Goal: Information Seeking & Learning: Learn about a topic

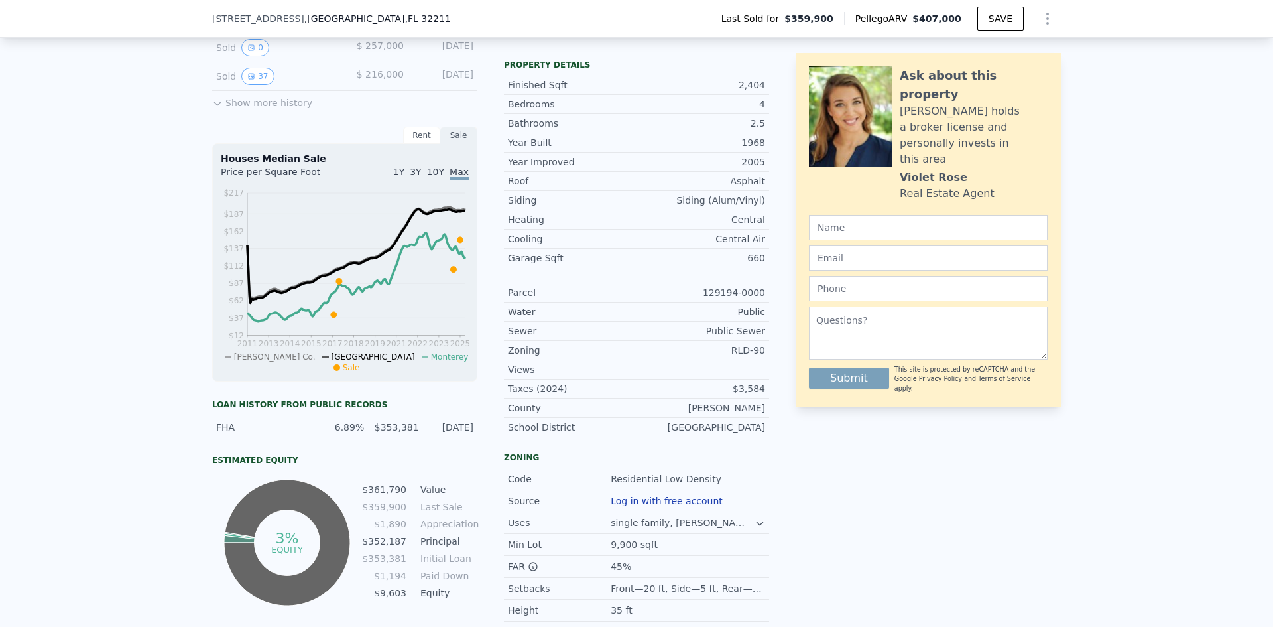
scroll to position [577, 0]
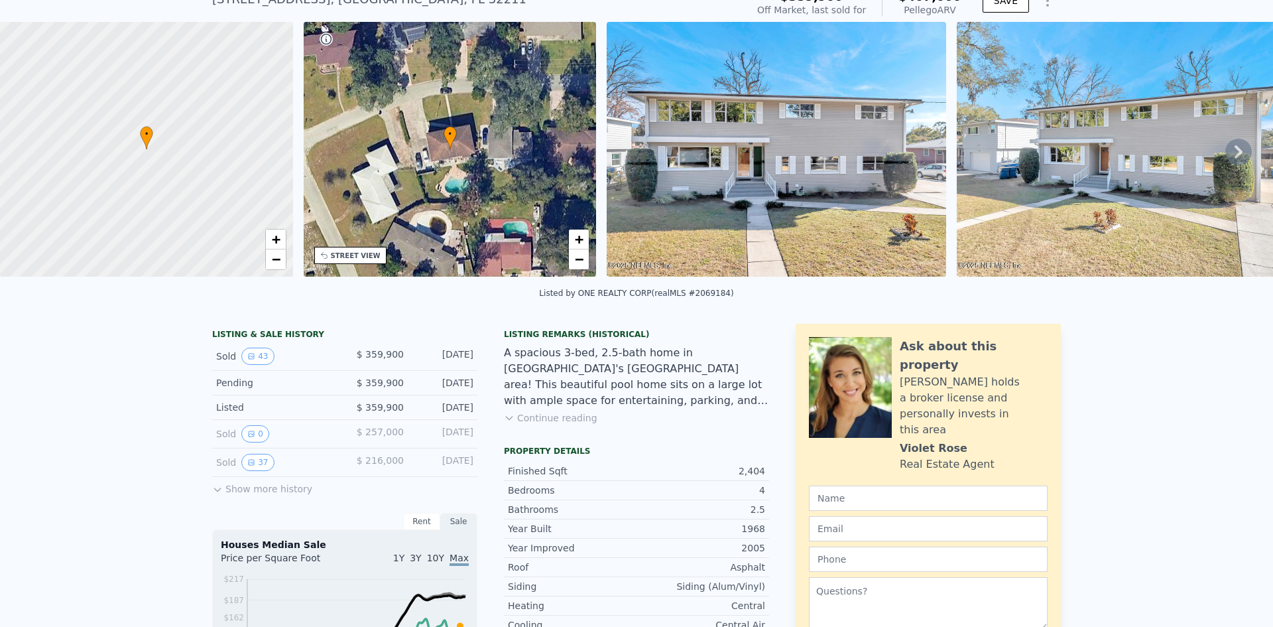
click at [546, 416] on button "Continue reading" at bounding box center [551, 417] width 94 height 13
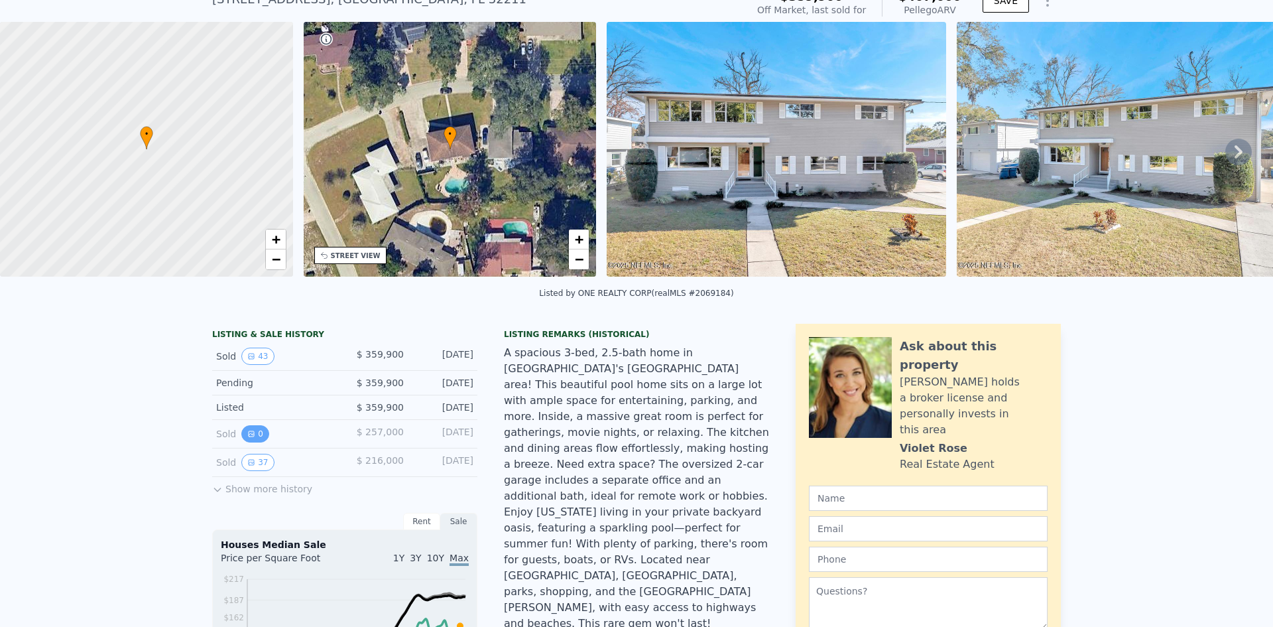
click at [254, 437] on button "0" at bounding box center [255, 433] width 28 height 17
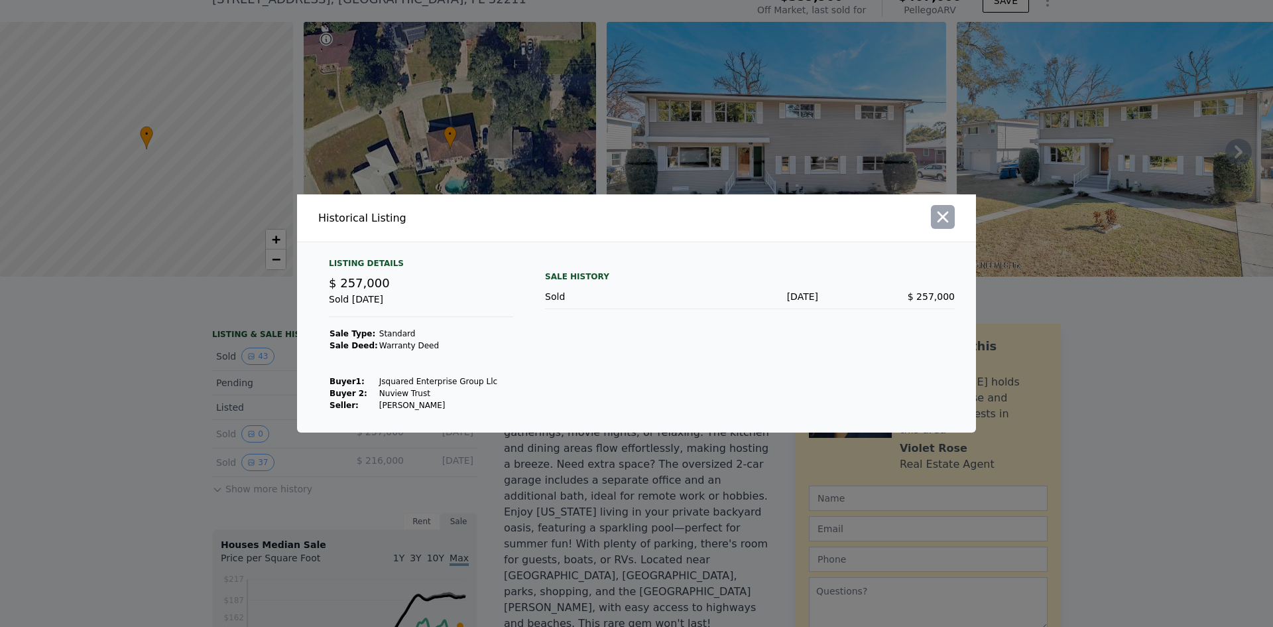
click at [945, 209] on icon "button" at bounding box center [943, 217] width 19 height 19
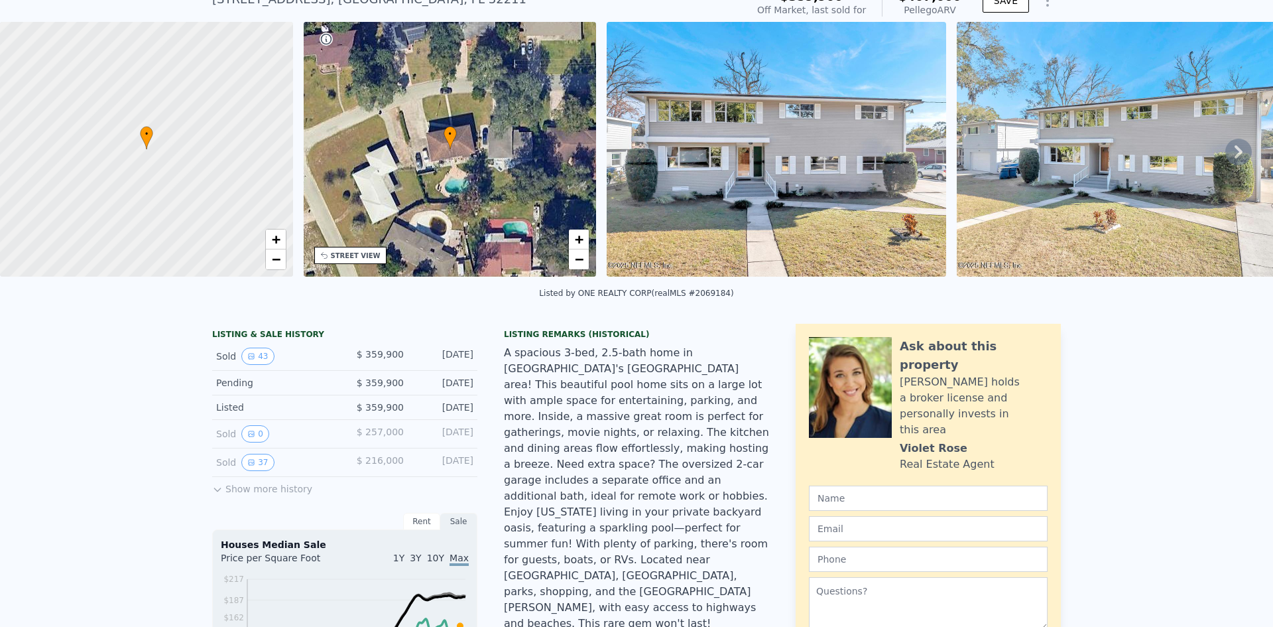
click at [218, 493] on icon at bounding box center [217, 489] width 11 height 11
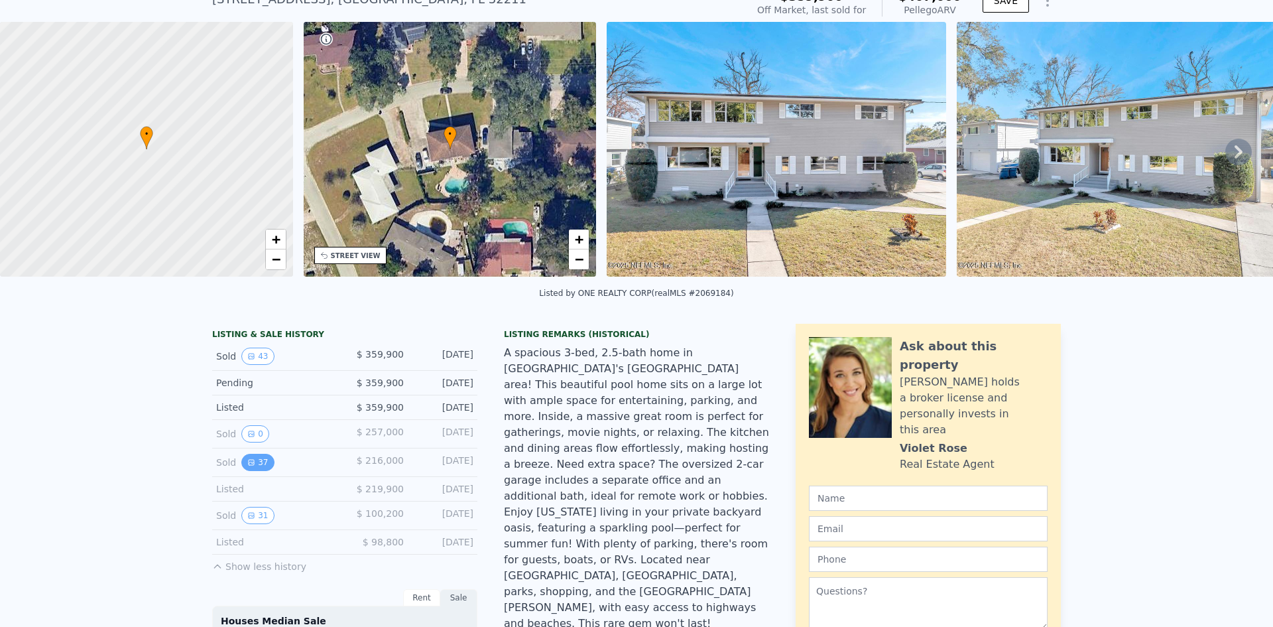
click at [250, 464] on button "37" at bounding box center [257, 462] width 32 height 17
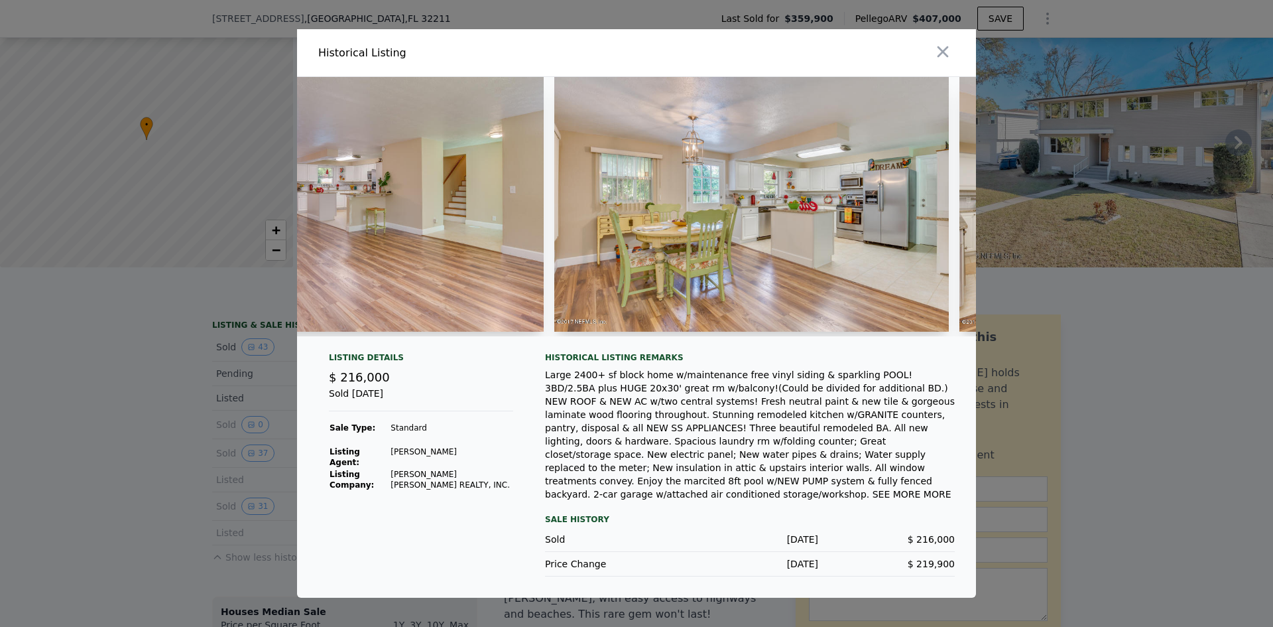
scroll to position [0, 0]
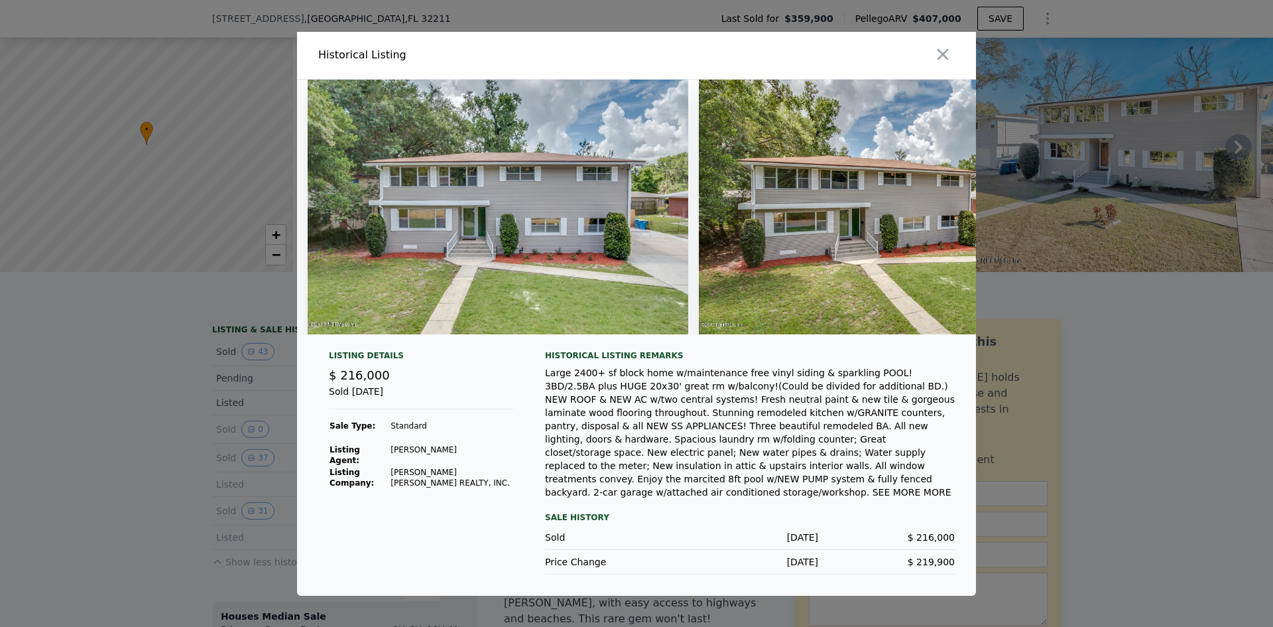
click at [364, 55] on div "Historical Listing" at bounding box center [474, 55] width 313 height 16
click at [468, 287] on img at bounding box center [498, 207] width 381 height 255
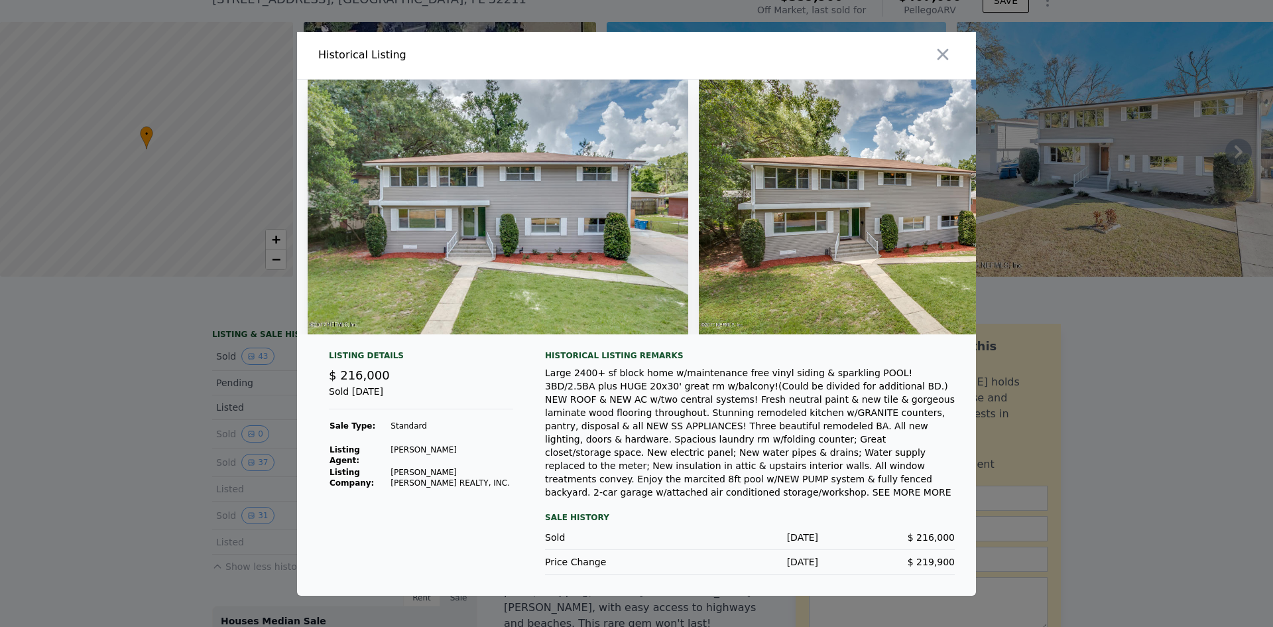
click at [468, 286] on img at bounding box center [498, 207] width 381 height 255
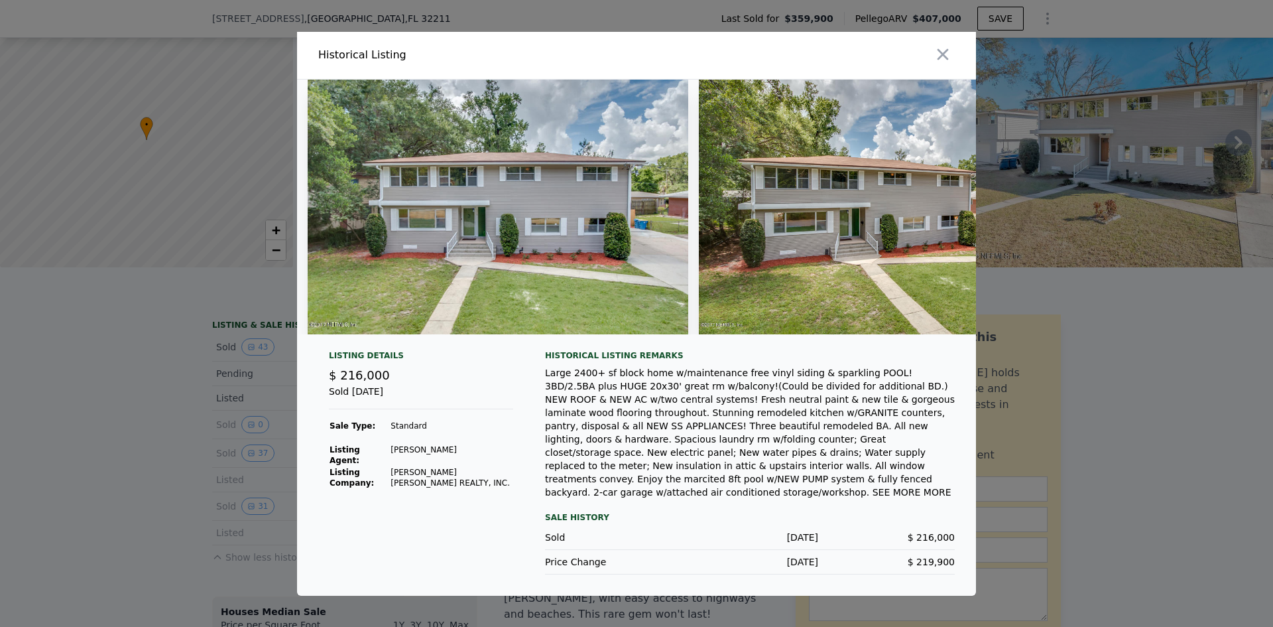
drag, startPoint x: 464, startPoint y: 205, endPoint x: 436, endPoint y: 190, distance: 31.2
click at [436, 190] on img at bounding box center [498, 207] width 381 height 255
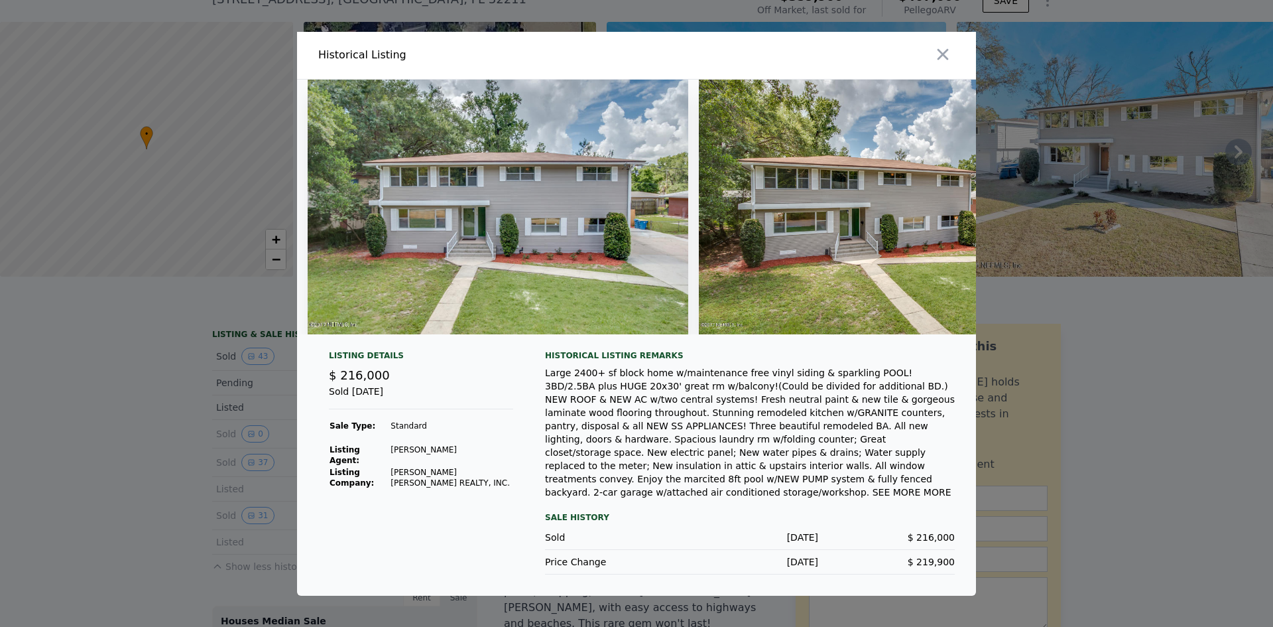
click at [196, 12] on div at bounding box center [636, 313] width 1273 height 627
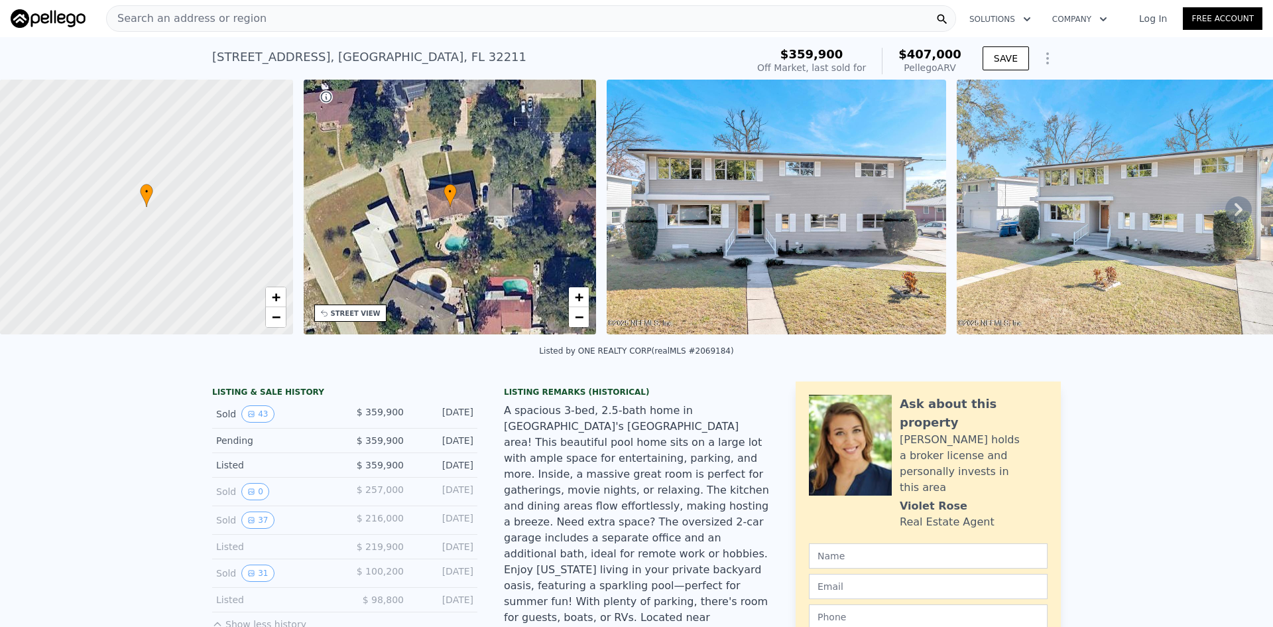
click at [511, 19] on div "Search an address or region" at bounding box center [531, 18] width 850 height 27
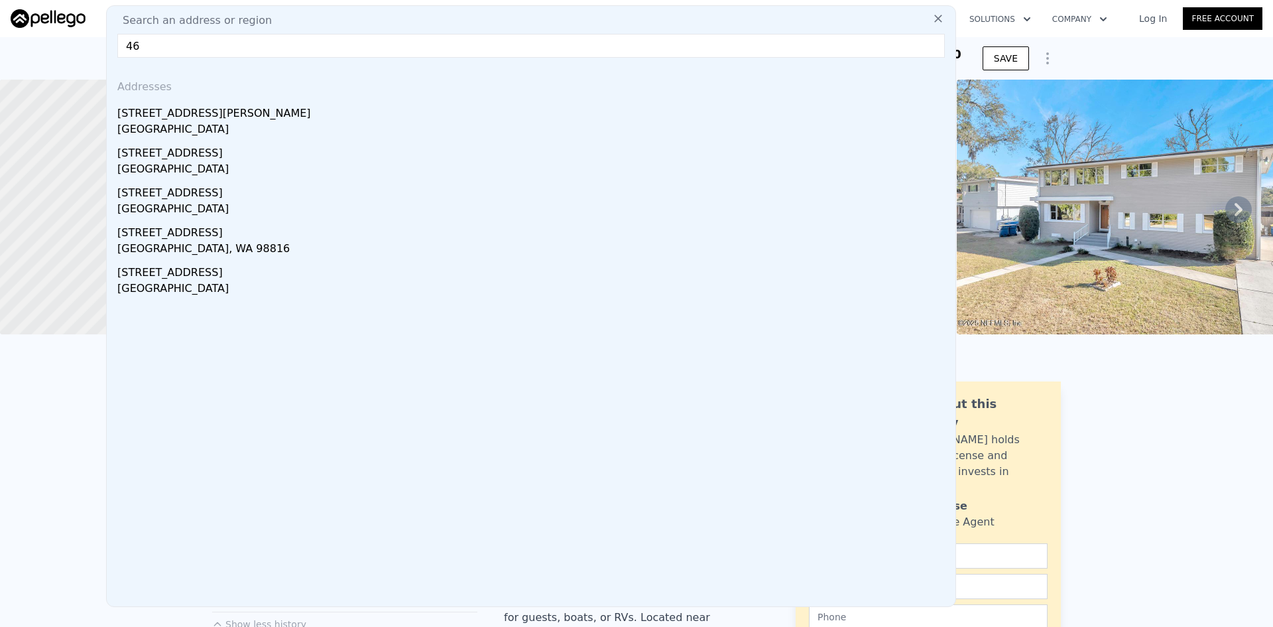
type input "4"
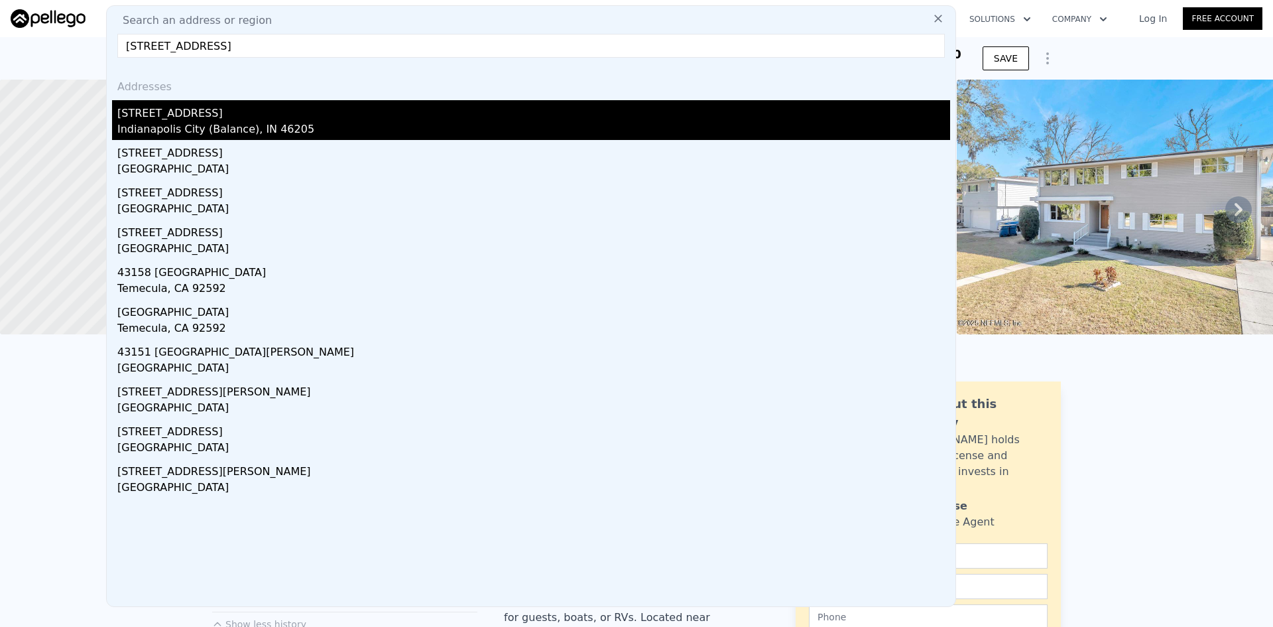
type input "[STREET_ADDRESS]"
click at [182, 111] on div "[STREET_ADDRESS]" at bounding box center [533, 110] width 833 height 21
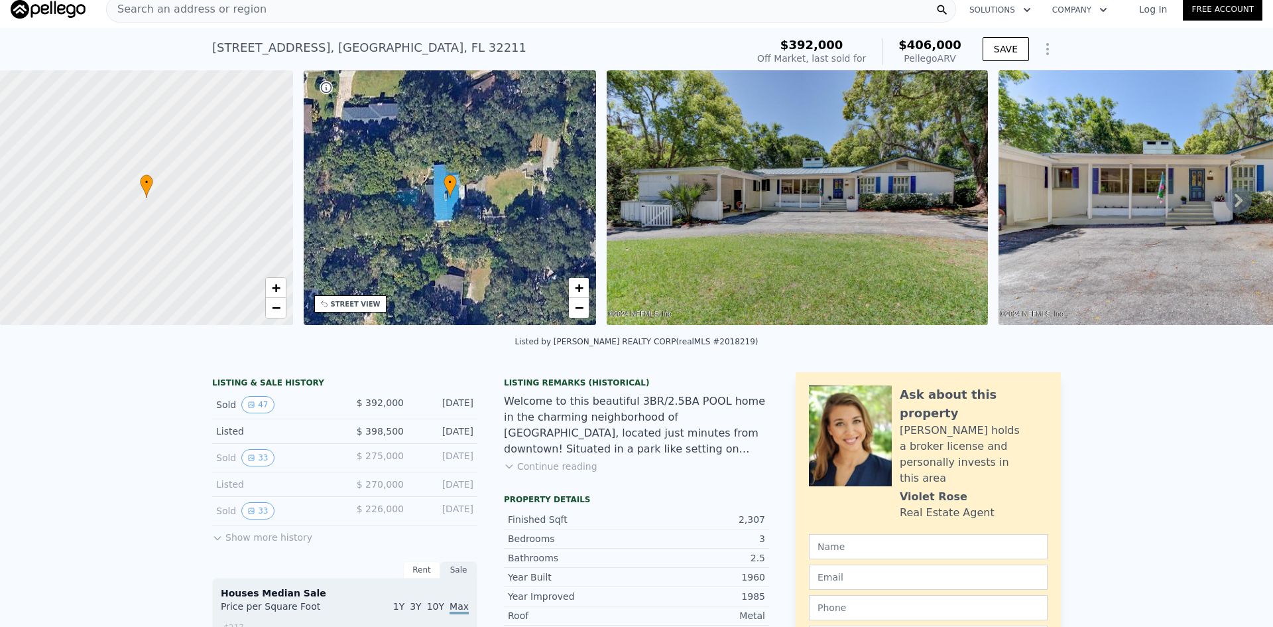
scroll to position [10, 0]
click at [251, 519] on button "33" at bounding box center [257, 509] width 32 height 17
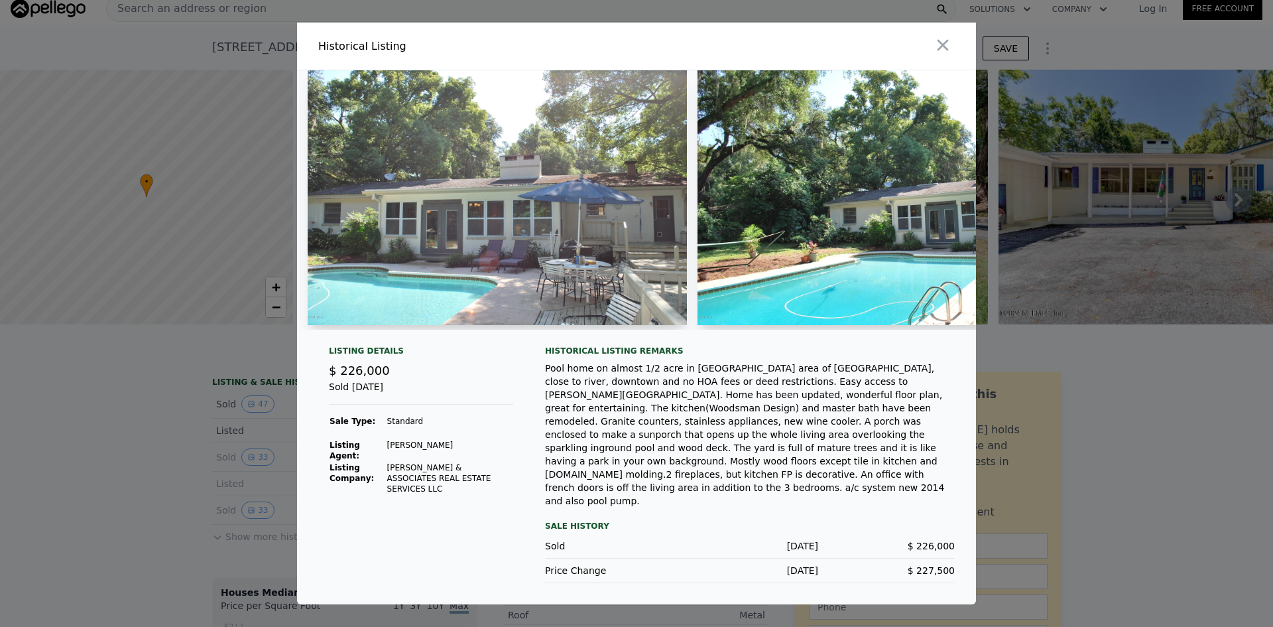
click at [176, 530] on div at bounding box center [636, 313] width 1273 height 627
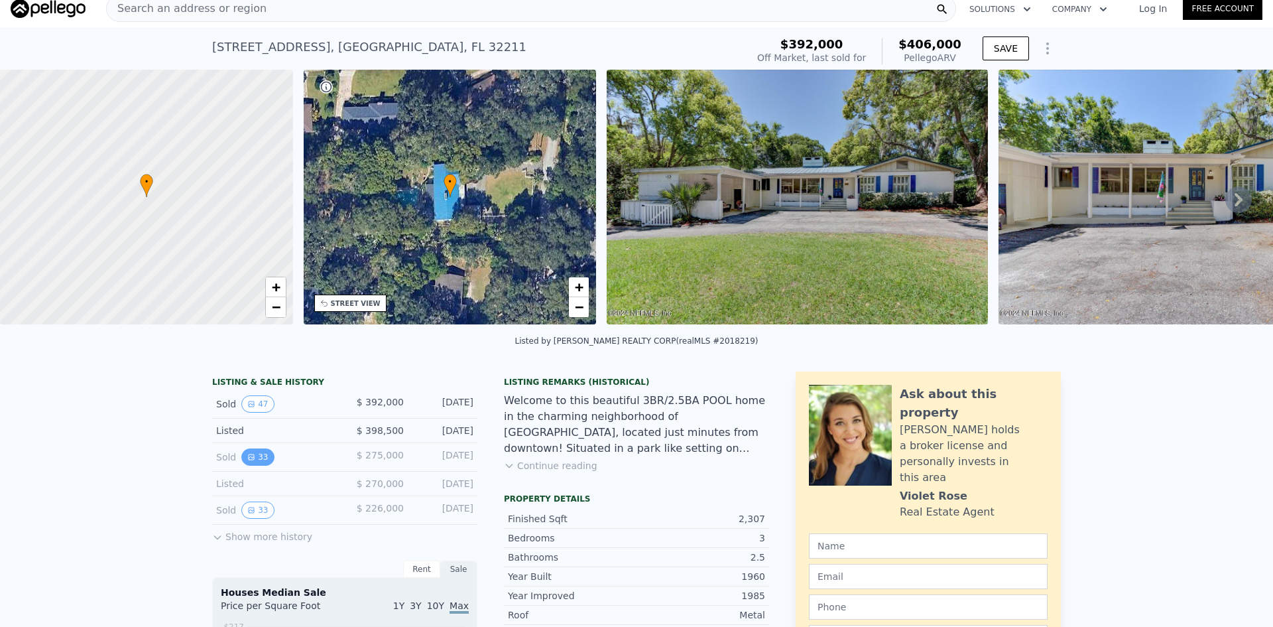
click at [250, 466] on button "33" at bounding box center [257, 456] width 32 height 17
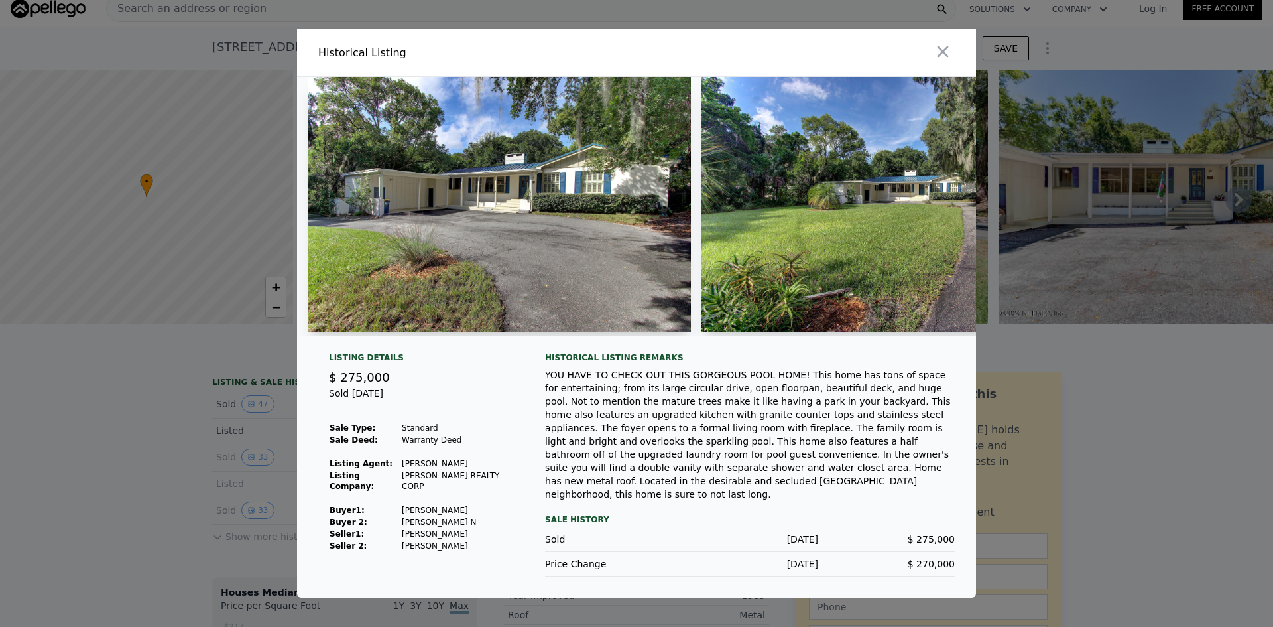
click at [165, 491] on div at bounding box center [636, 313] width 1273 height 627
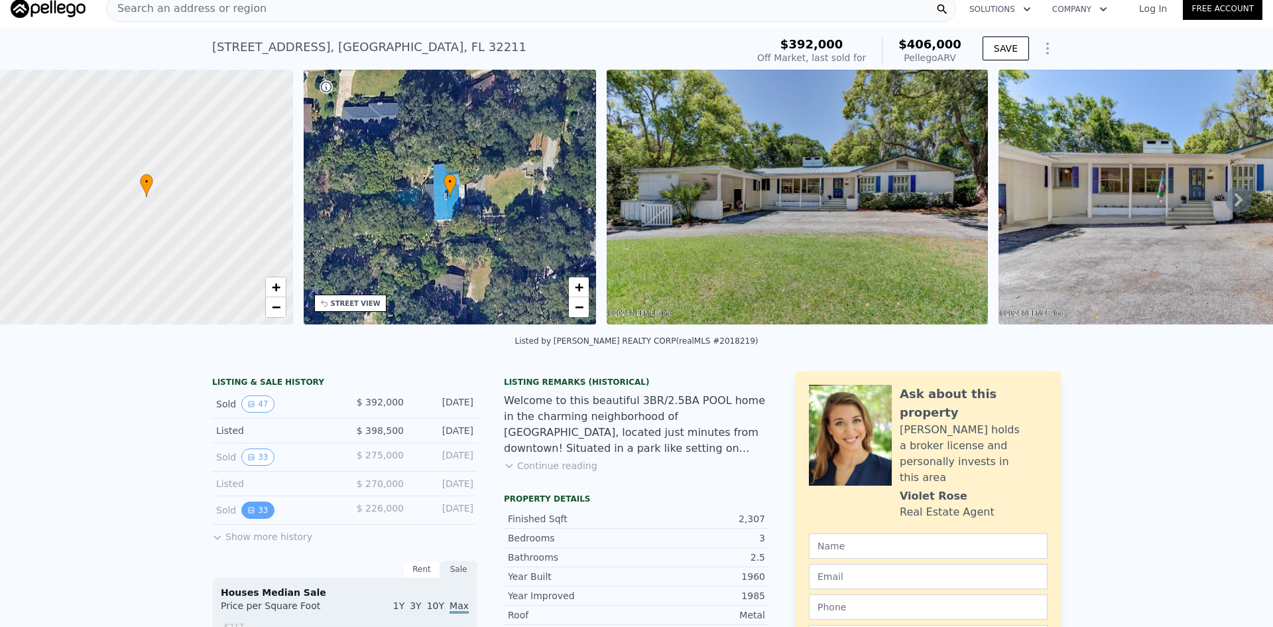
click at [252, 515] on button "33" at bounding box center [257, 509] width 32 height 17
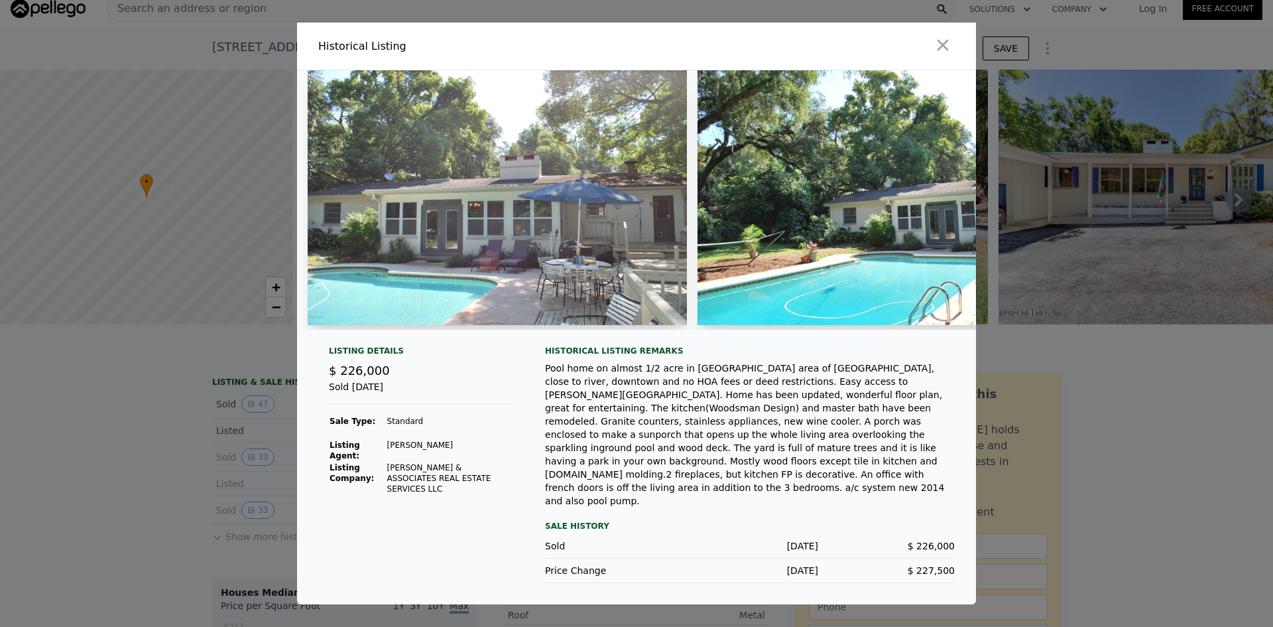
click at [559, 199] on img at bounding box center [497, 197] width 379 height 255
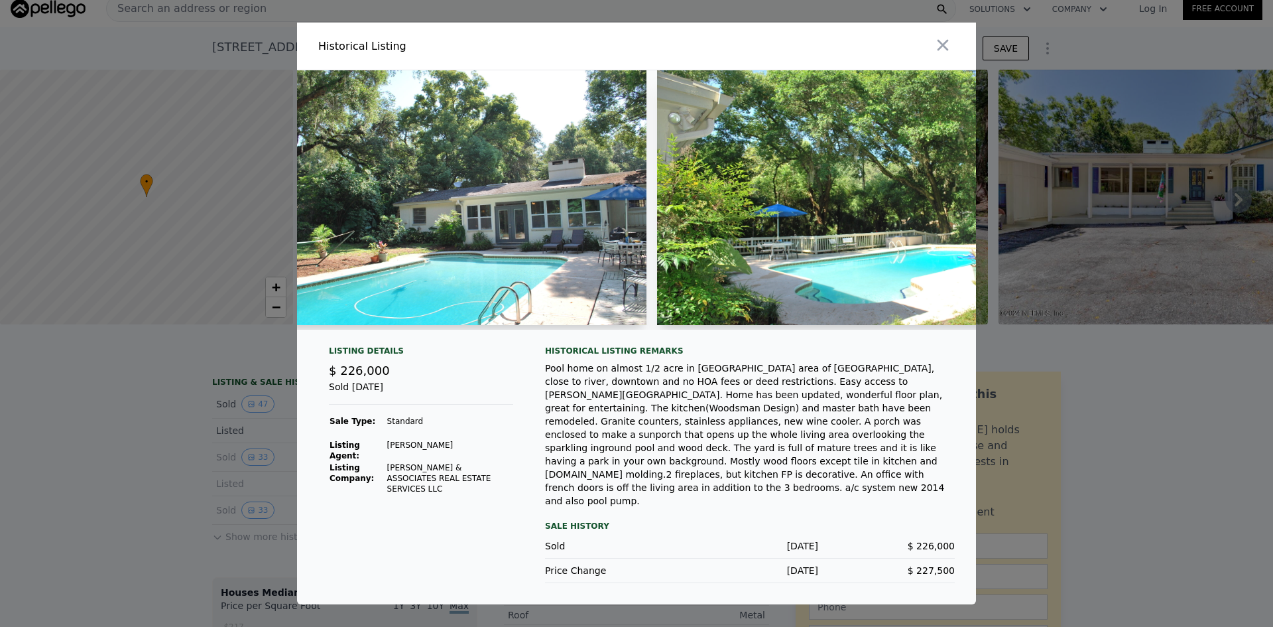
scroll to position [0, 438]
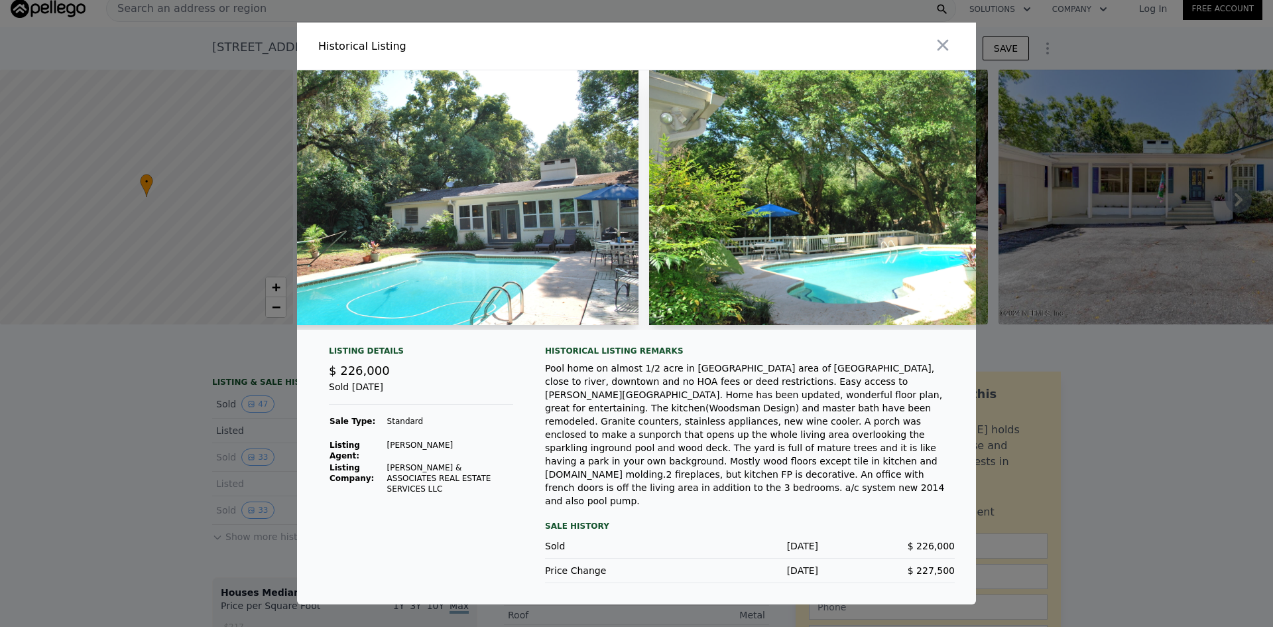
click at [442, 301] on img at bounding box center [448, 197] width 379 height 255
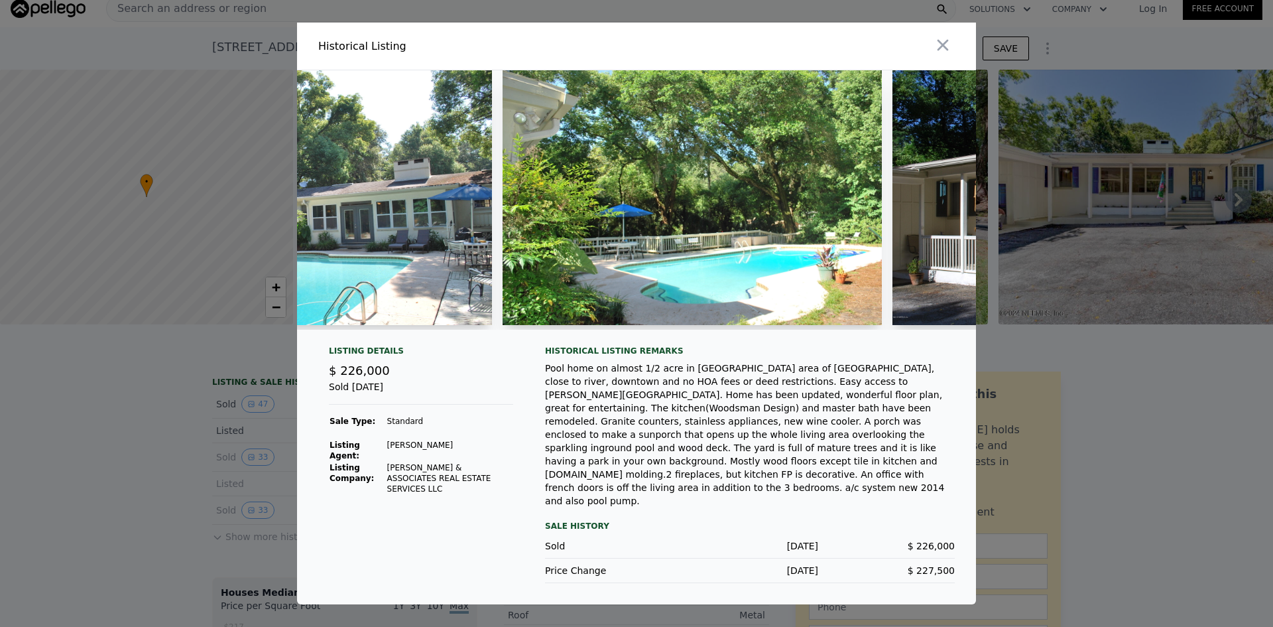
scroll to position [0, 593]
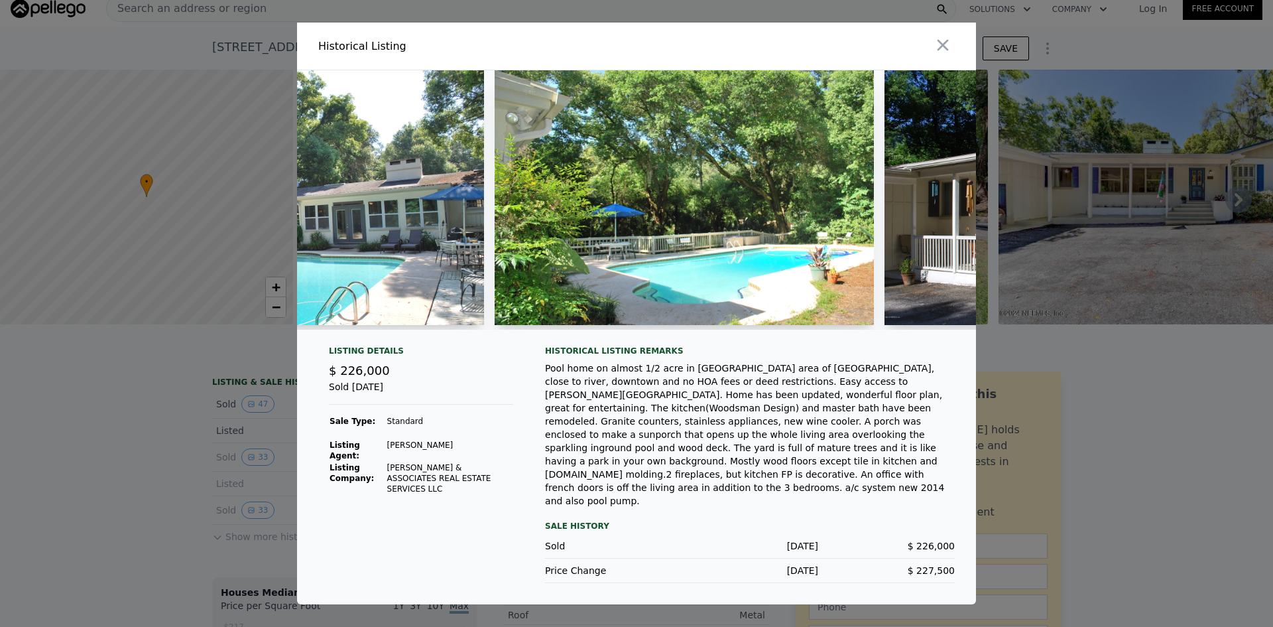
click at [604, 284] on img at bounding box center [684, 197] width 379 height 255
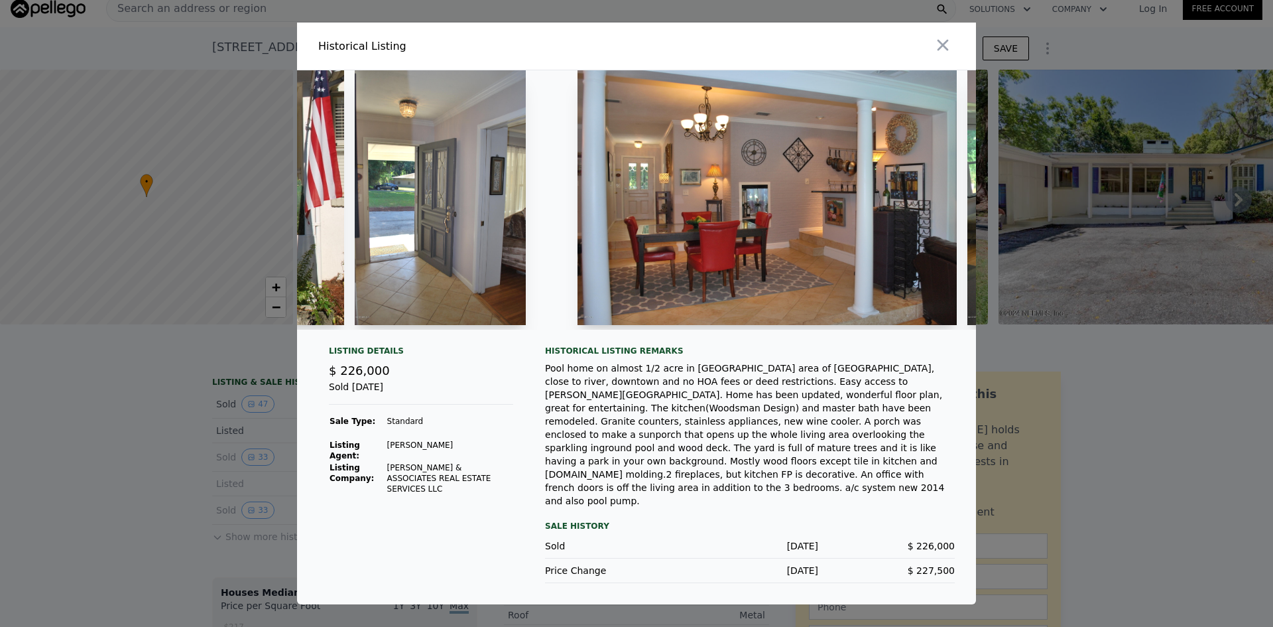
scroll to position [0, 1936]
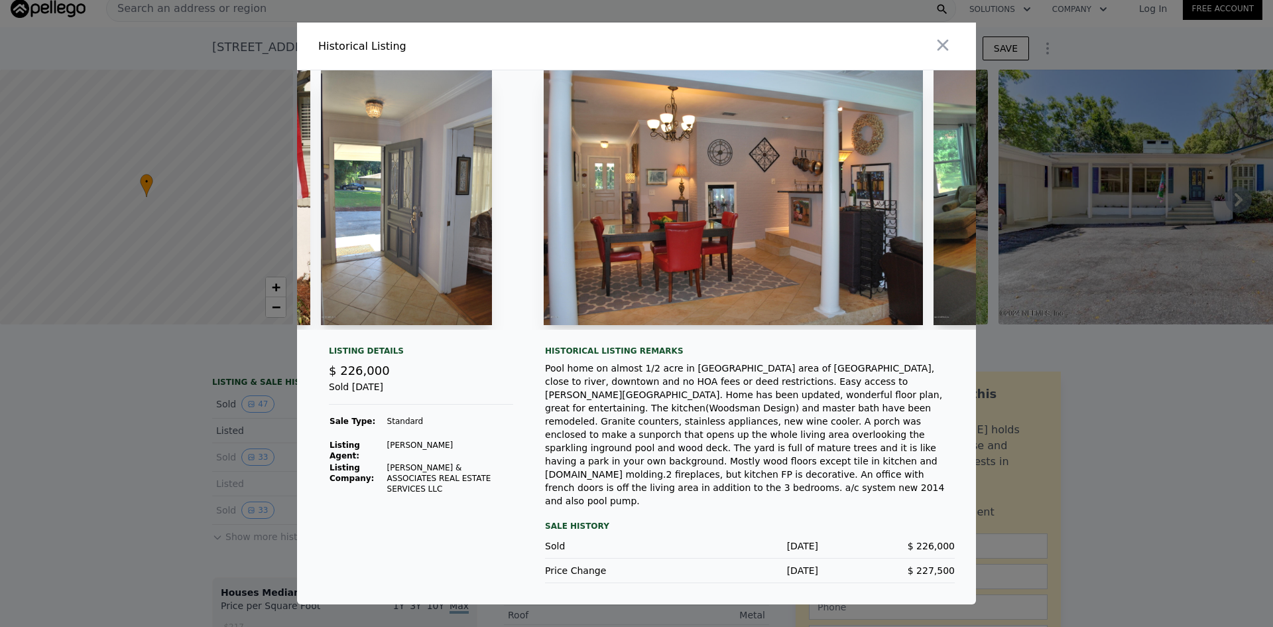
click at [717, 238] on img at bounding box center [733, 197] width 379 height 255
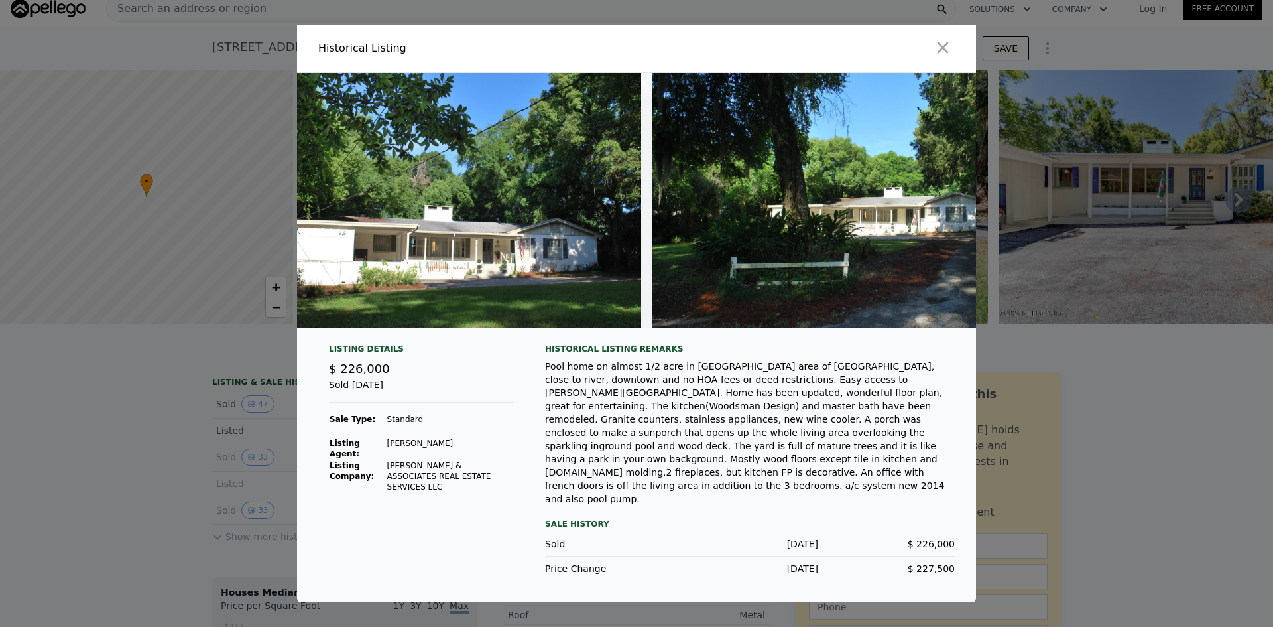
scroll to position [0, 11375]
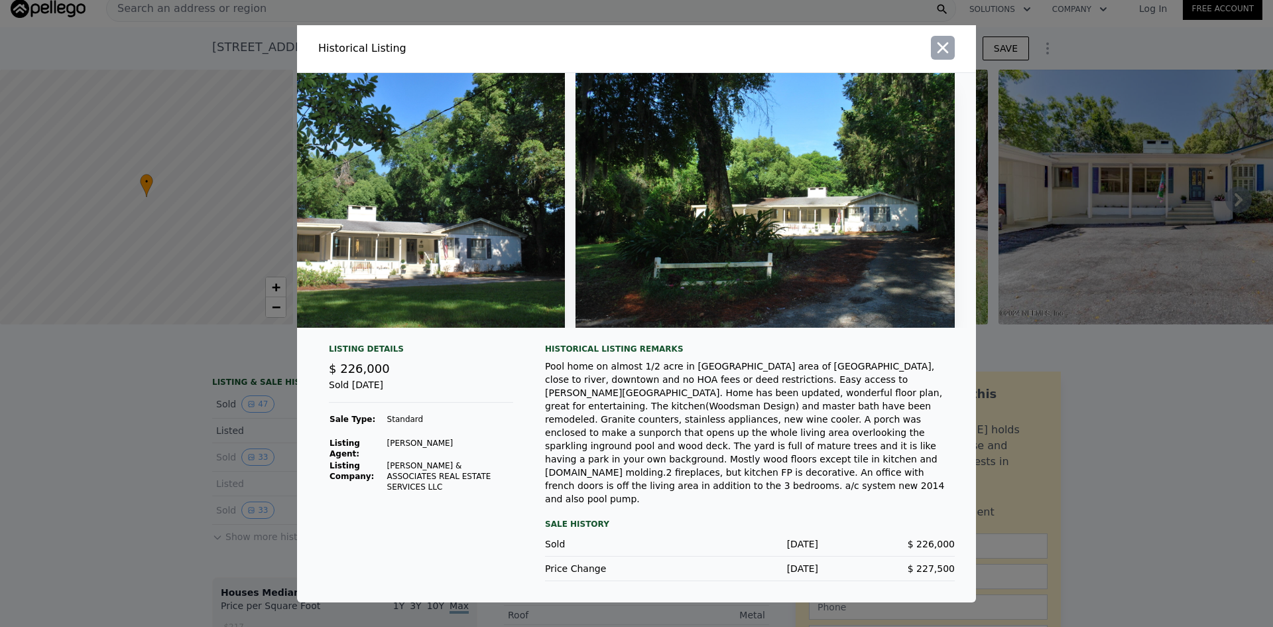
click at [944, 57] on icon "button" at bounding box center [943, 47] width 19 height 19
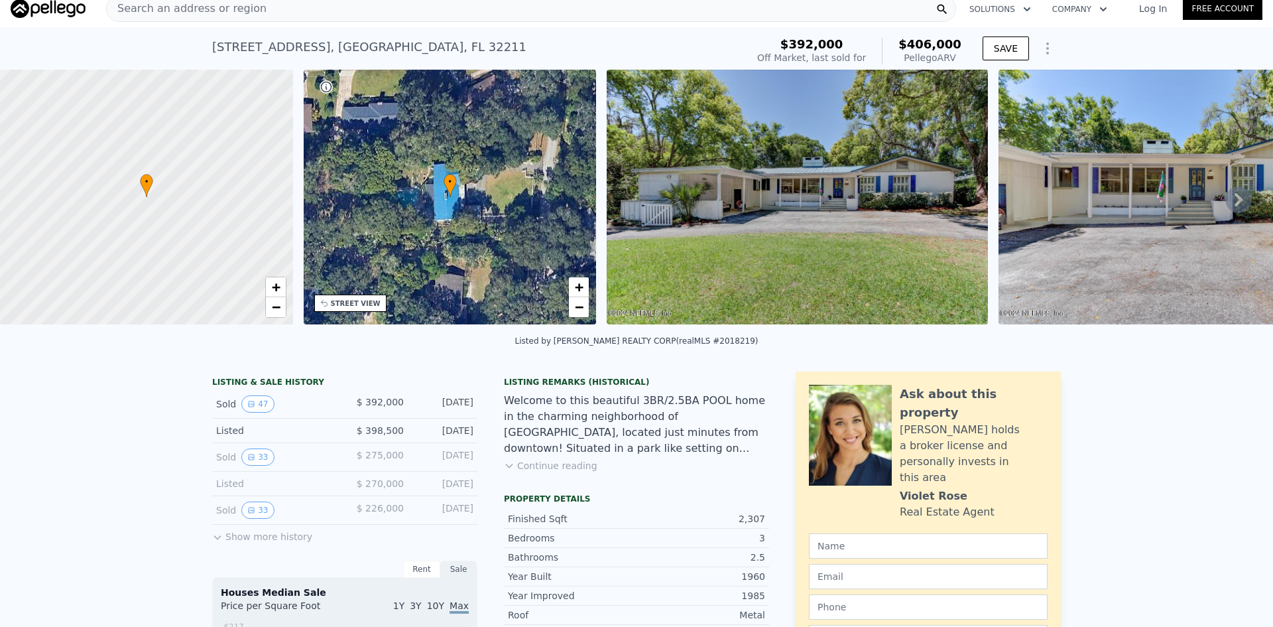
click at [235, 543] on button "Show more history" at bounding box center [262, 534] width 100 height 19
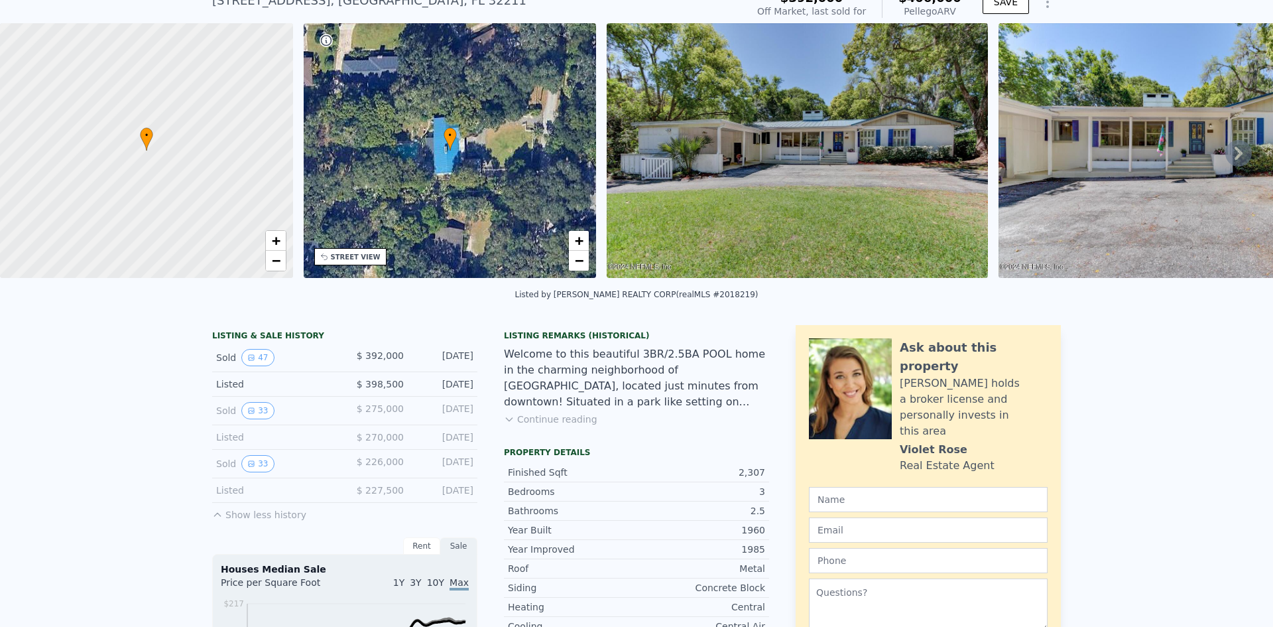
scroll to position [72, 0]
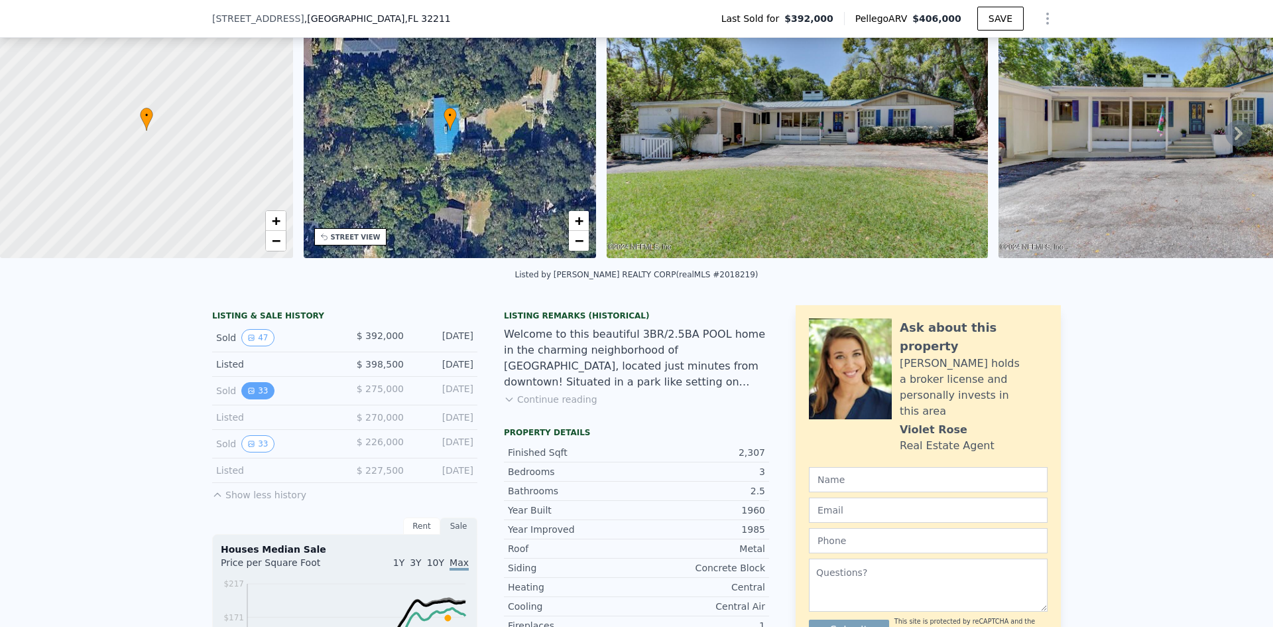
click at [247, 395] on icon "View historical data" at bounding box center [251, 391] width 8 height 8
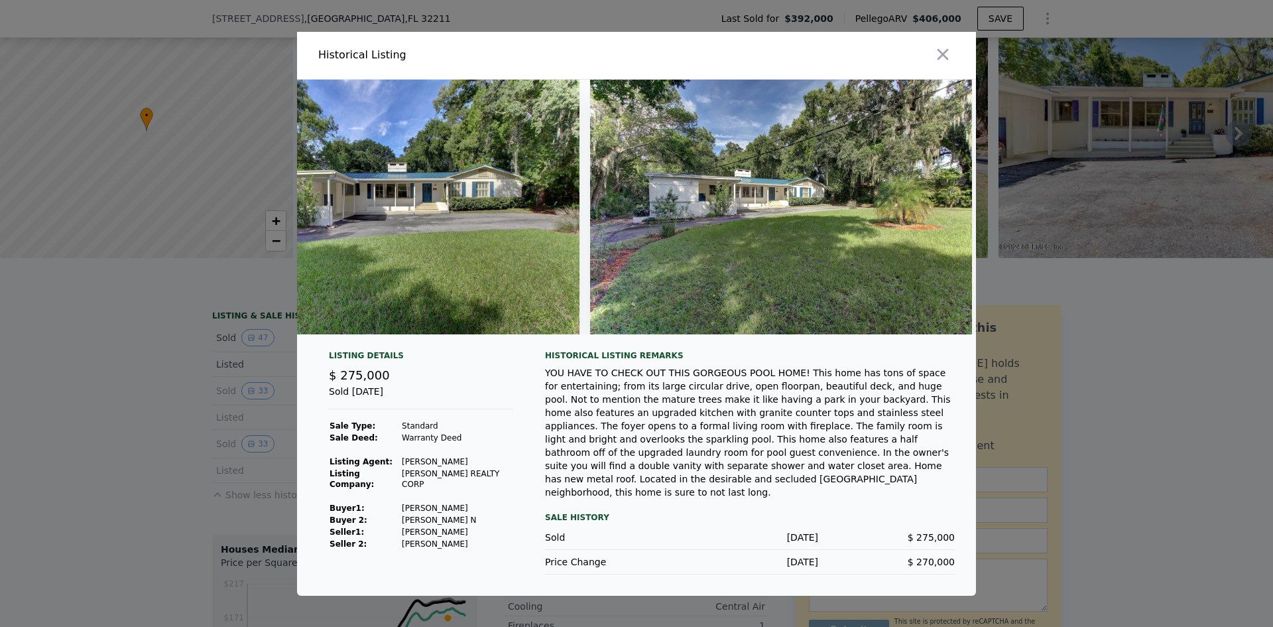
scroll to position [0, 12319]
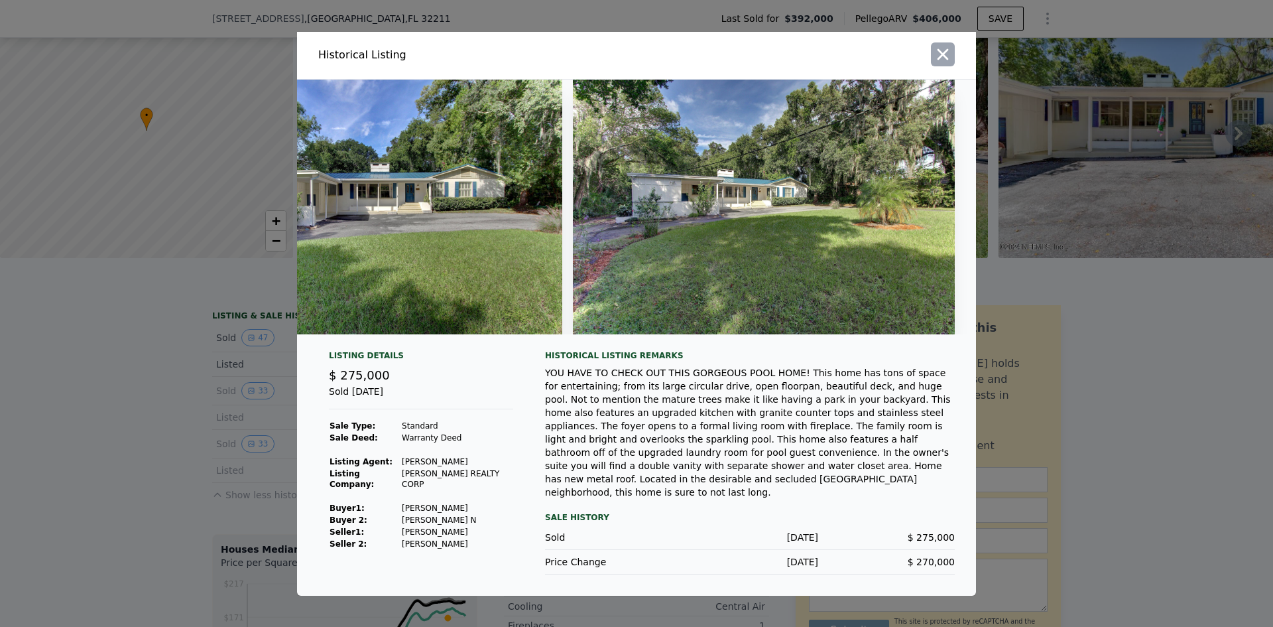
click at [948, 55] on icon "button" at bounding box center [943, 54] width 19 height 19
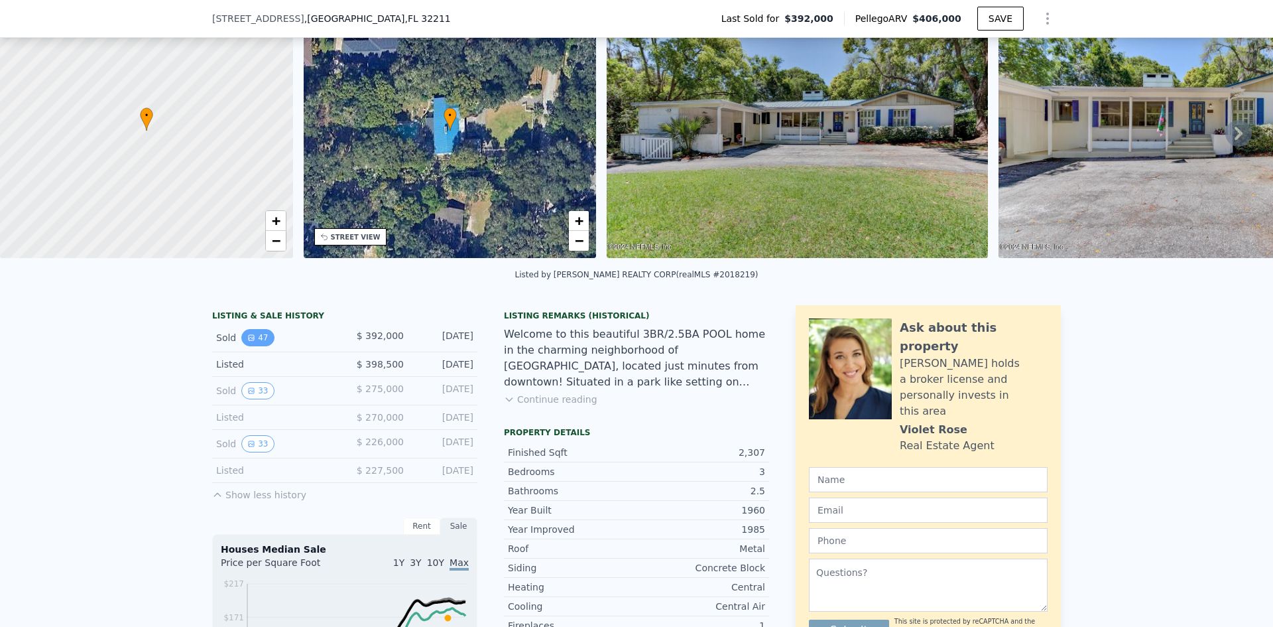
click at [247, 342] on button "47" at bounding box center [257, 337] width 32 height 17
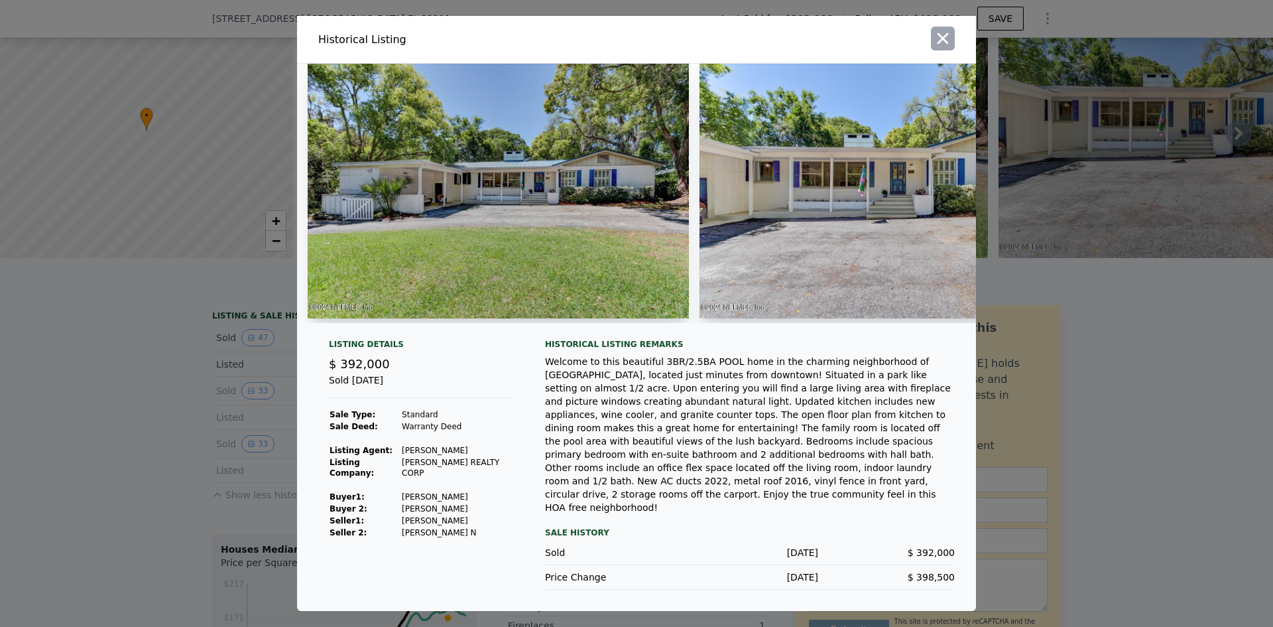
click at [949, 48] on icon "button" at bounding box center [943, 38] width 19 height 19
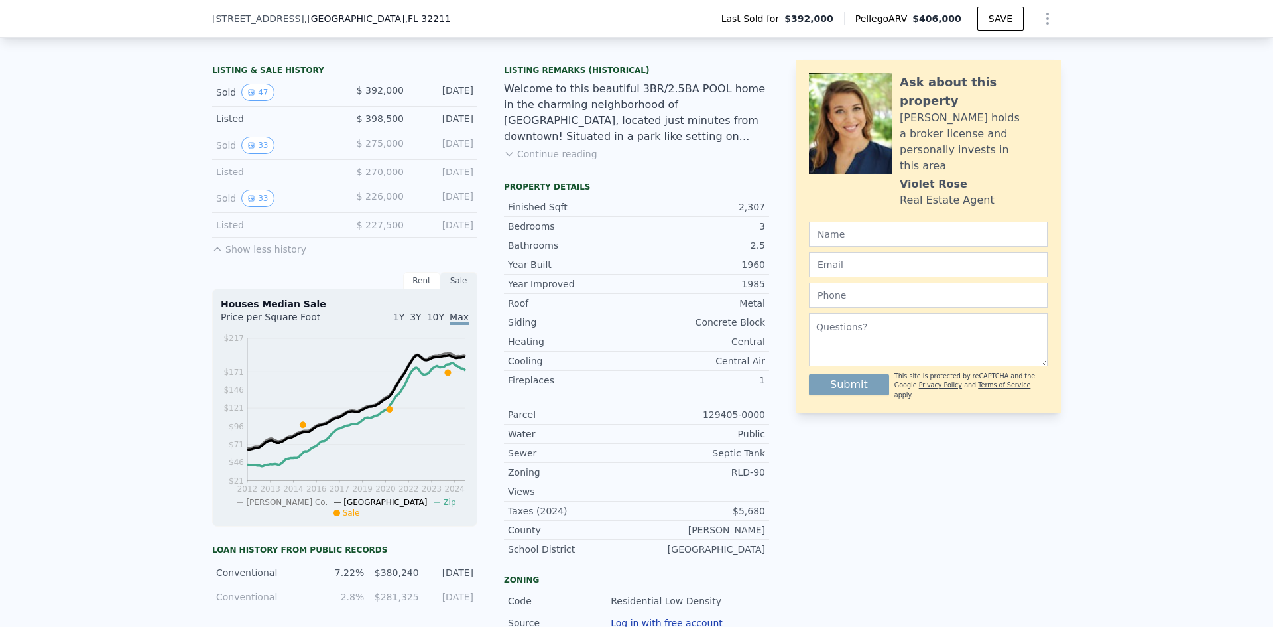
scroll to position [337, 0]
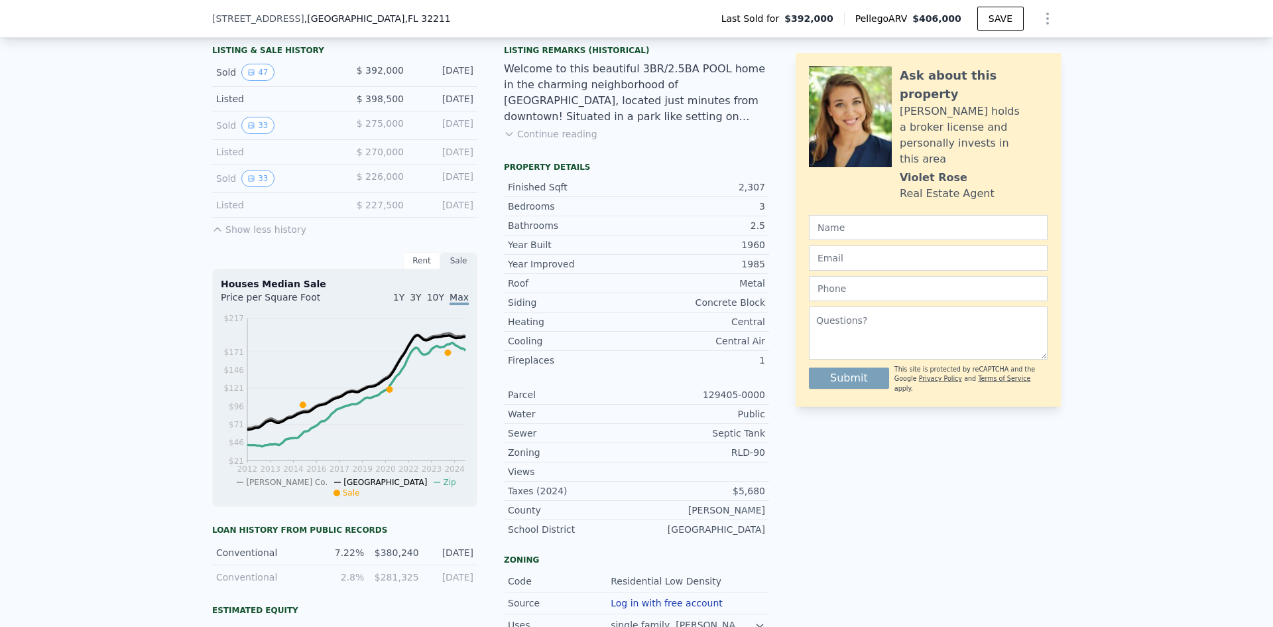
click at [427, 269] on div "Rent" at bounding box center [421, 260] width 37 height 17
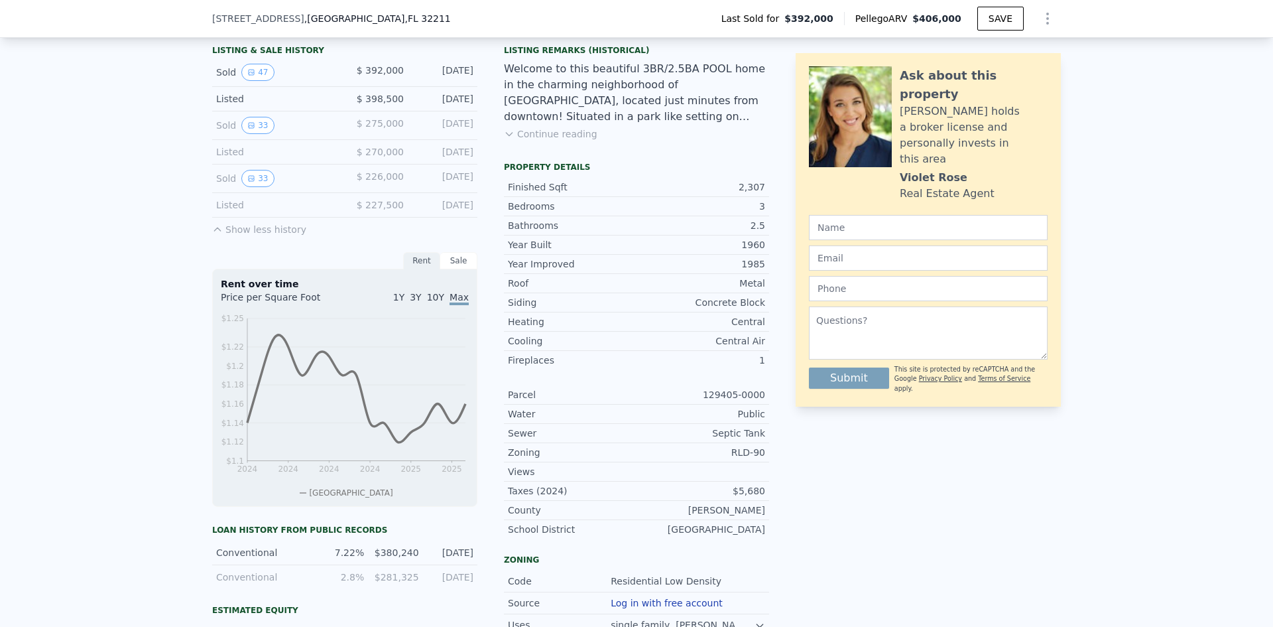
click at [452, 266] on div "Sale" at bounding box center [458, 260] width 37 height 17
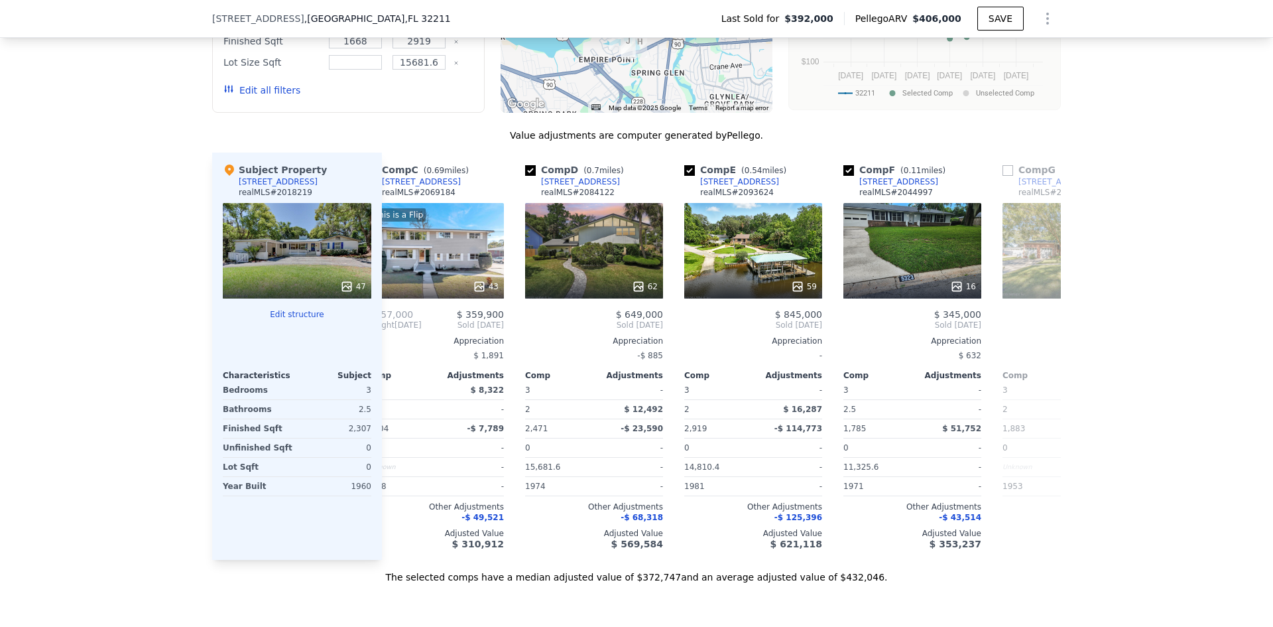
scroll to position [0, 348]
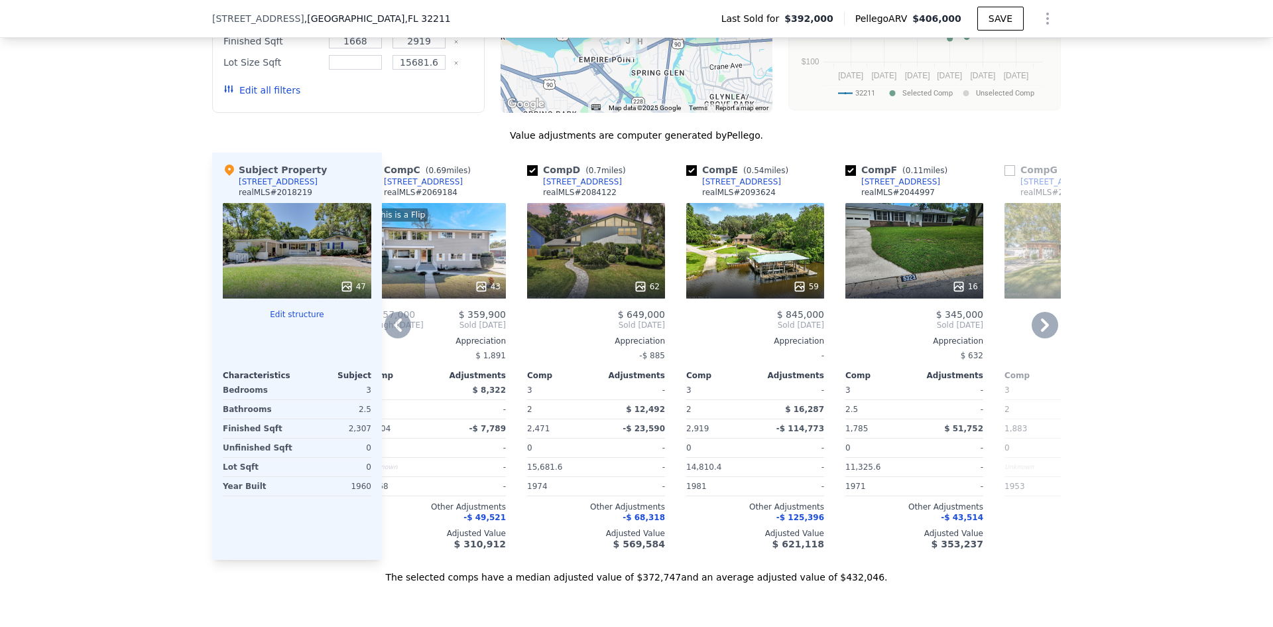
click at [597, 274] on div "62" at bounding box center [596, 250] width 138 height 95
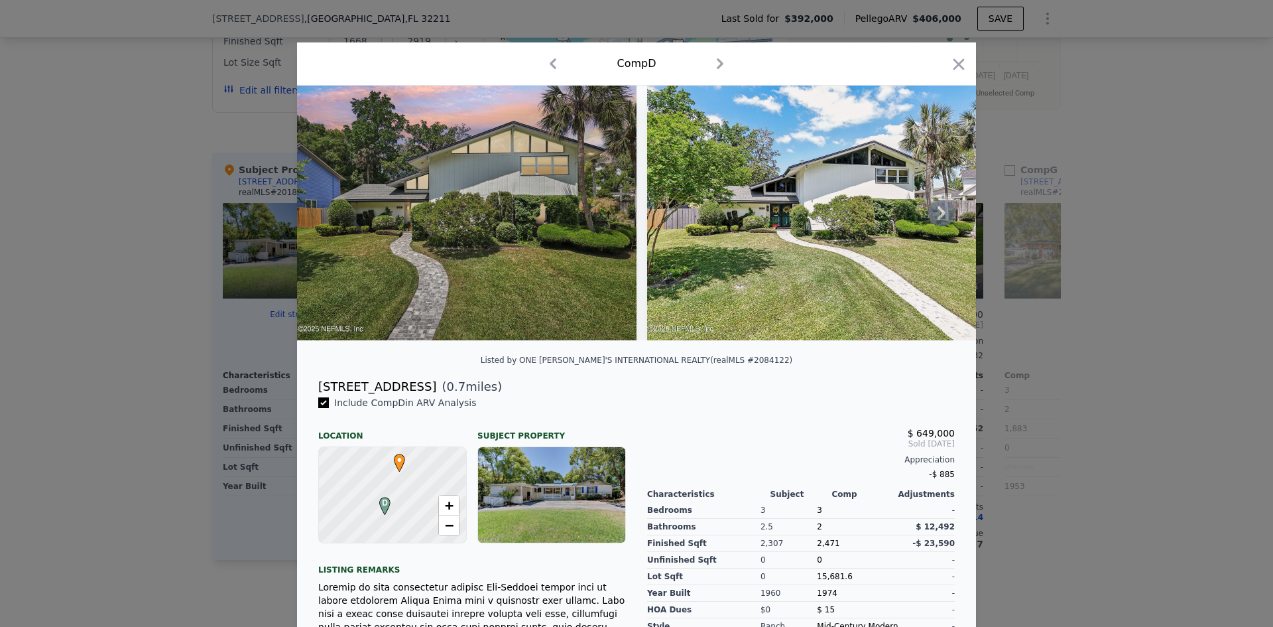
click at [934, 218] on icon at bounding box center [941, 213] width 27 height 27
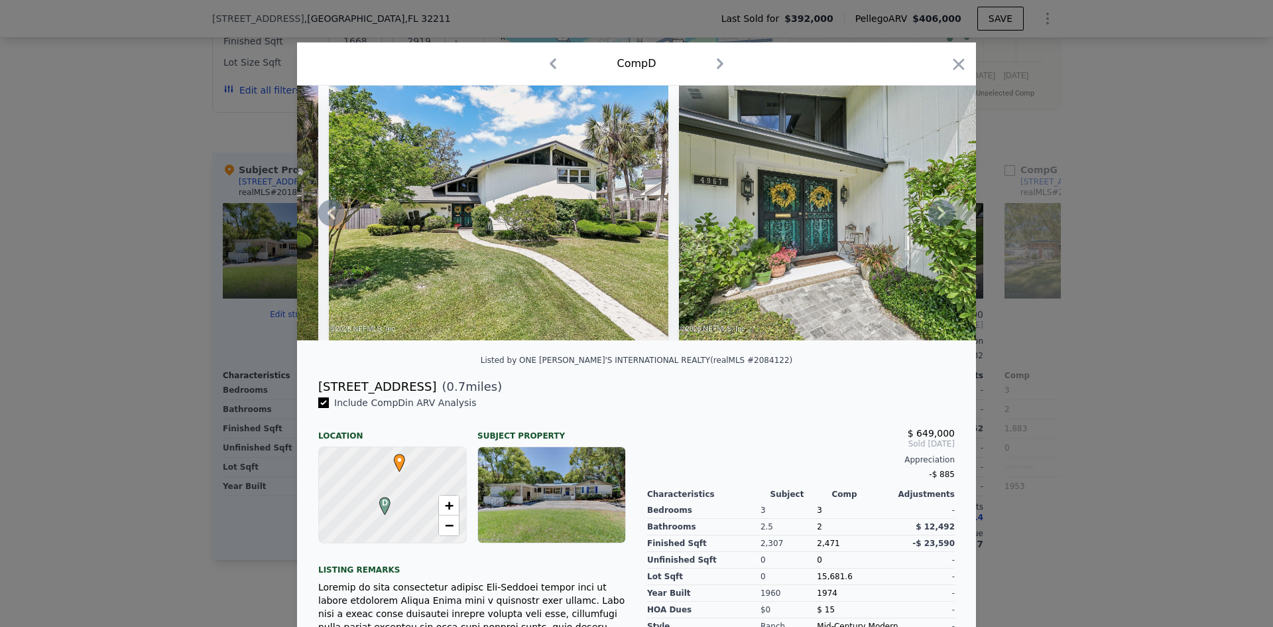
click at [934, 218] on icon at bounding box center [941, 213] width 27 height 27
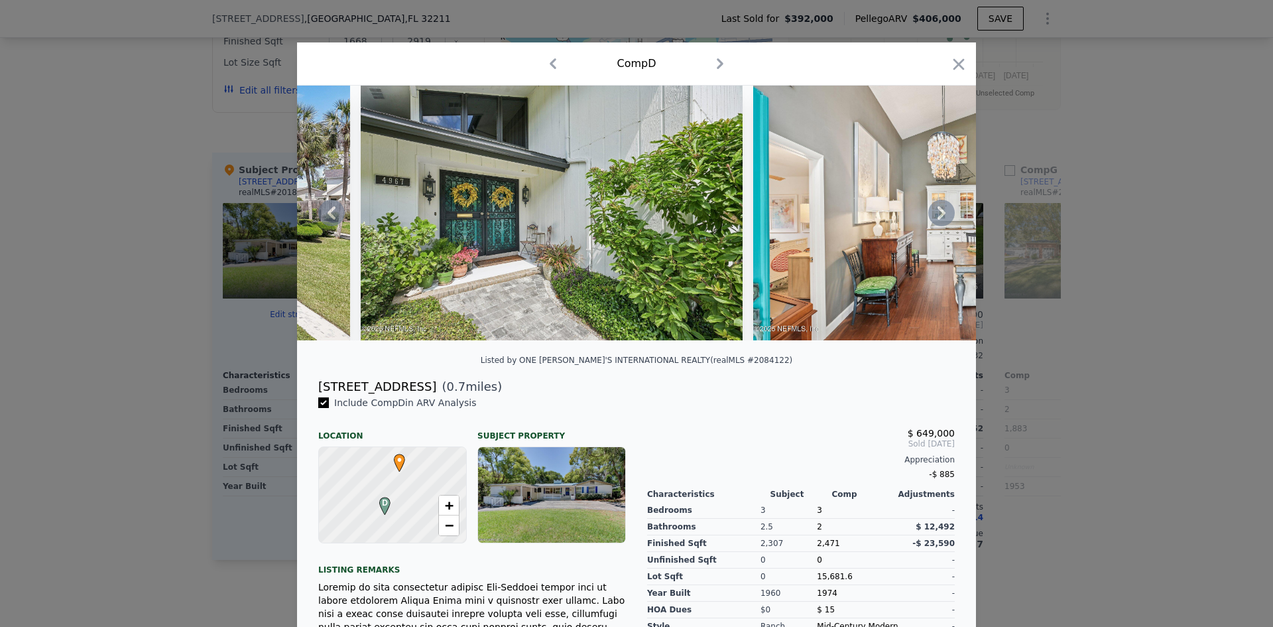
click at [934, 218] on icon at bounding box center [941, 213] width 27 height 27
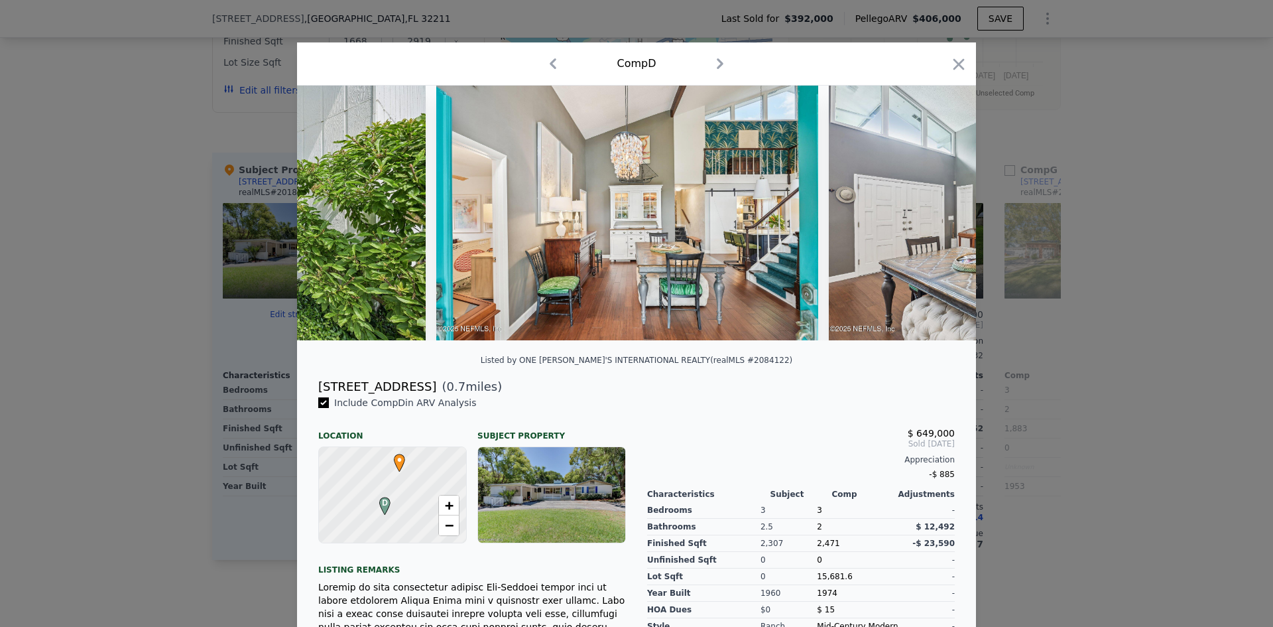
scroll to position [0, 955]
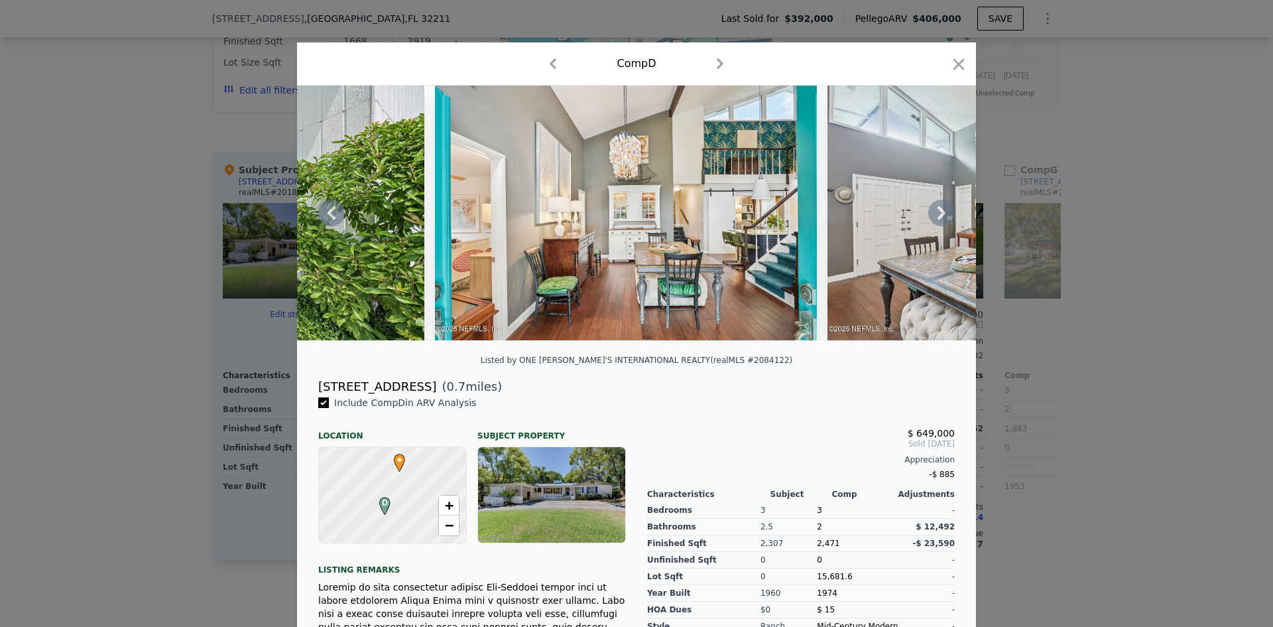
click at [934, 218] on icon at bounding box center [941, 213] width 27 height 27
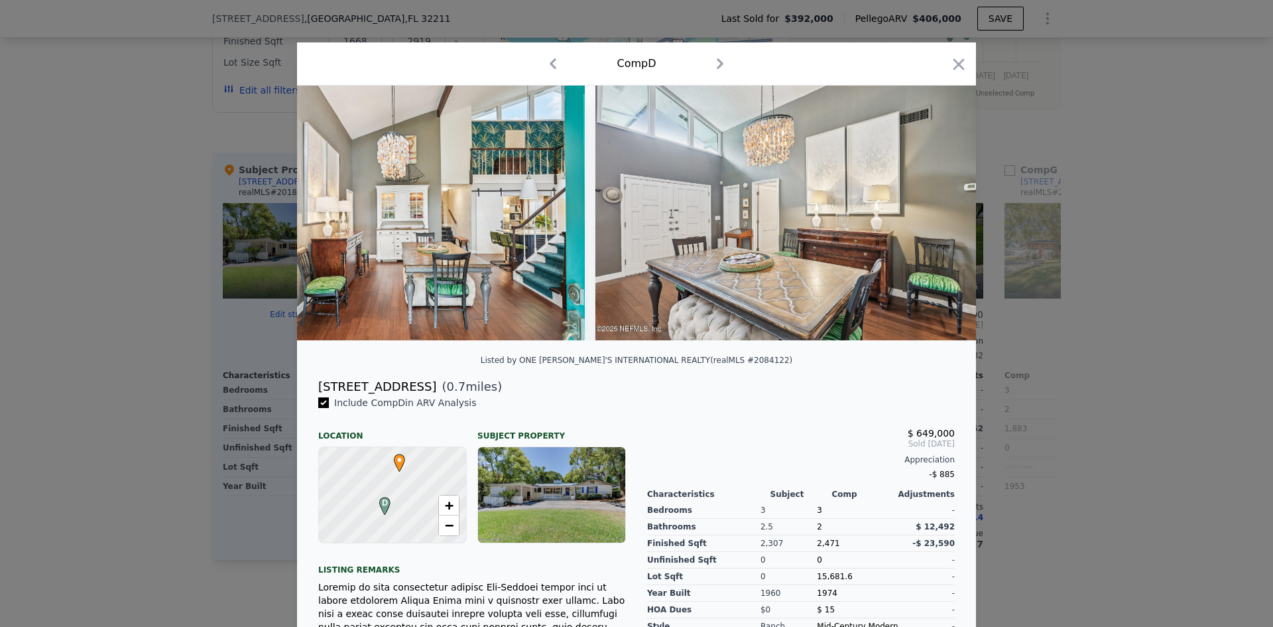
scroll to position [0, 1273]
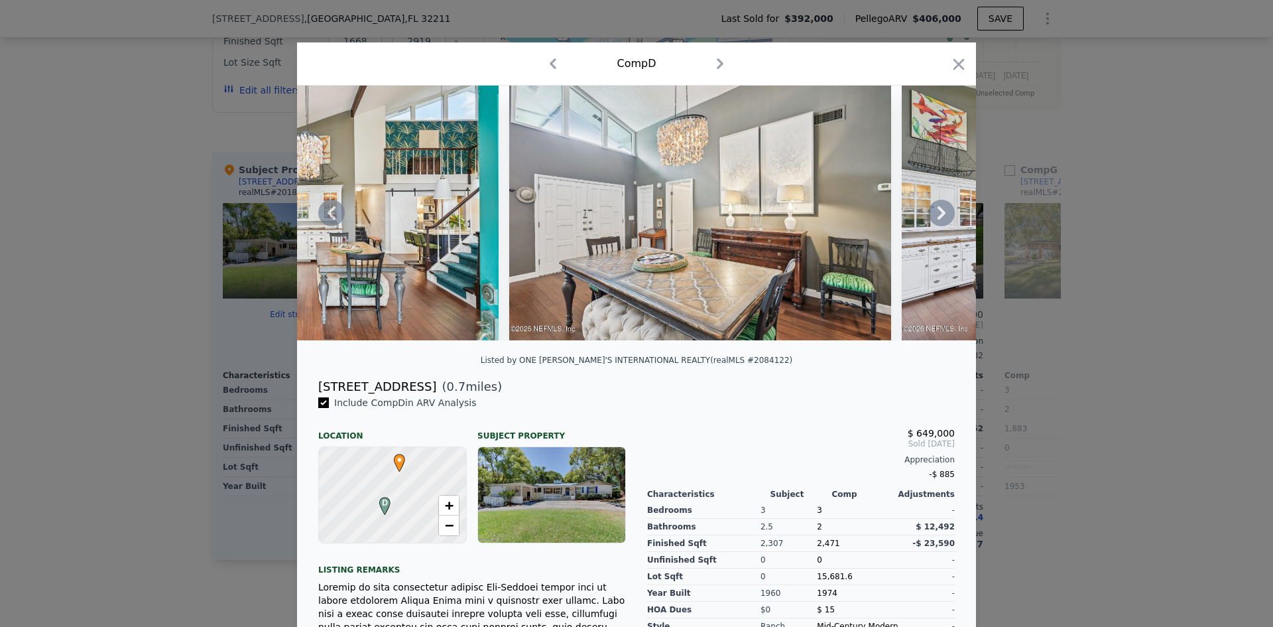
click at [938, 216] on icon at bounding box center [942, 212] width 8 height 13
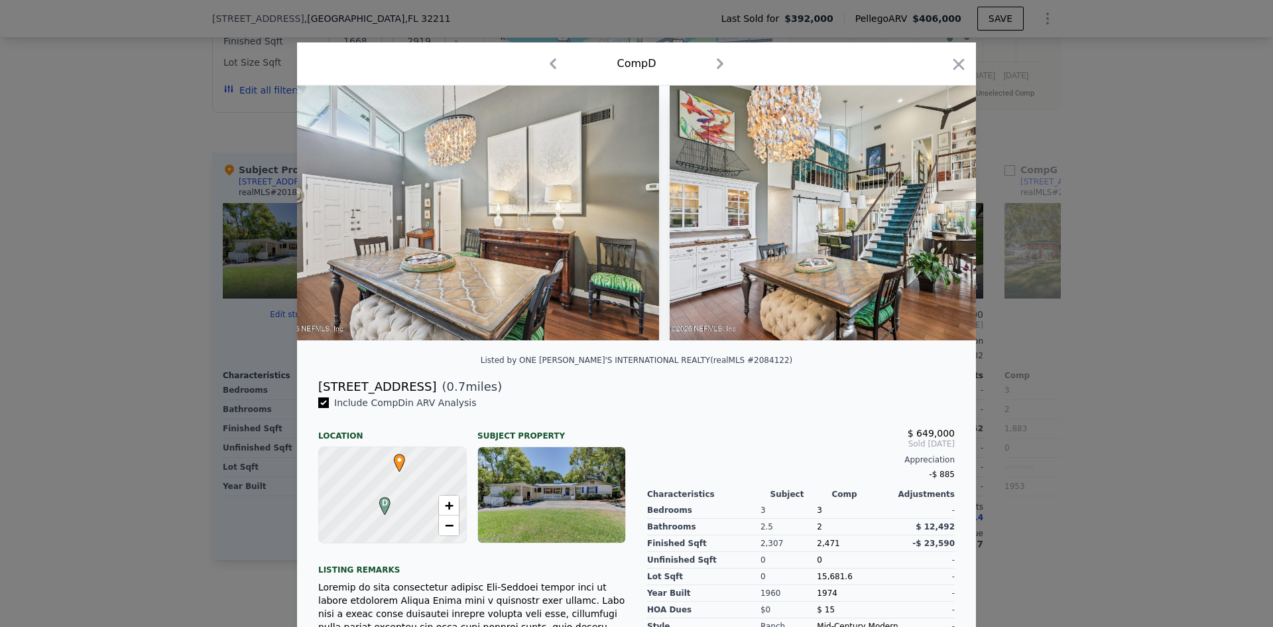
scroll to position [0, 1592]
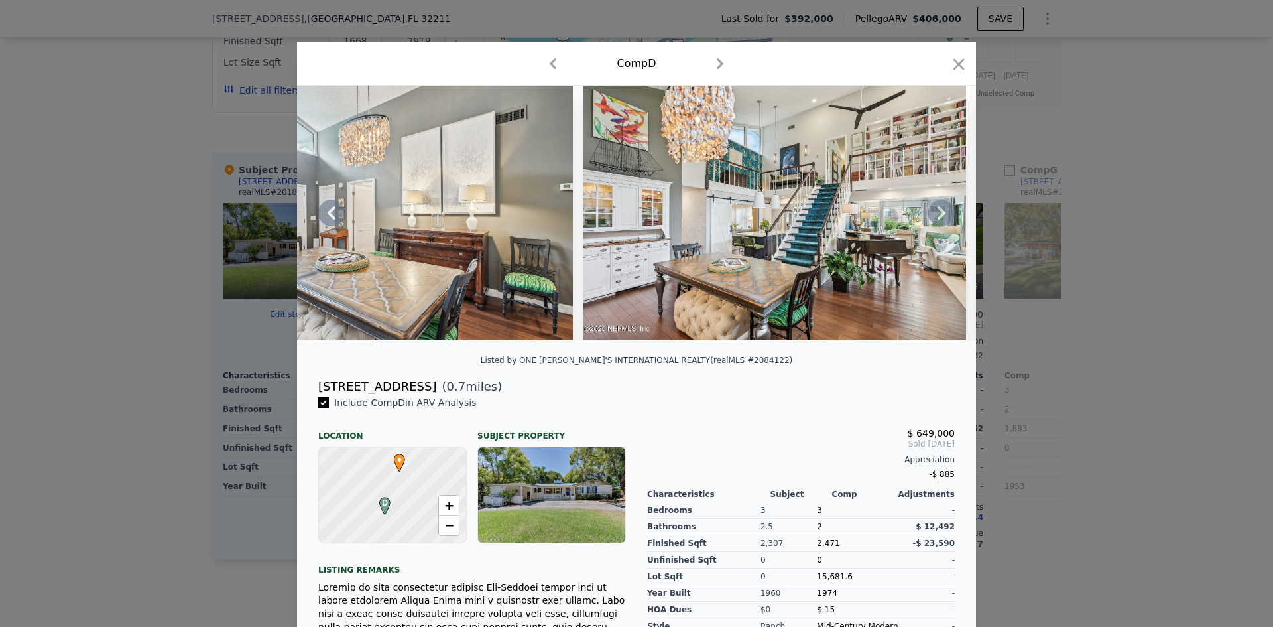
click at [938, 216] on icon at bounding box center [942, 212] width 8 height 13
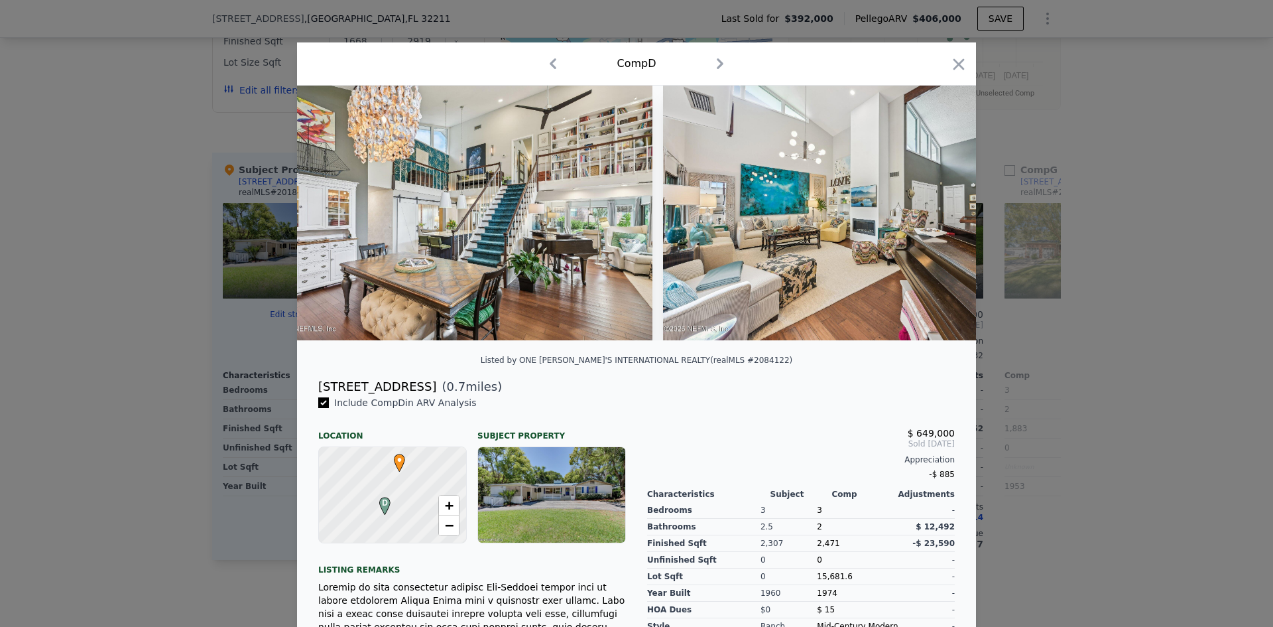
scroll to position [0, 1910]
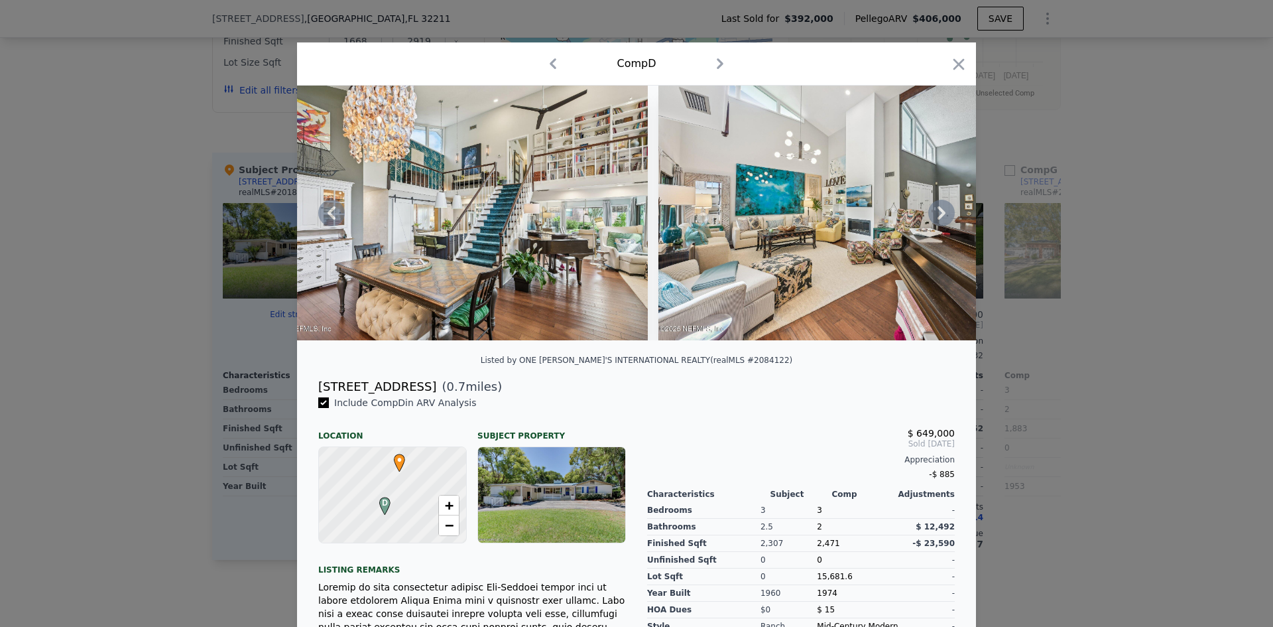
click at [938, 216] on icon at bounding box center [942, 212] width 8 height 13
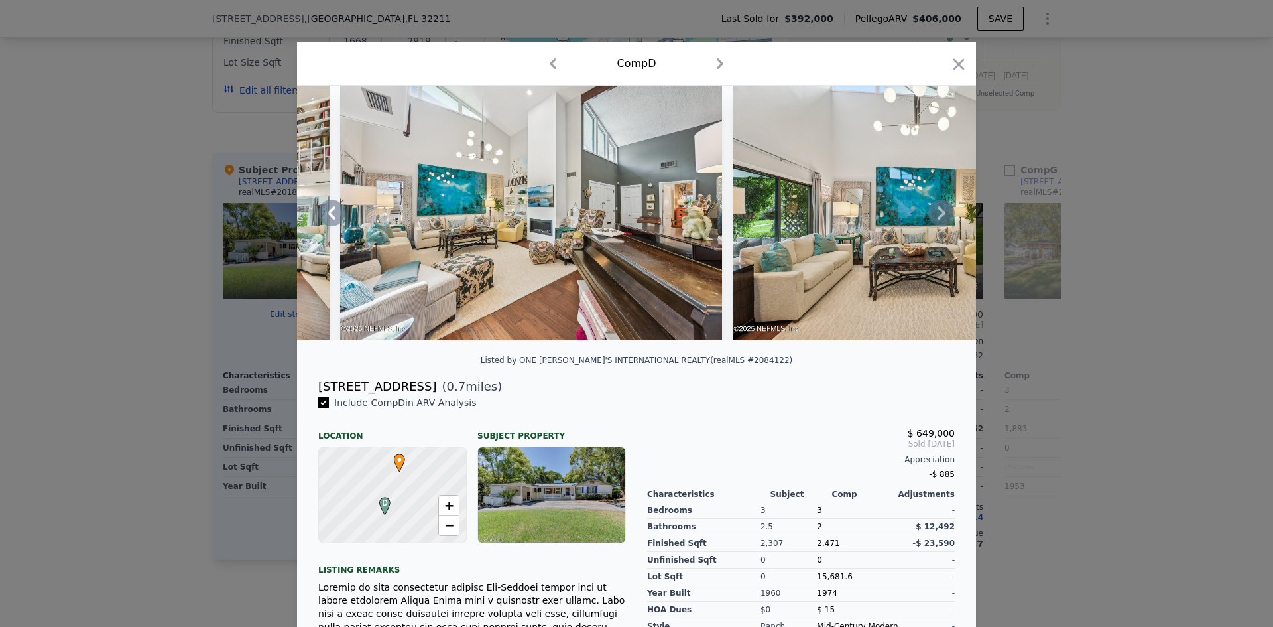
click at [938, 216] on icon at bounding box center [942, 212] width 8 height 13
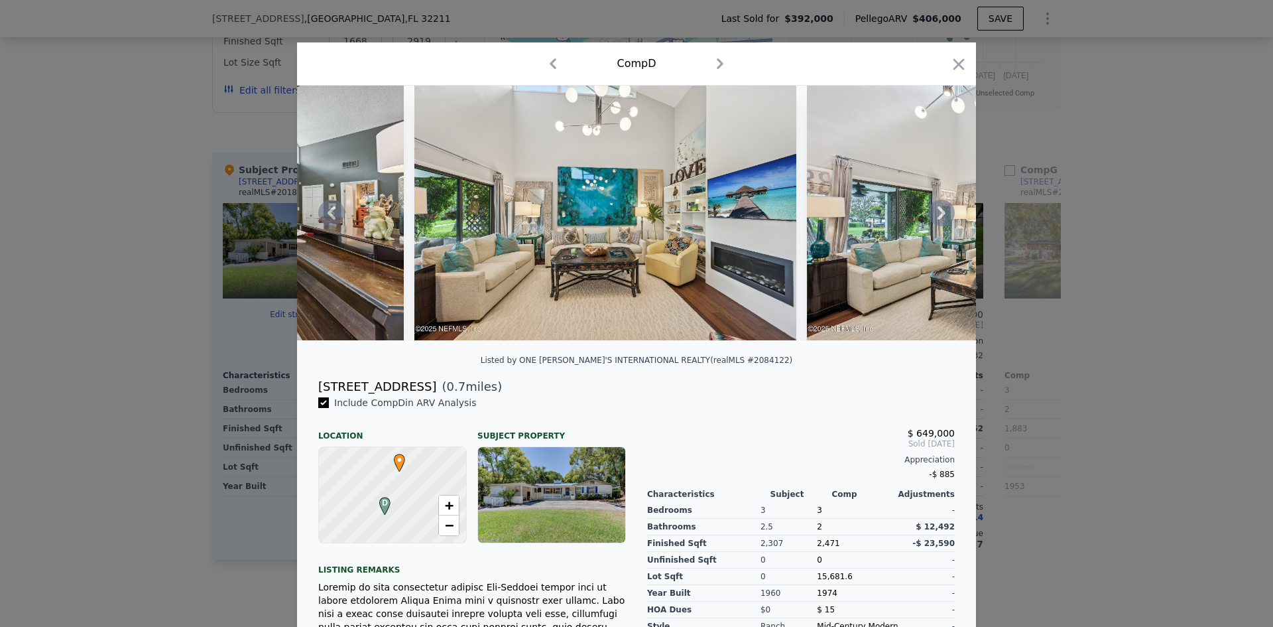
click at [938, 216] on icon at bounding box center [942, 212] width 8 height 13
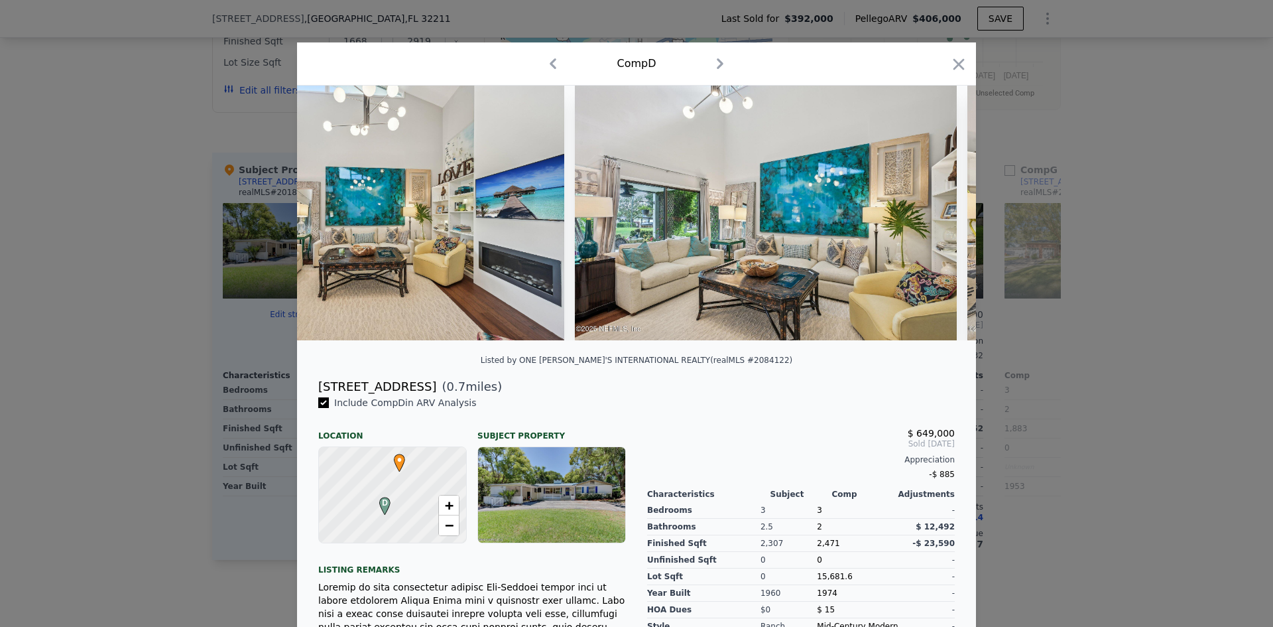
scroll to position [0, 2865]
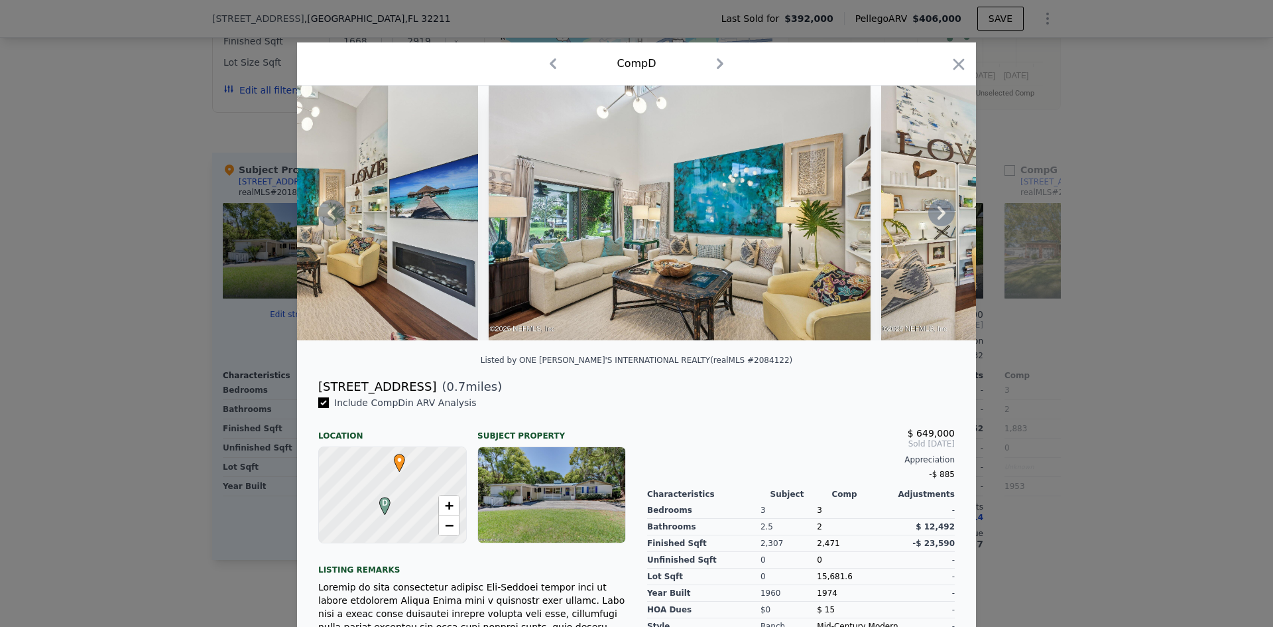
click at [938, 216] on icon at bounding box center [942, 212] width 8 height 13
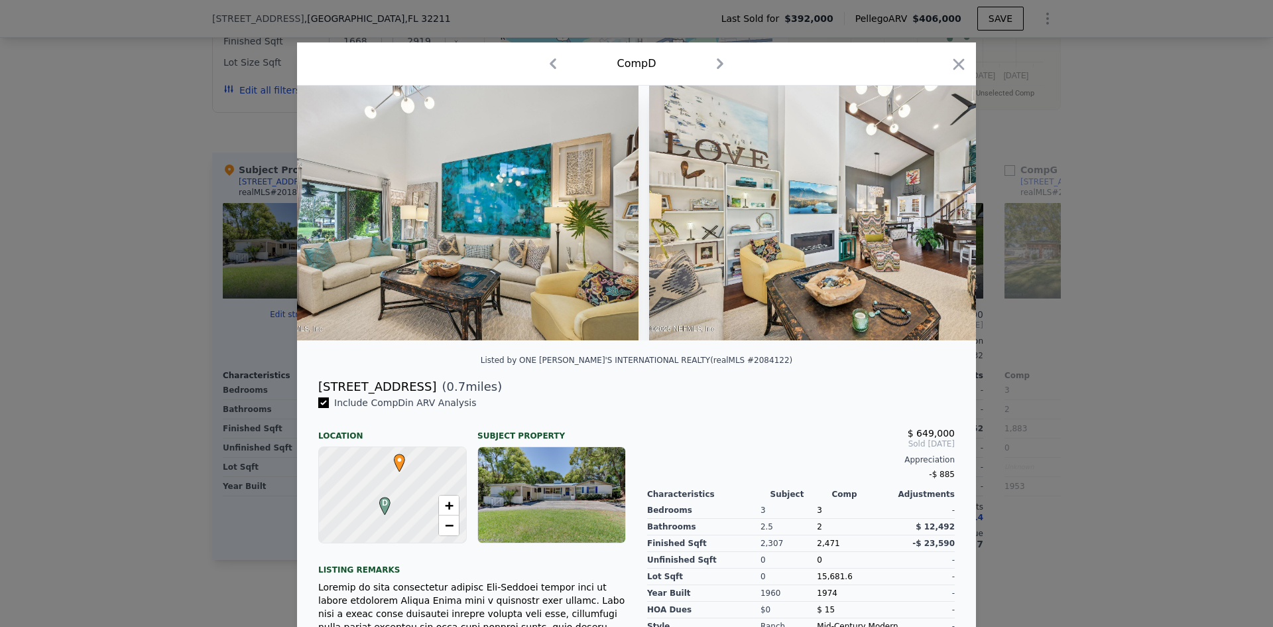
scroll to position [0, 3183]
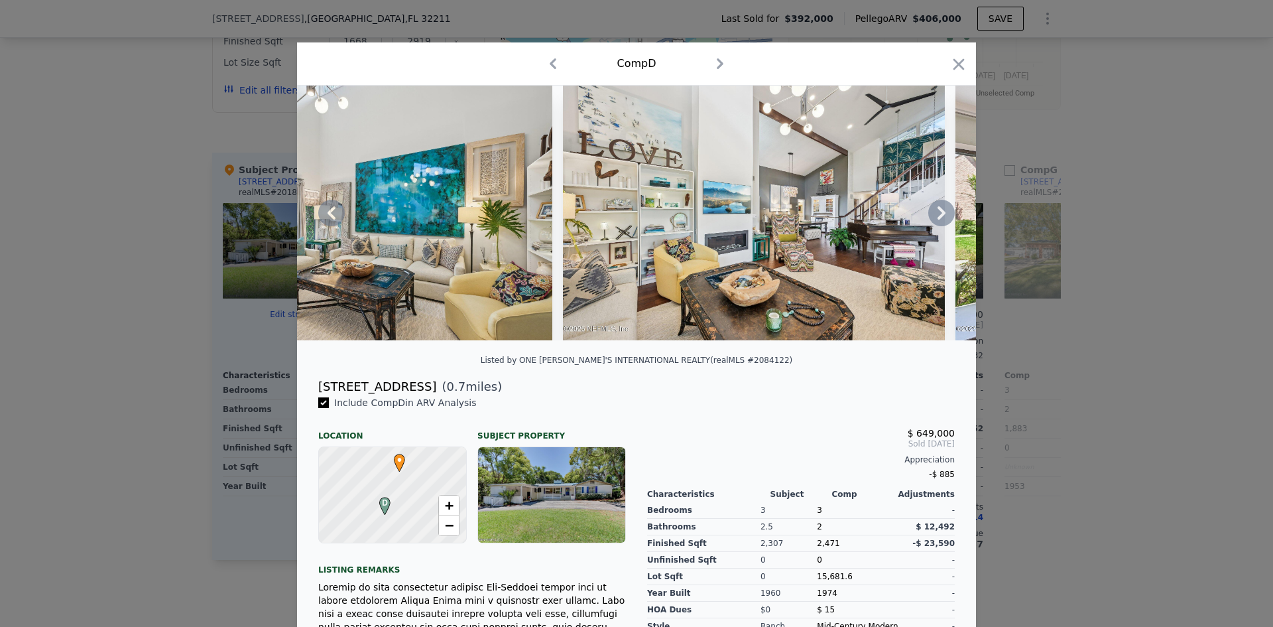
click at [938, 216] on icon at bounding box center [942, 212] width 8 height 13
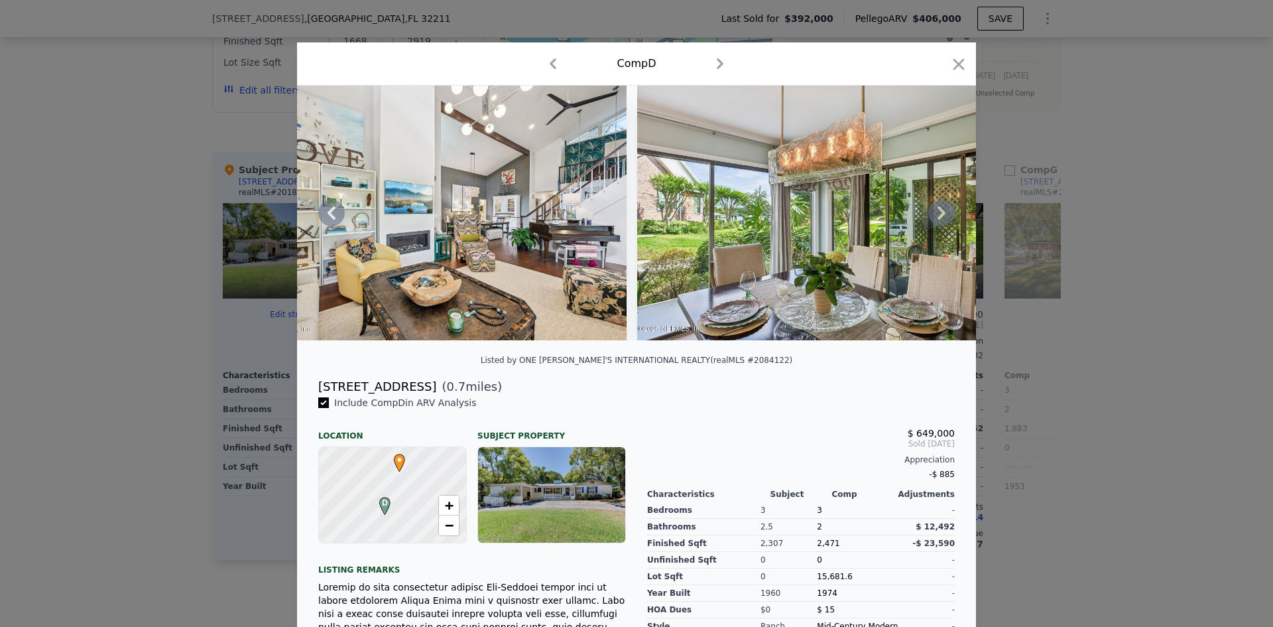
click at [944, 216] on icon at bounding box center [941, 213] width 27 height 27
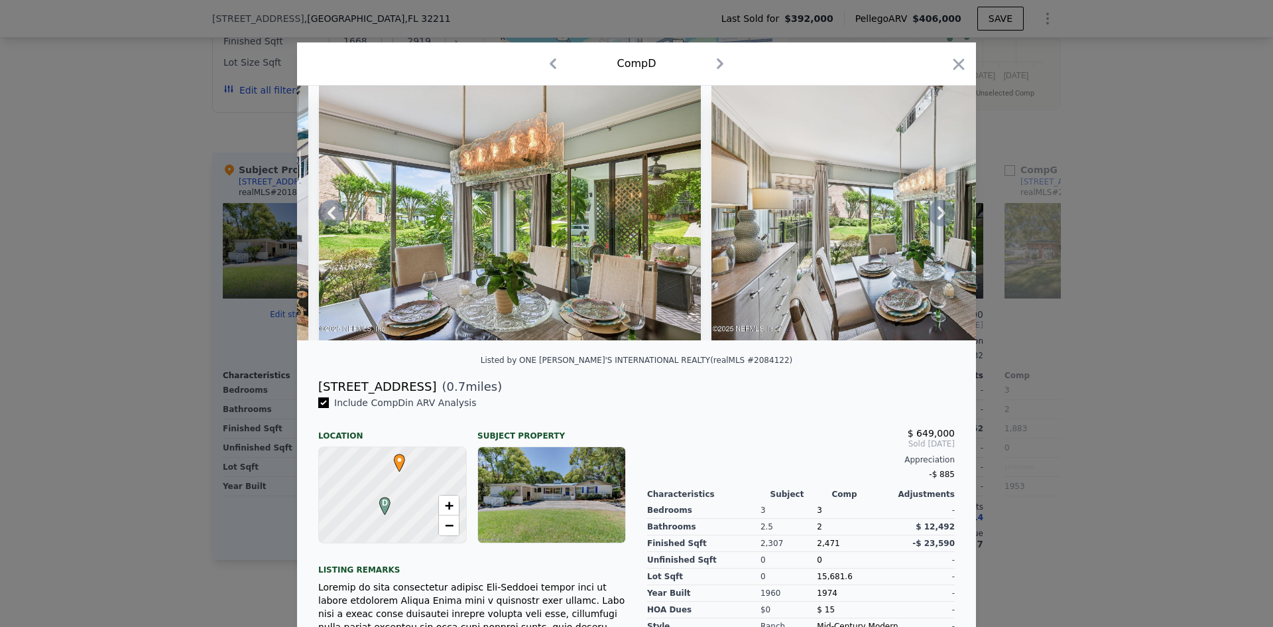
click at [944, 216] on icon at bounding box center [941, 213] width 27 height 27
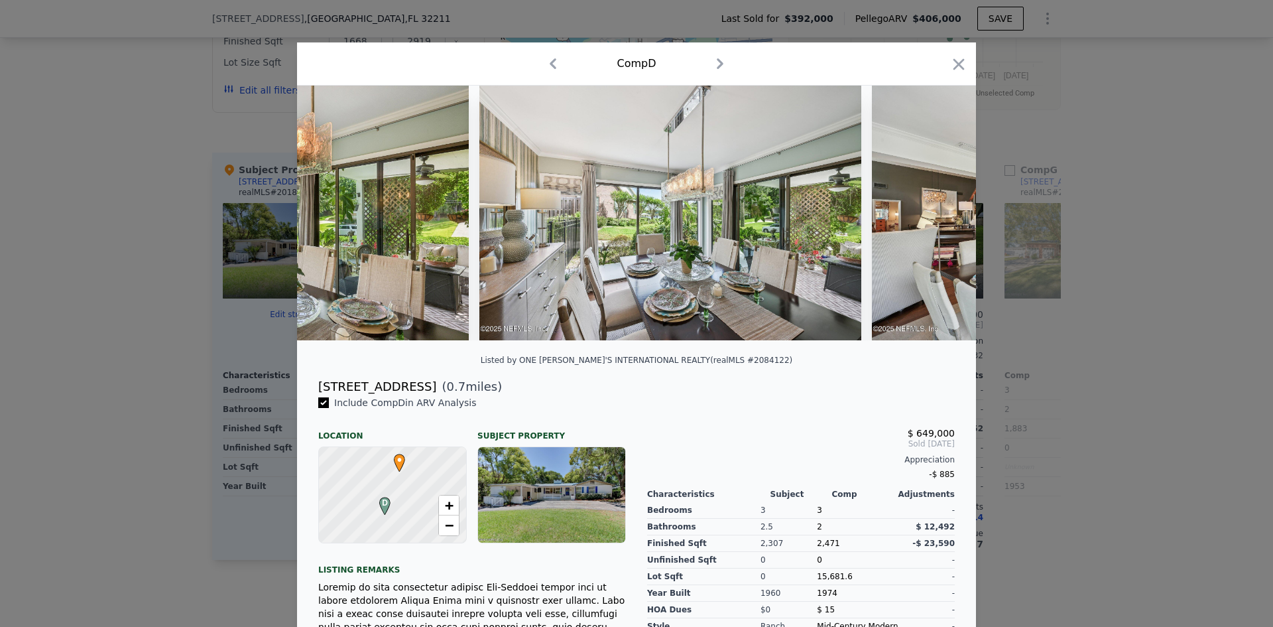
scroll to position [0, 4138]
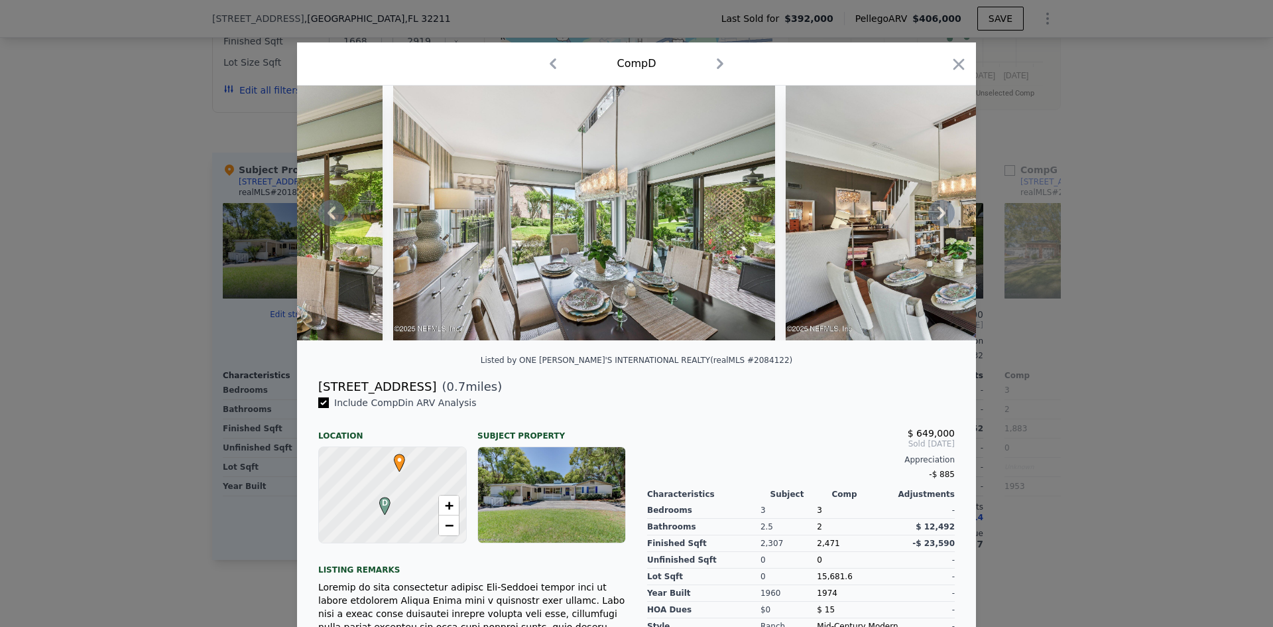
click at [944, 216] on icon at bounding box center [941, 213] width 27 height 27
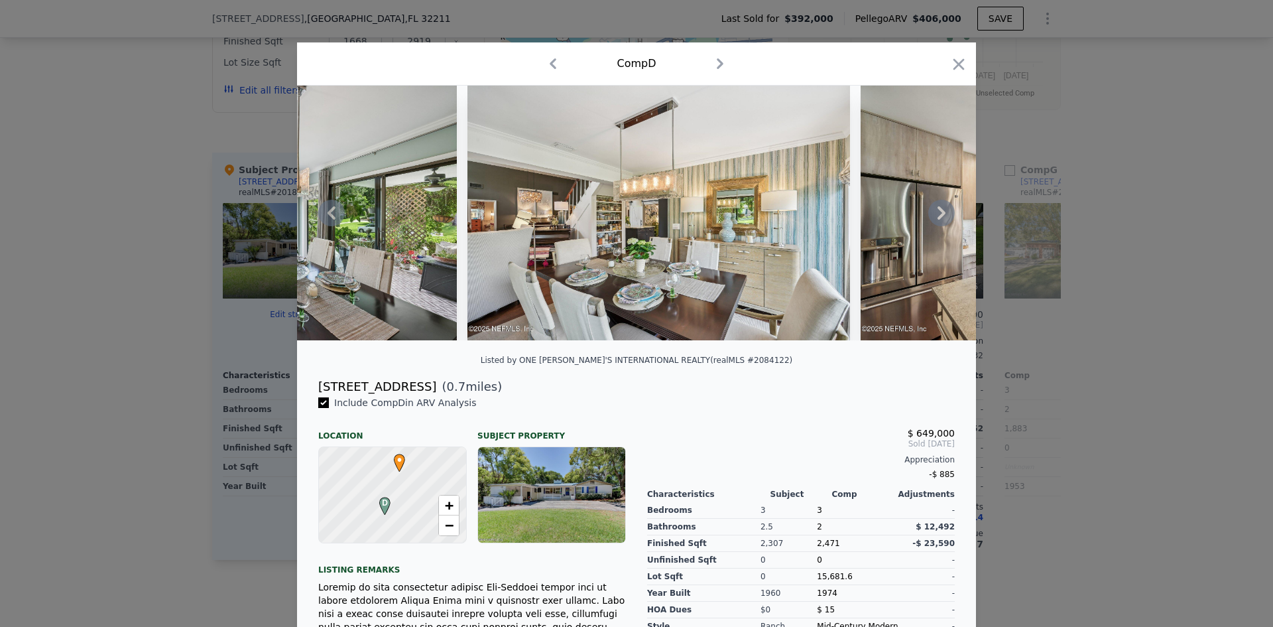
click at [944, 216] on icon at bounding box center [941, 213] width 27 height 27
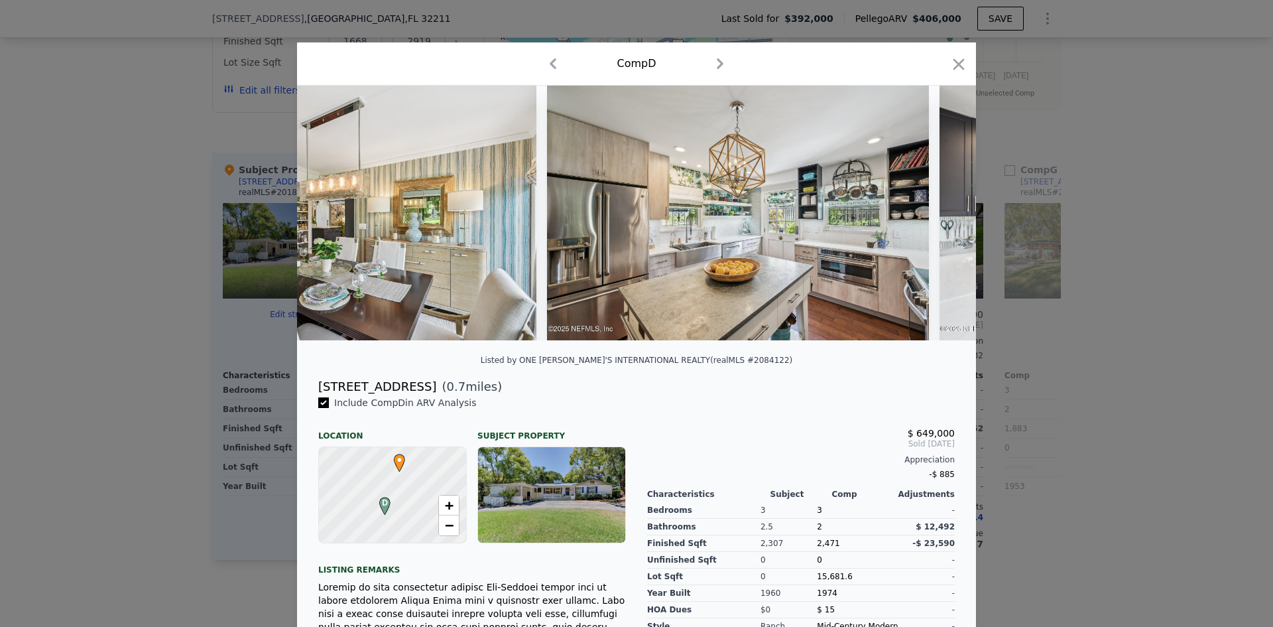
scroll to position [0, 4775]
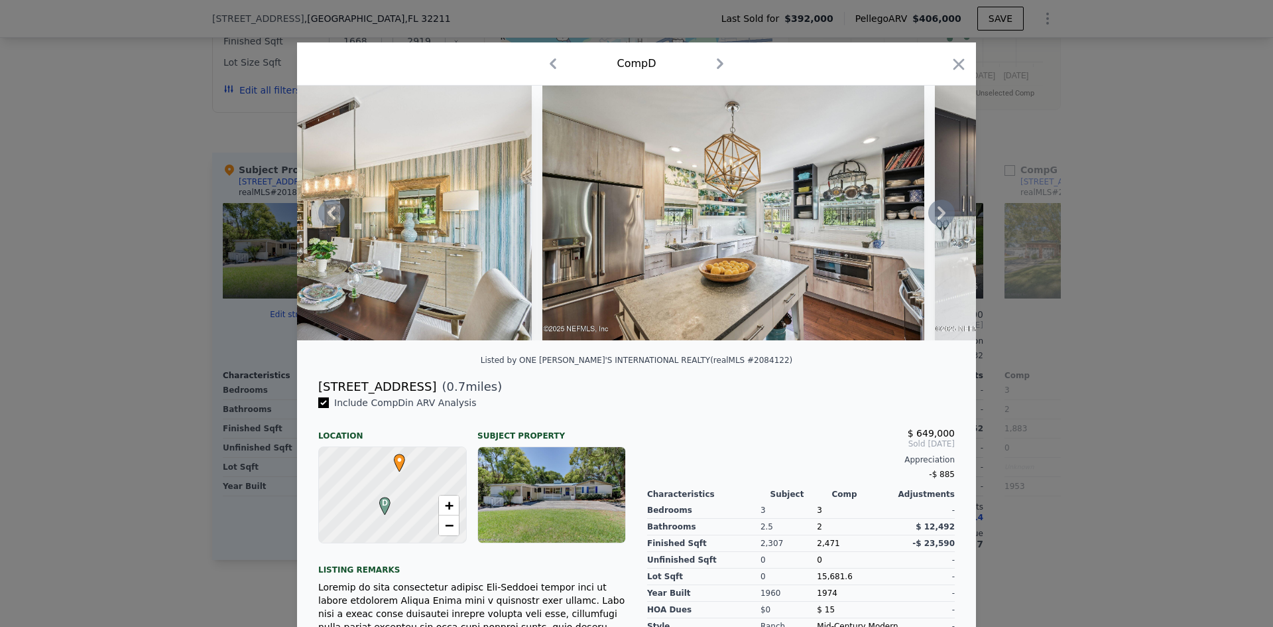
click at [944, 216] on icon at bounding box center [941, 213] width 27 height 27
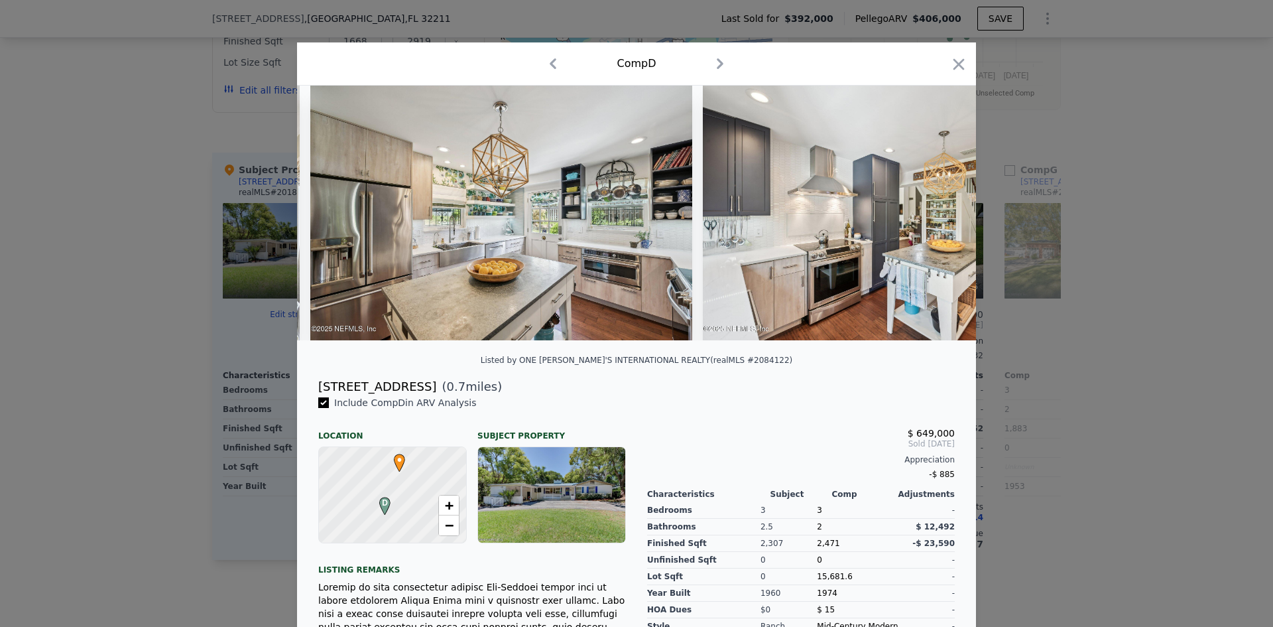
scroll to position [0, 5093]
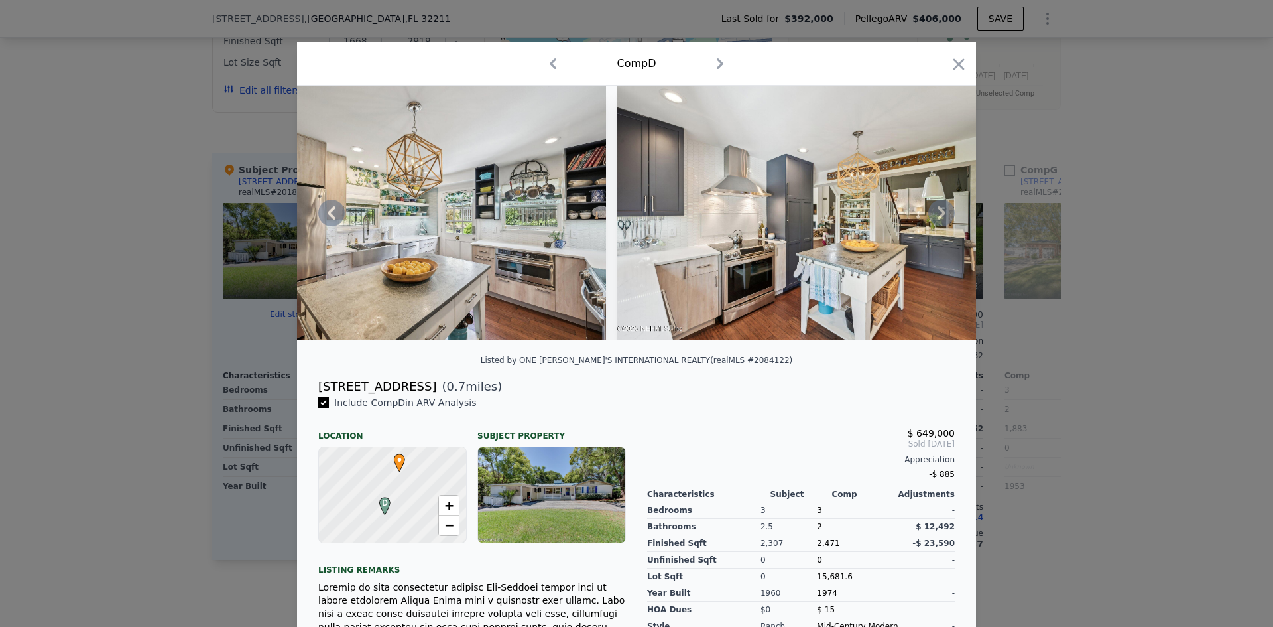
click at [944, 216] on icon at bounding box center [941, 213] width 27 height 27
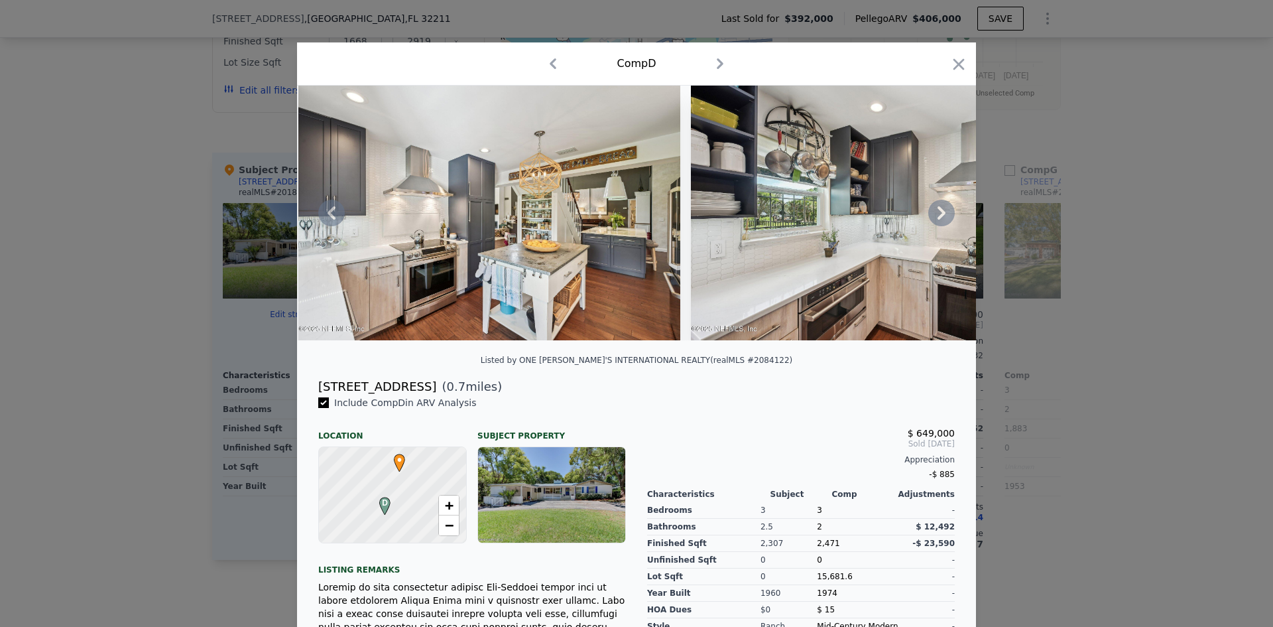
click at [944, 216] on icon at bounding box center [941, 213] width 27 height 27
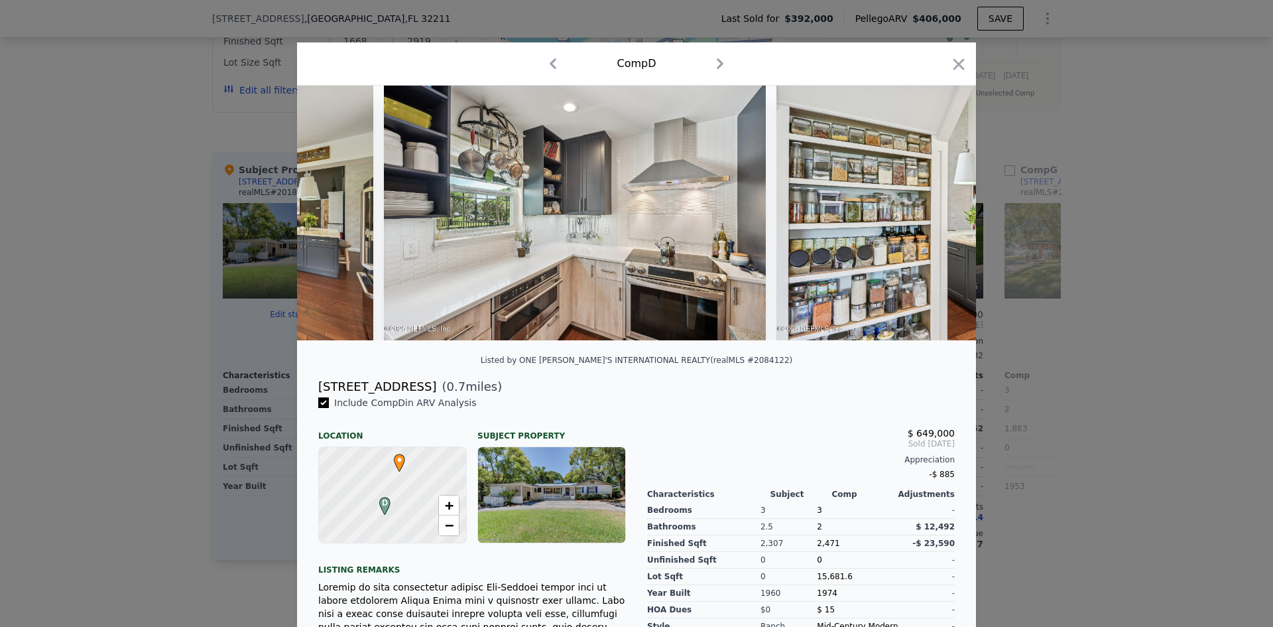
scroll to position [0, 5729]
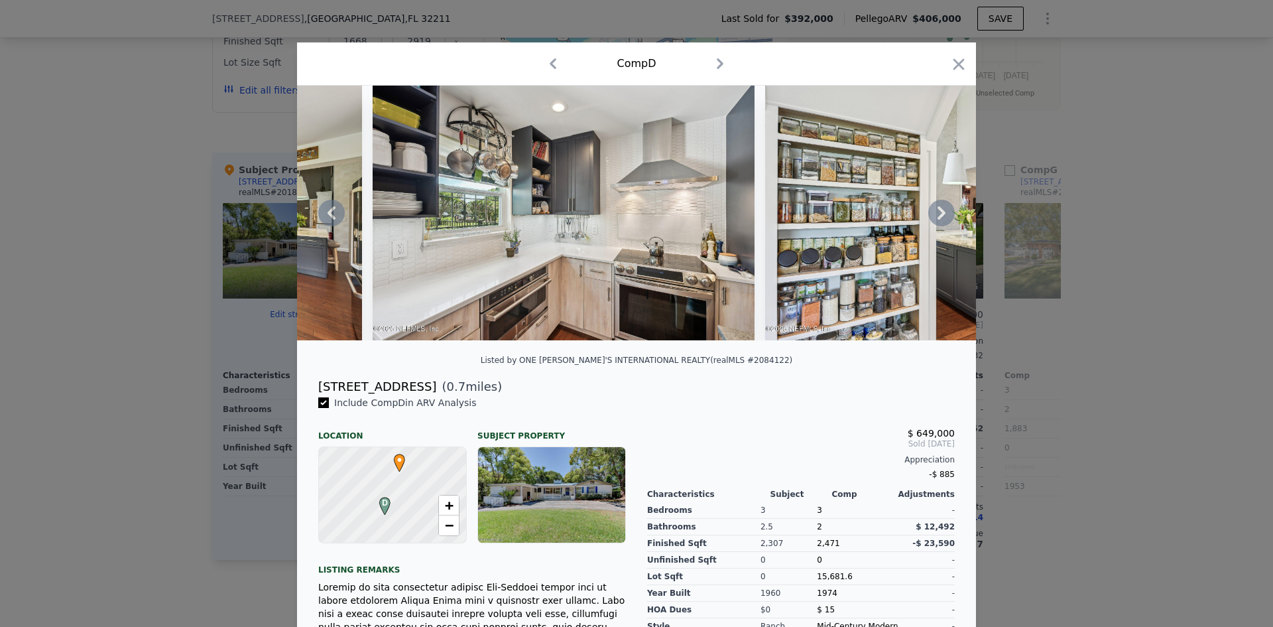
click at [944, 216] on icon at bounding box center [941, 213] width 27 height 27
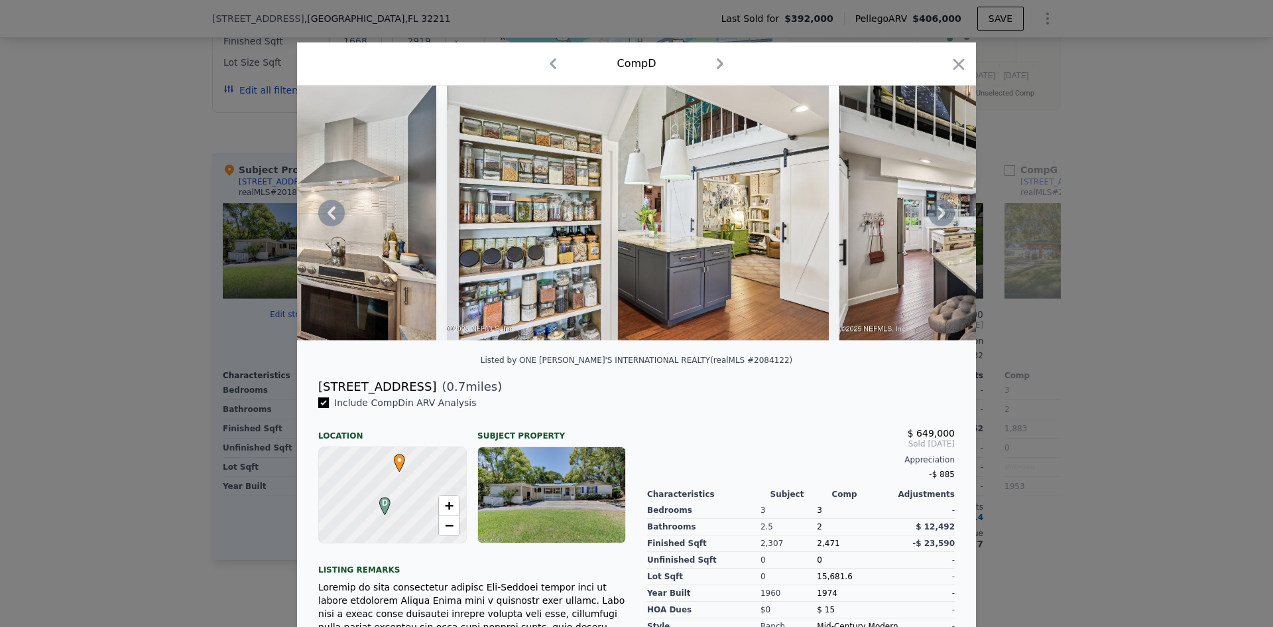
click at [944, 216] on icon at bounding box center [941, 213] width 27 height 27
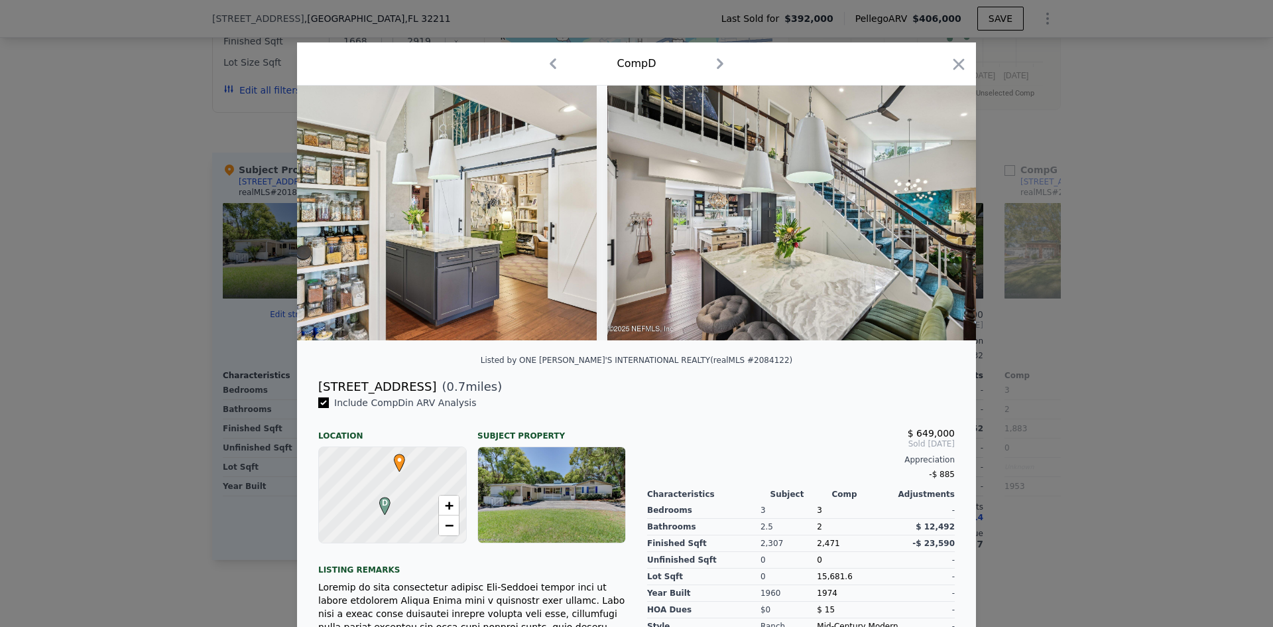
scroll to position [0, 6366]
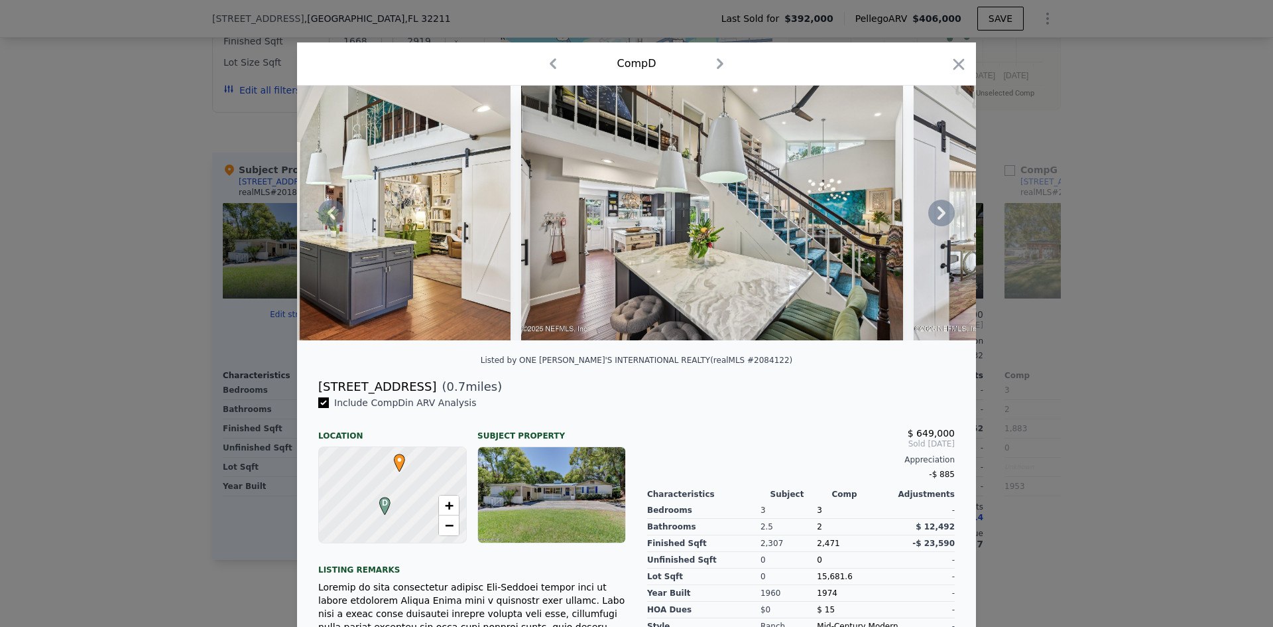
click at [944, 216] on icon at bounding box center [941, 213] width 27 height 27
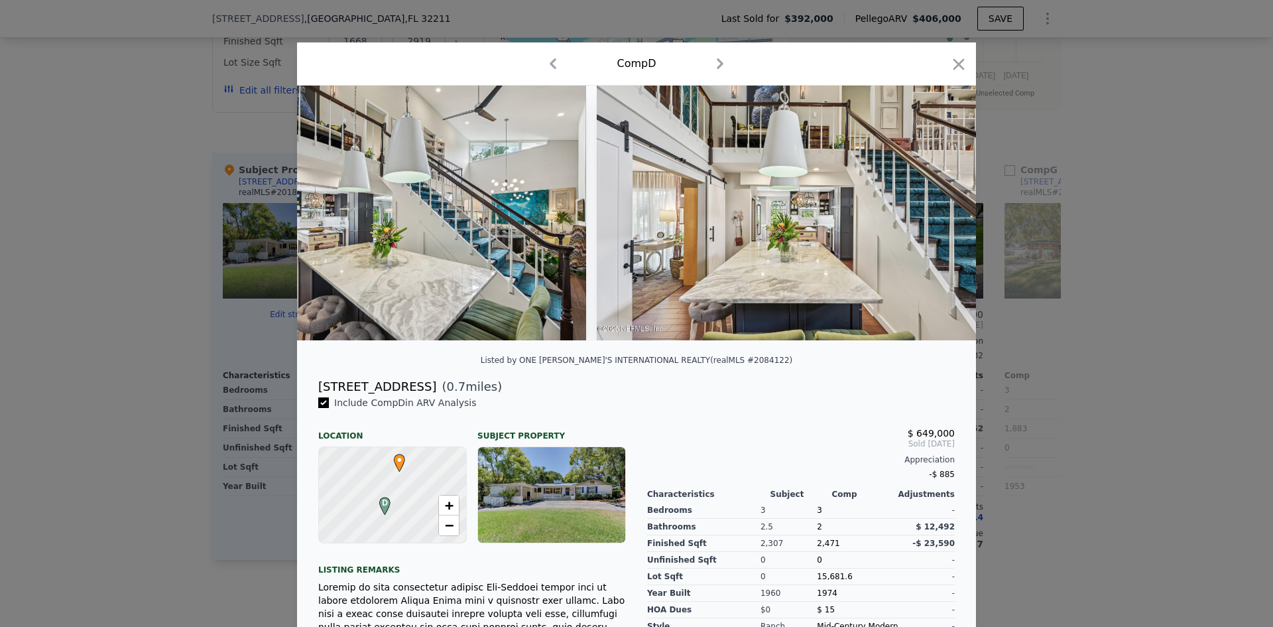
scroll to position [0, 6684]
click at [323, 216] on icon at bounding box center [331, 213] width 27 height 27
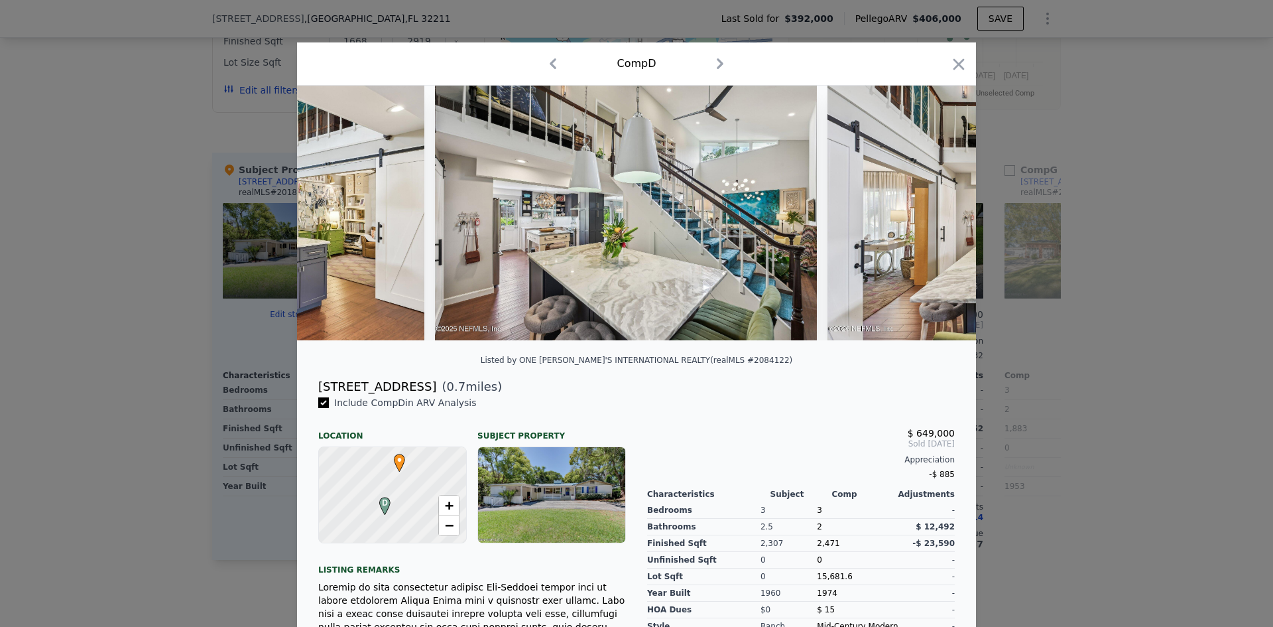
scroll to position [0, 6366]
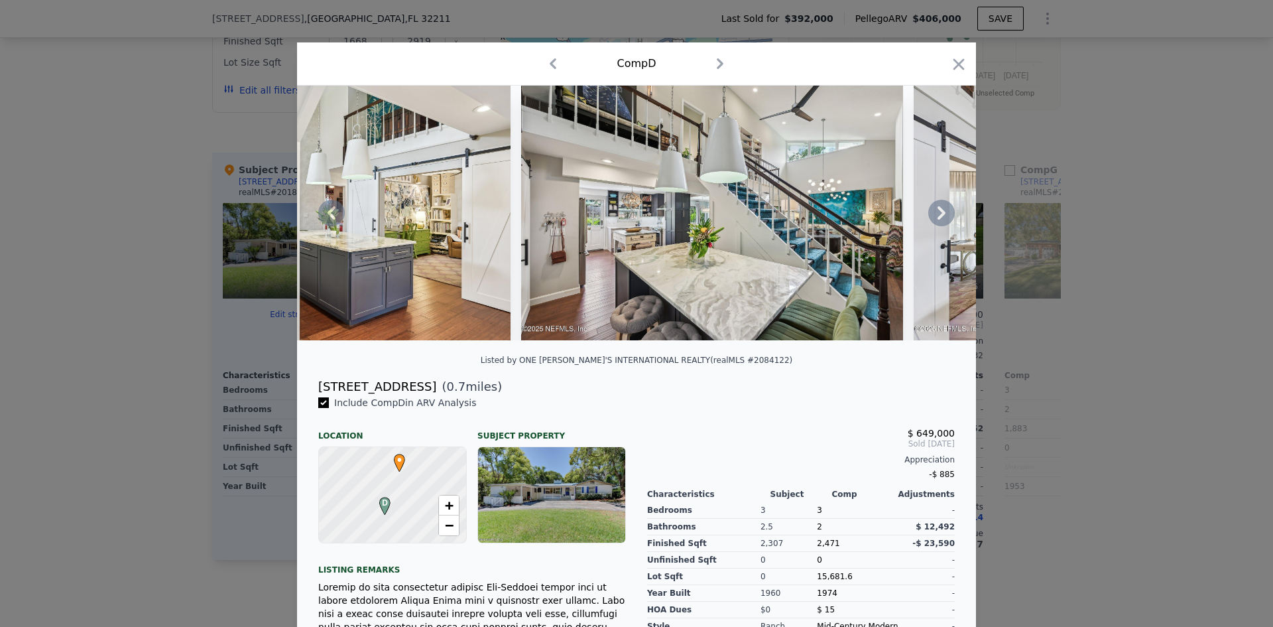
click at [934, 218] on icon at bounding box center [941, 213] width 27 height 27
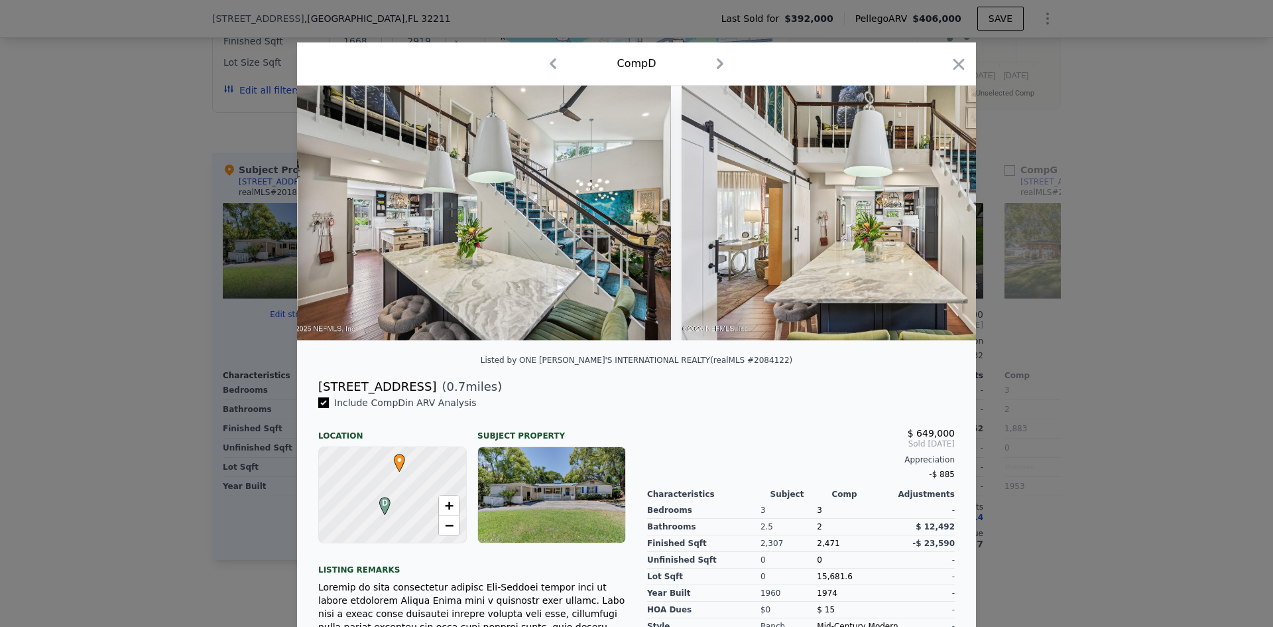
scroll to position [0, 6684]
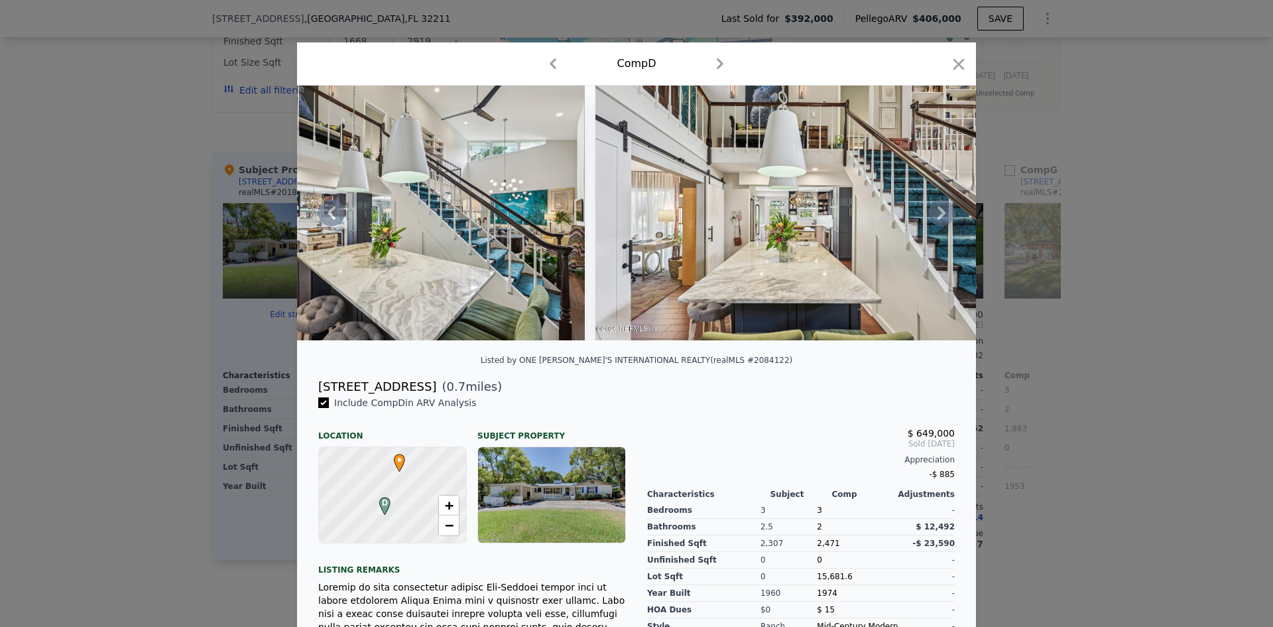
click at [938, 216] on icon at bounding box center [942, 212] width 8 height 13
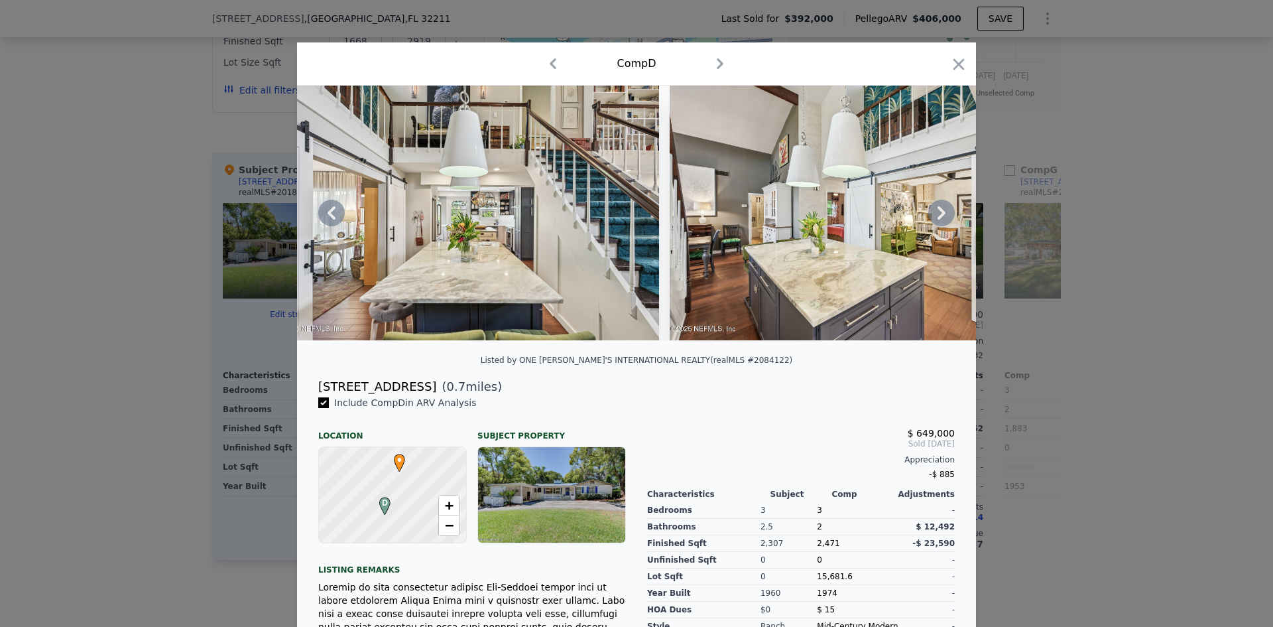
click at [938, 216] on icon at bounding box center [942, 212] width 8 height 13
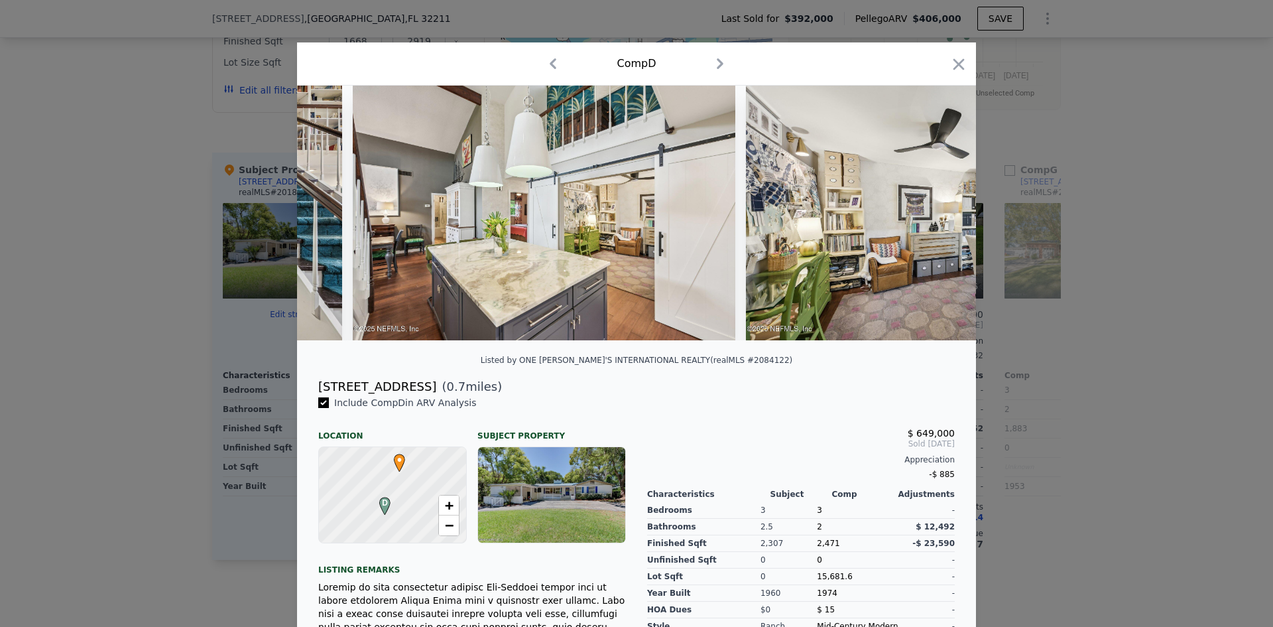
scroll to position [0, 7321]
click at [938, 216] on icon at bounding box center [942, 212] width 8 height 13
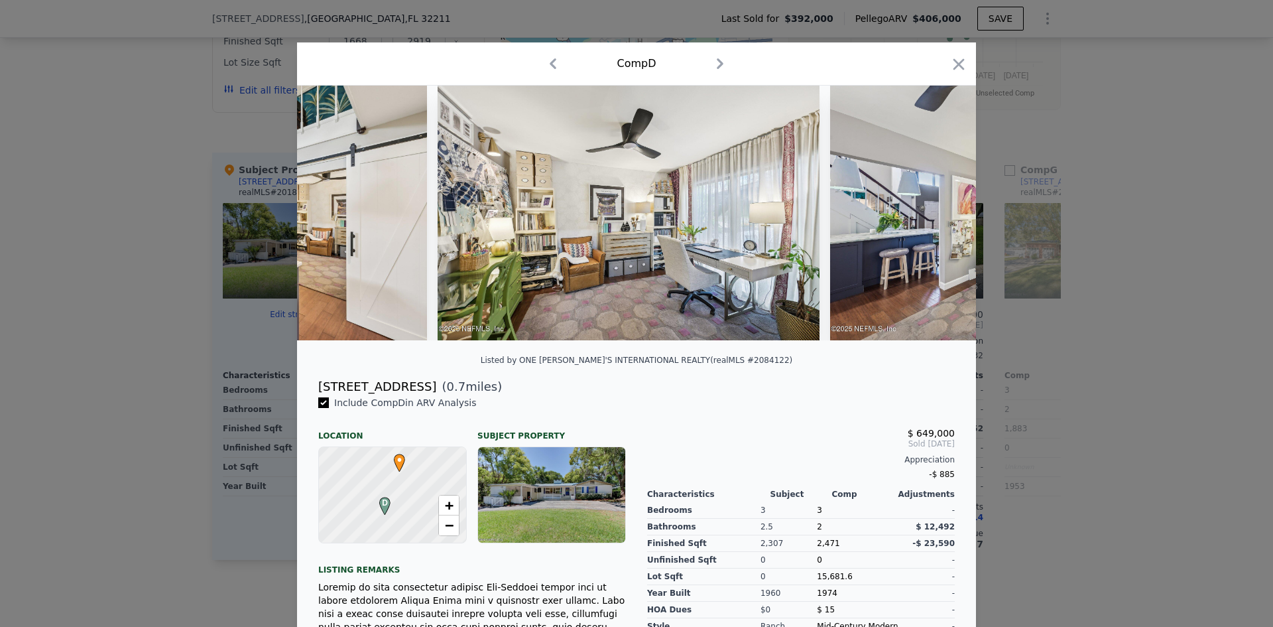
scroll to position [0, 7639]
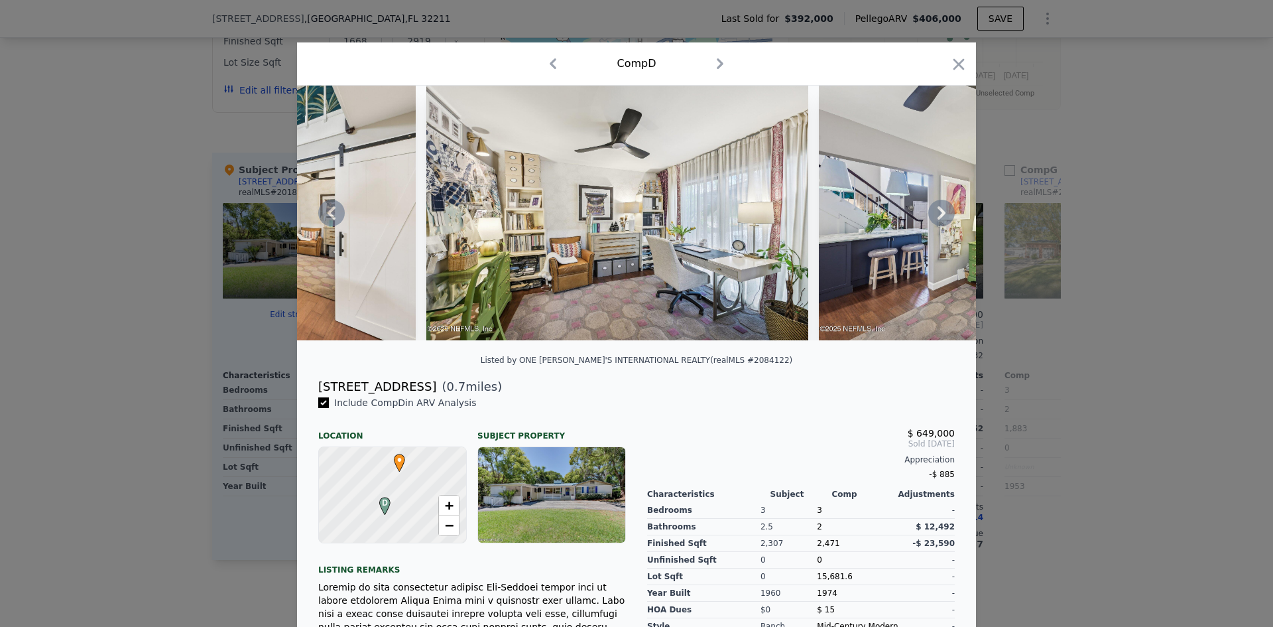
click at [938, 216] on icon at bounding box center [942, 212] width 8 height 13
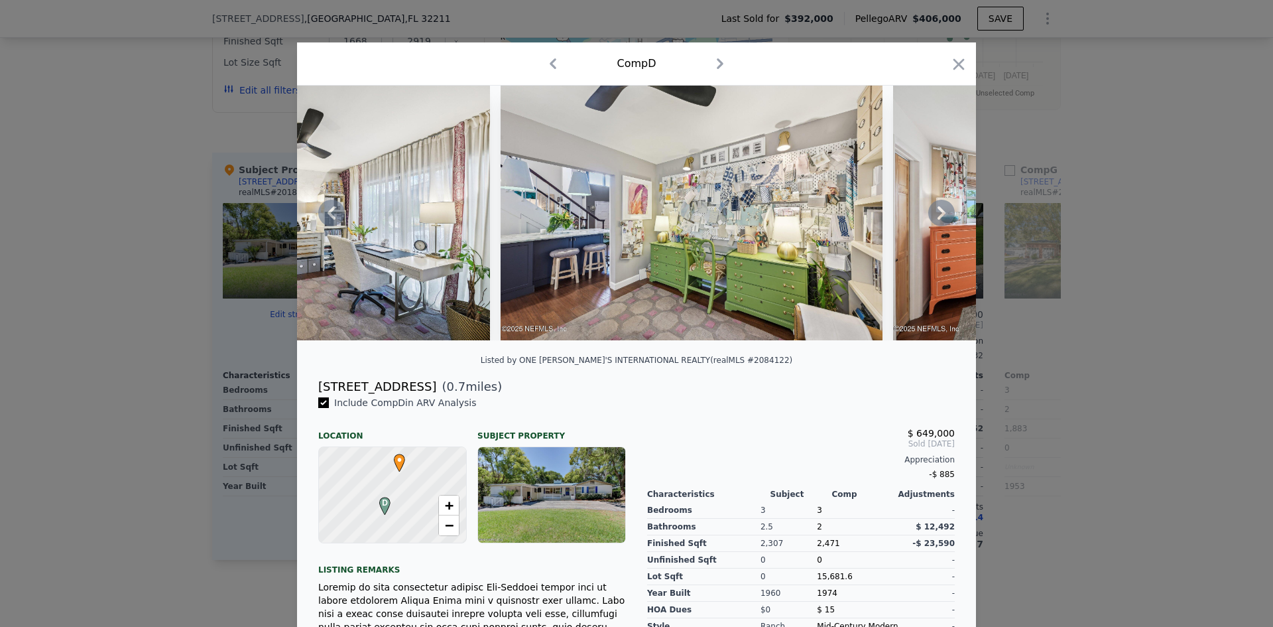
click at [938, 216] on icon at bounding box center [942, 212] width 8 height 13
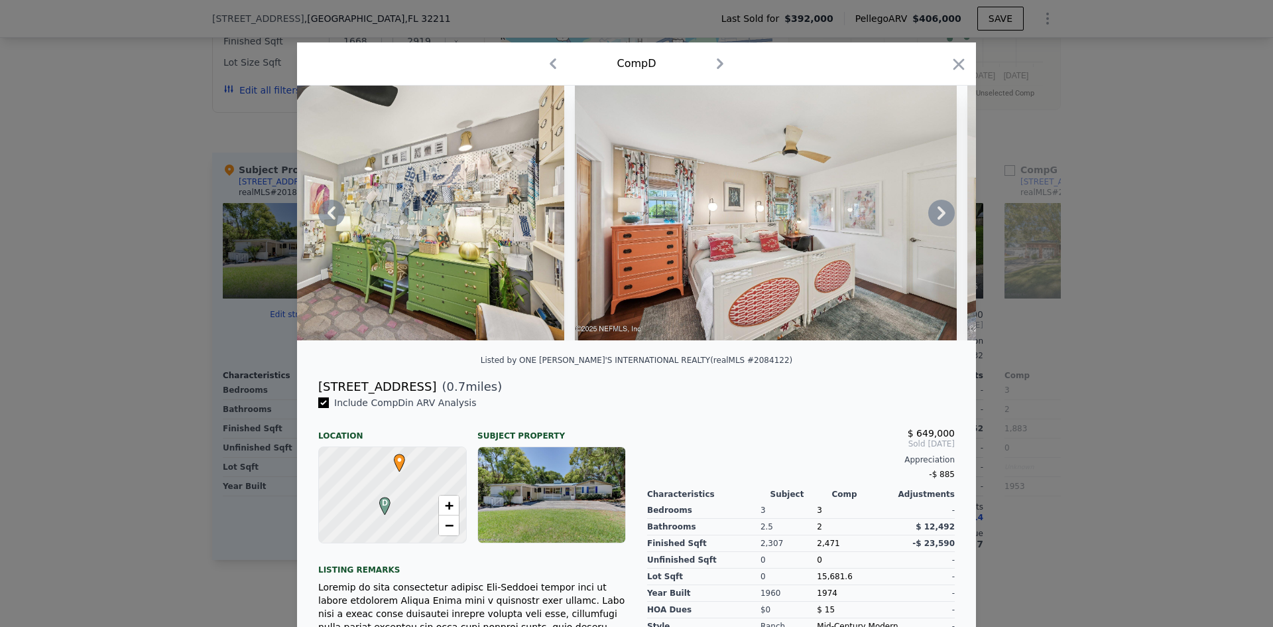
click at [938, 216] on icon at bounding box center [942, 212] width 8 height 13
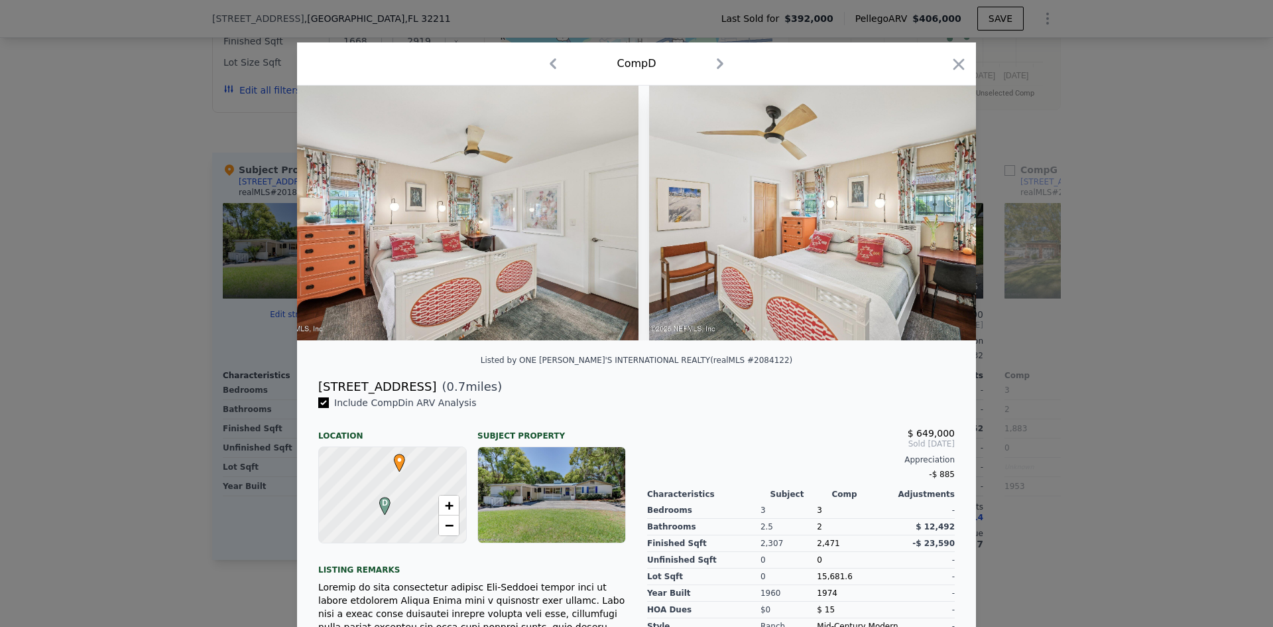
click at [936, 216] on img at bounding box center [840, 213] width 382 height 255
click at [938, 216] on icon at bounding box center [942, 212] width 8 height 13
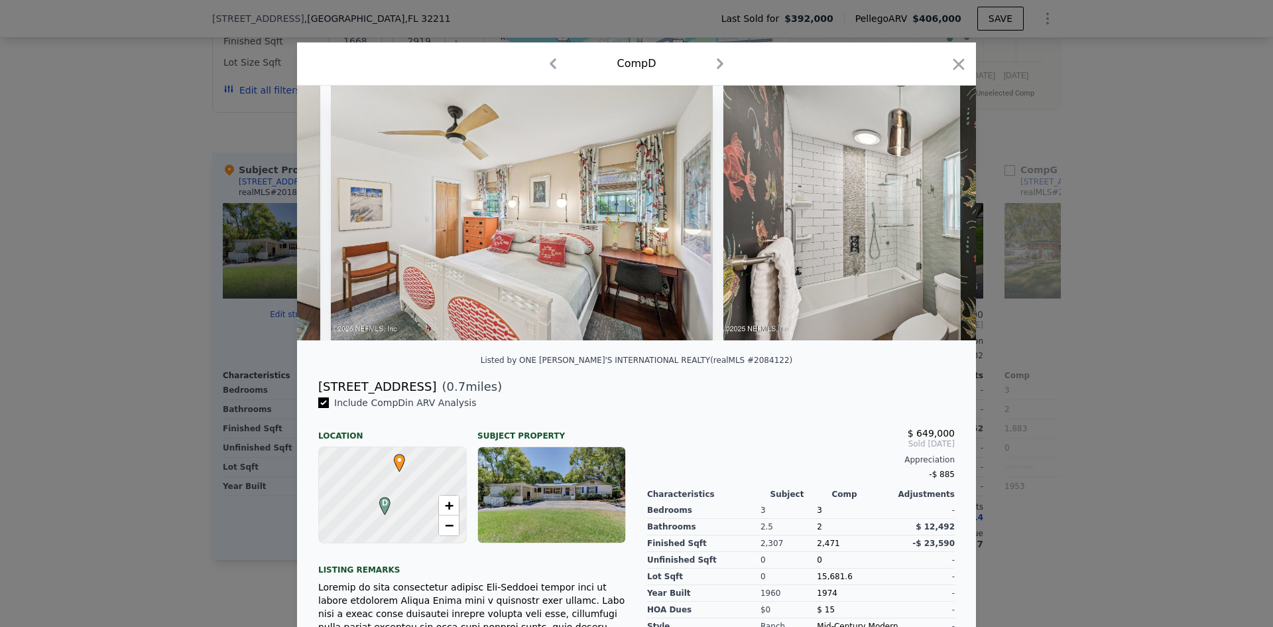
click at [936, 216] on div at bounding box center [636, 213] width 679 height 255
click at [938, 216] on icon at bounding box center [942, 212] width 8 height 13
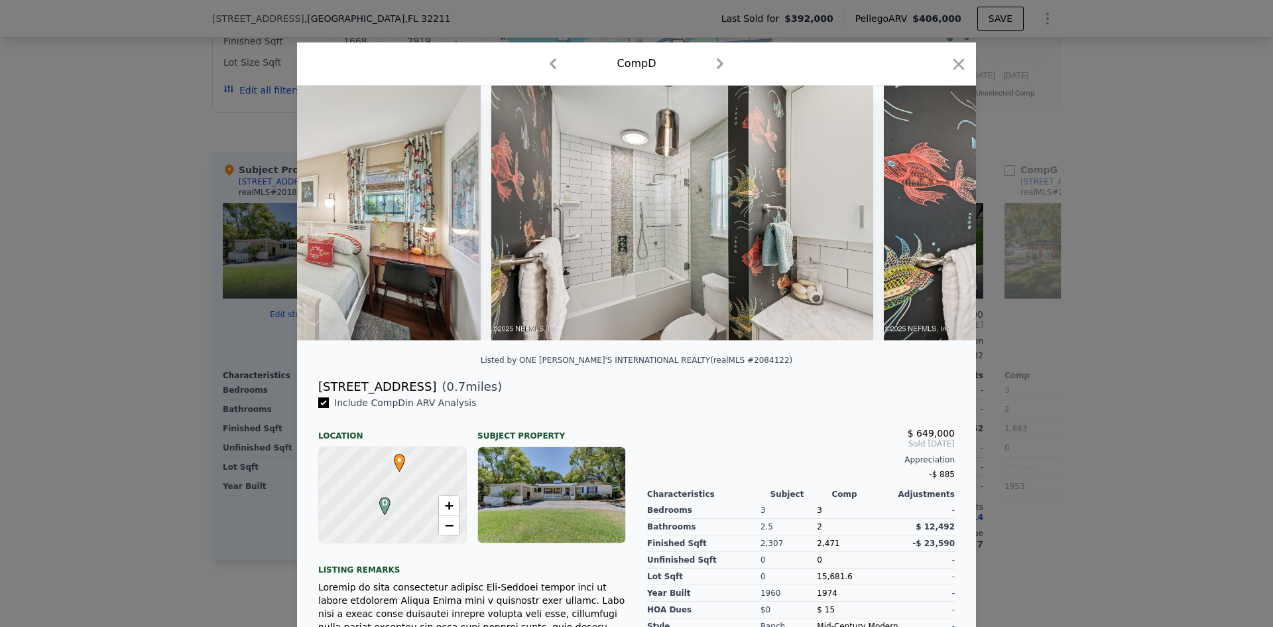
scroll to position [0, 9231]
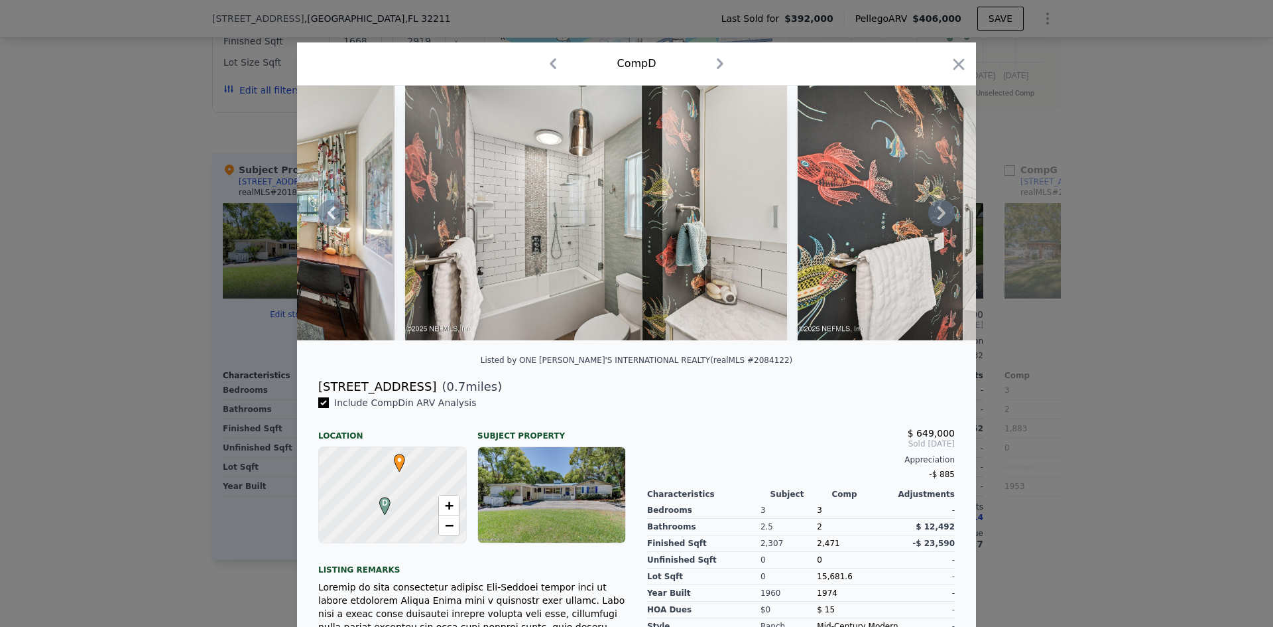
click at [938, 216] on icon at bounding box center [942, 212] width 8 height 13
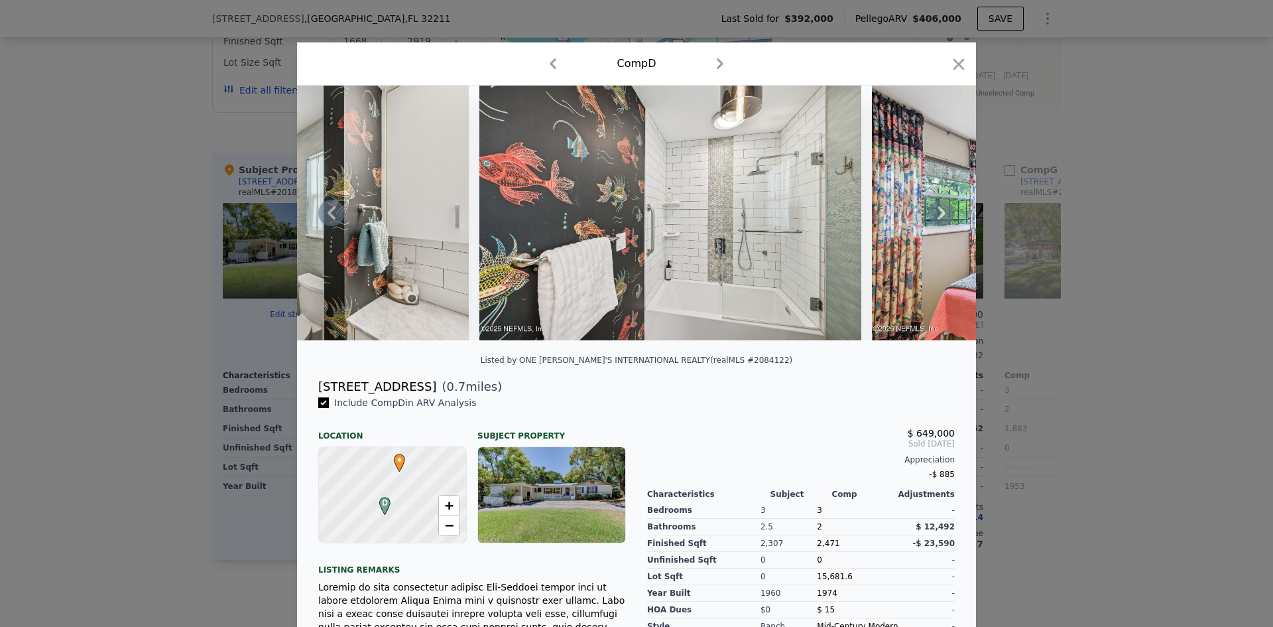
click at [938, 216] on icon at bounding box center [942, 212] width 8 height 13
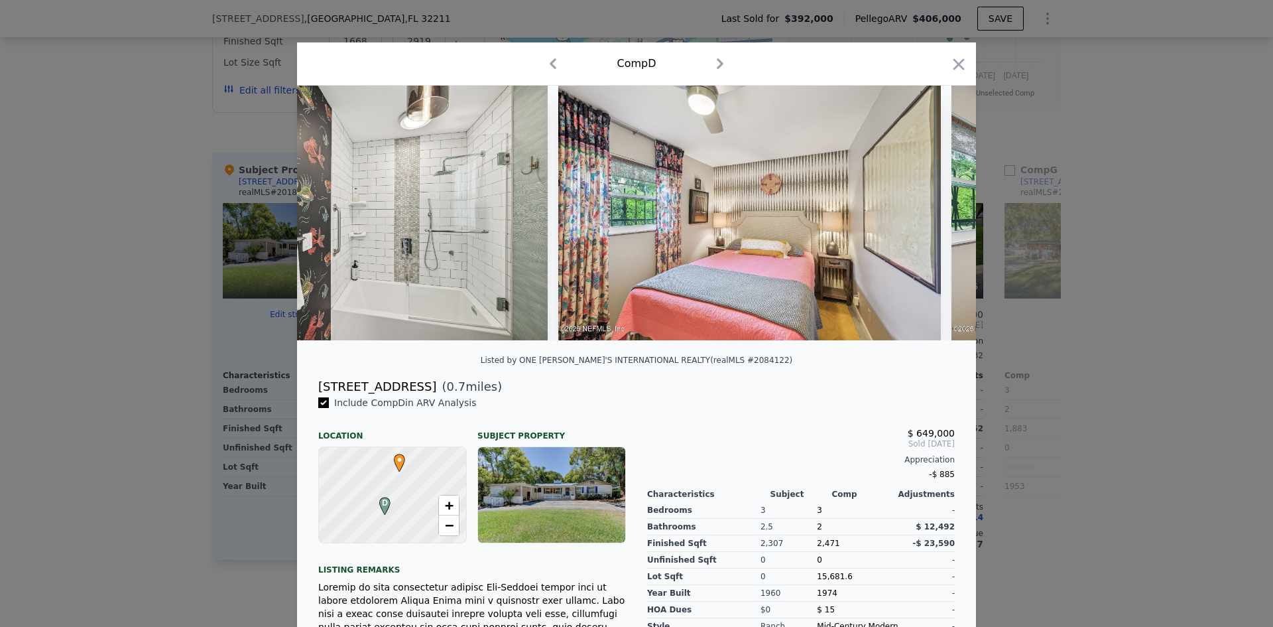
scroll to position [0, 9867]
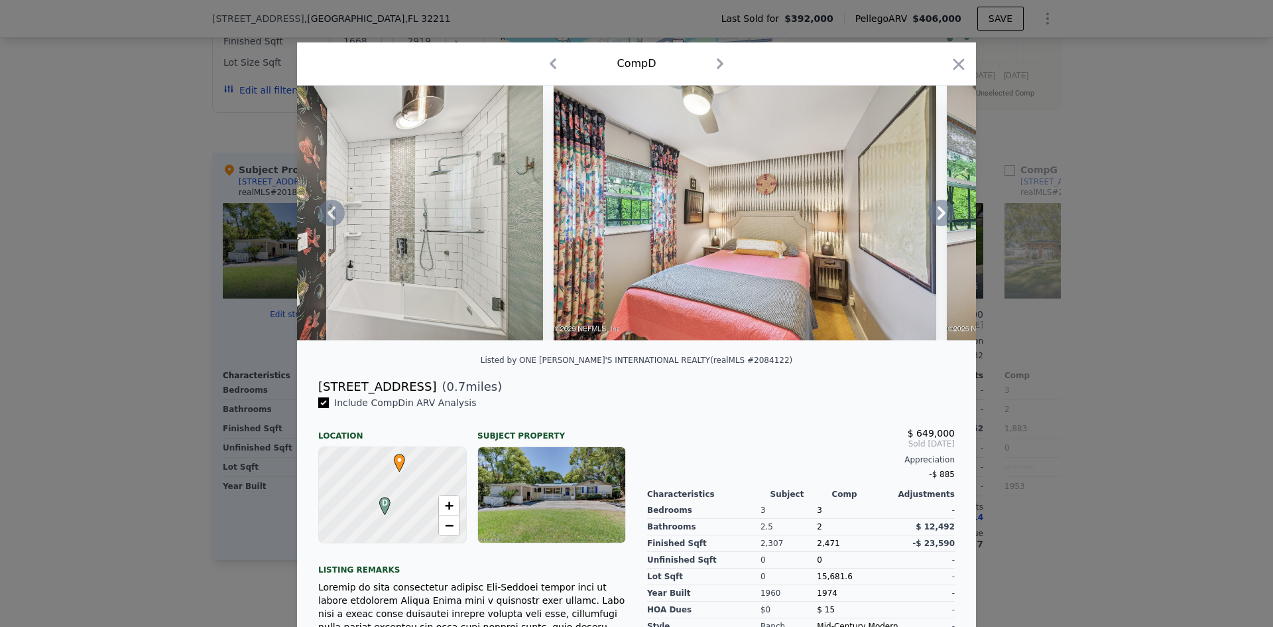
click at [938, 216] on icon at bounding box center [942, 212] width 8 height 13
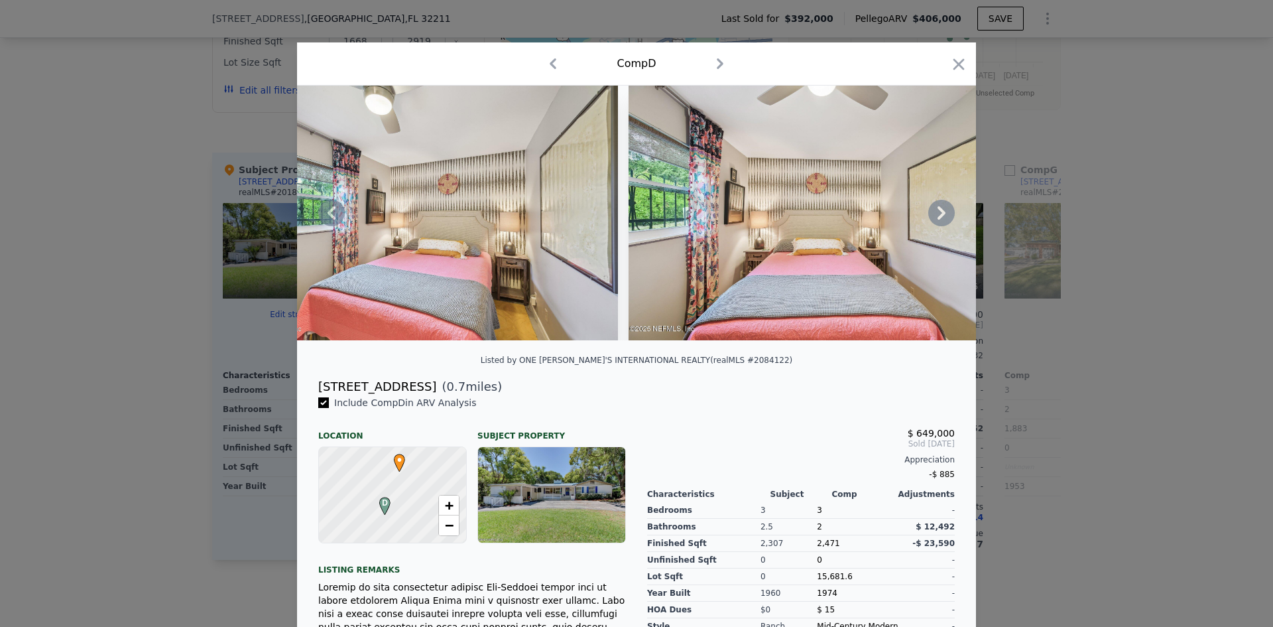
click at [938, 216] on icon at bounding box center [942, 212] width 8 height 13
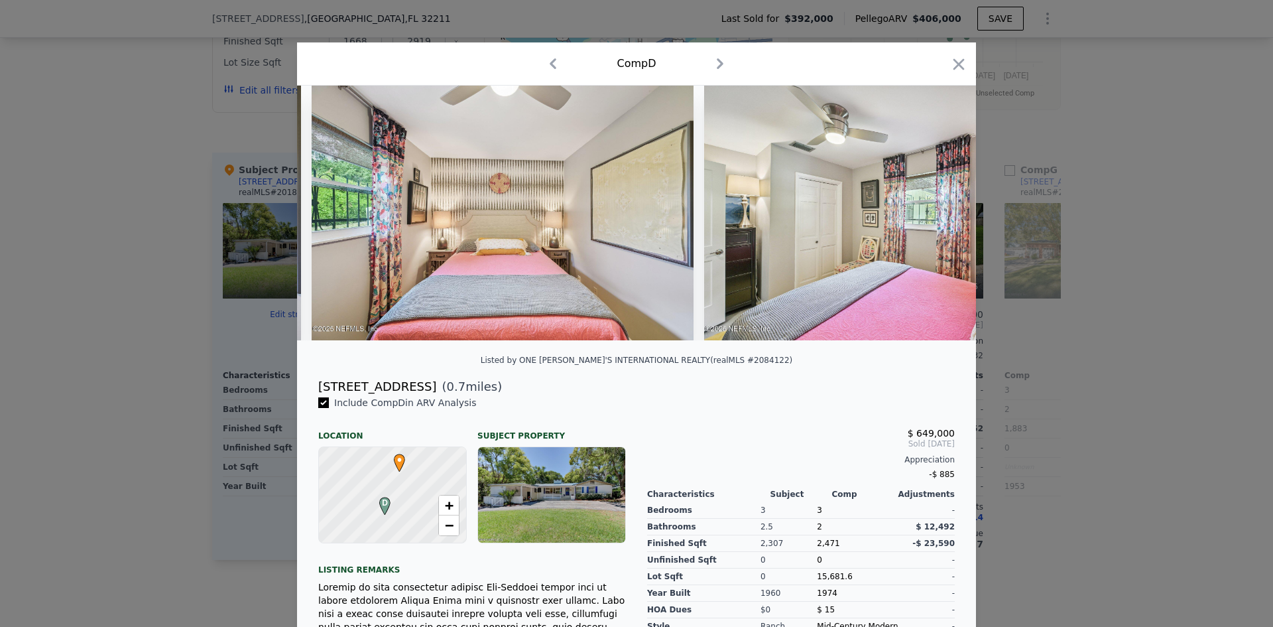
scroll to position [0, 10504]
click at [938, 216] on icon at bounding box center [942, 212] width 8 height 13
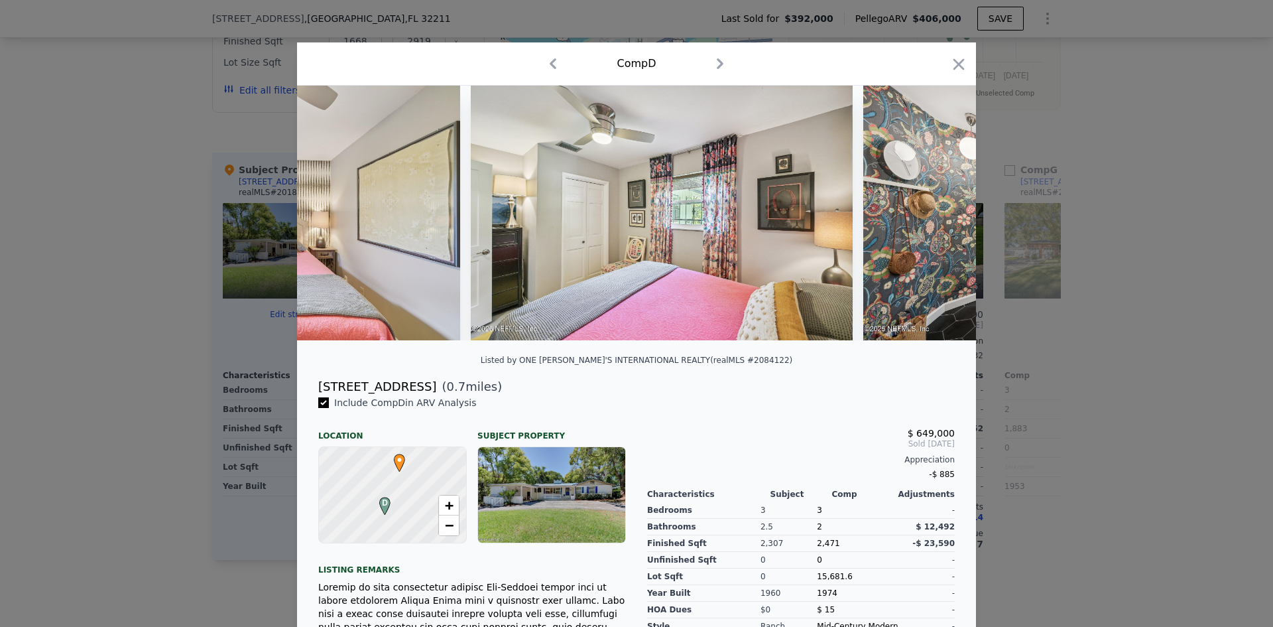
scroll to position [0, 10822]
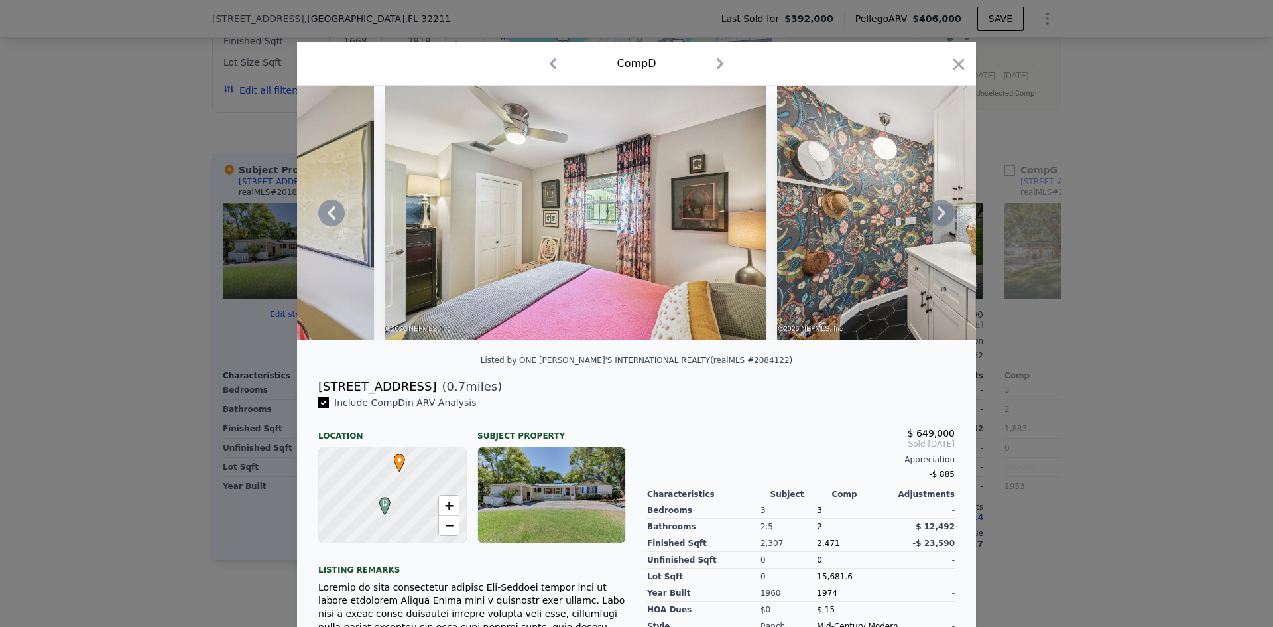
click at [938, 216] on icon at bounding box center [942, 212] width 8 height 13
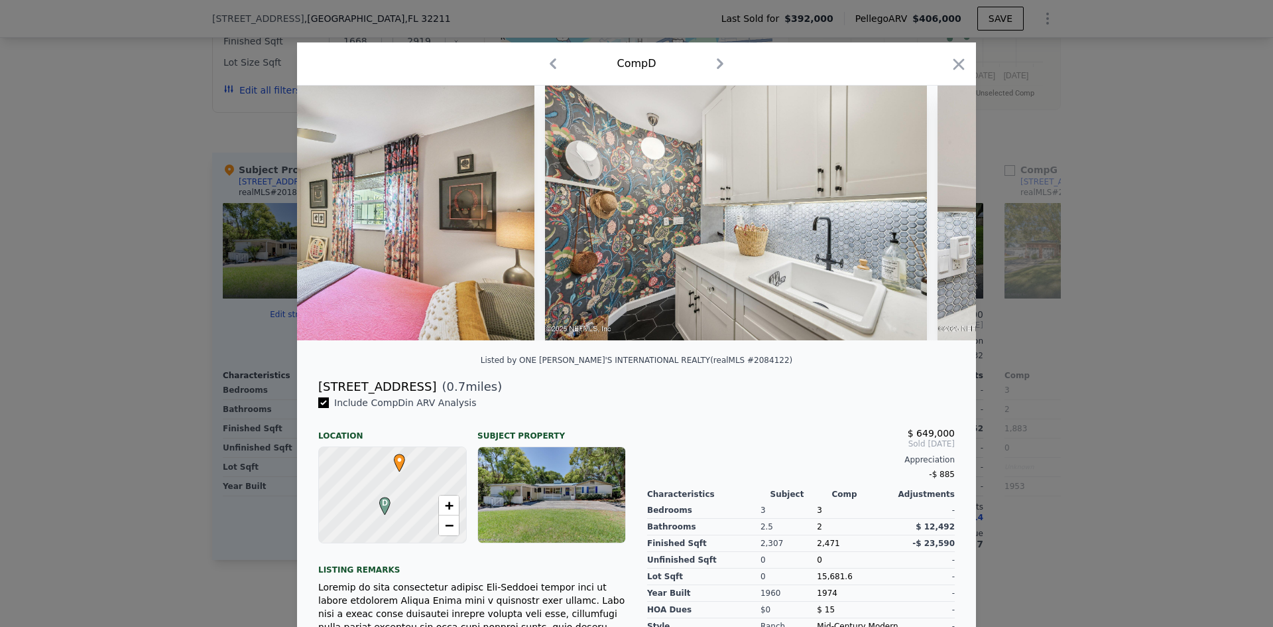
scroll to position [0, 11141]
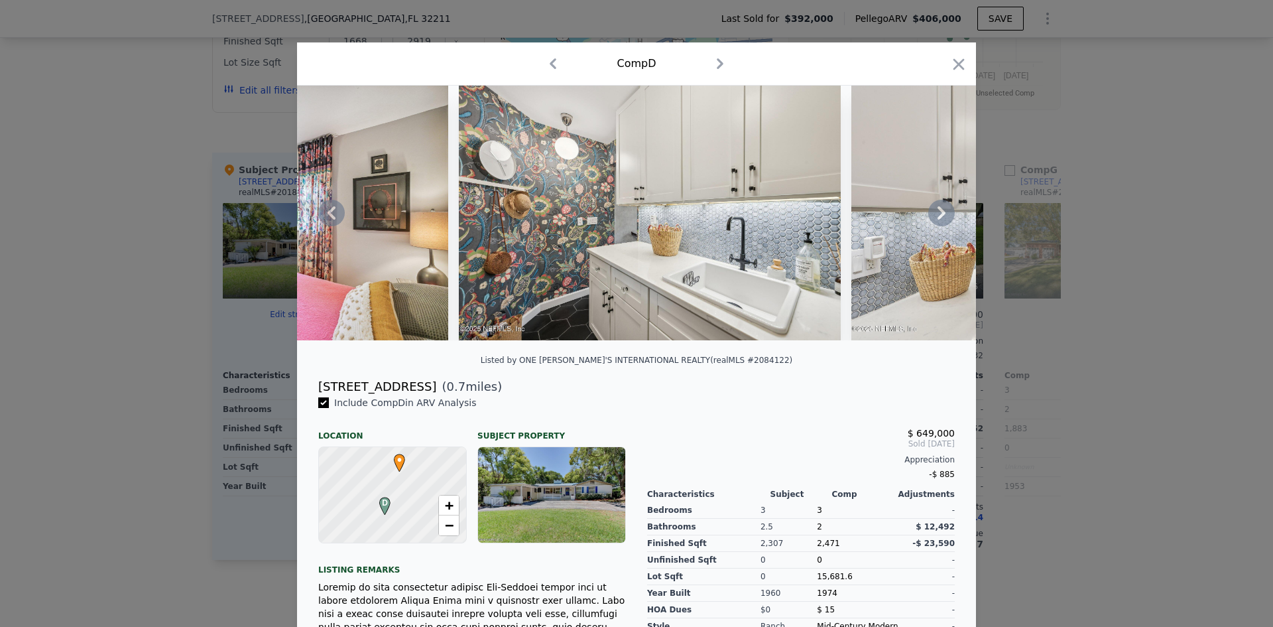
click at [938, 216] on icon at bounding box center [942, 212] width 8 height 13
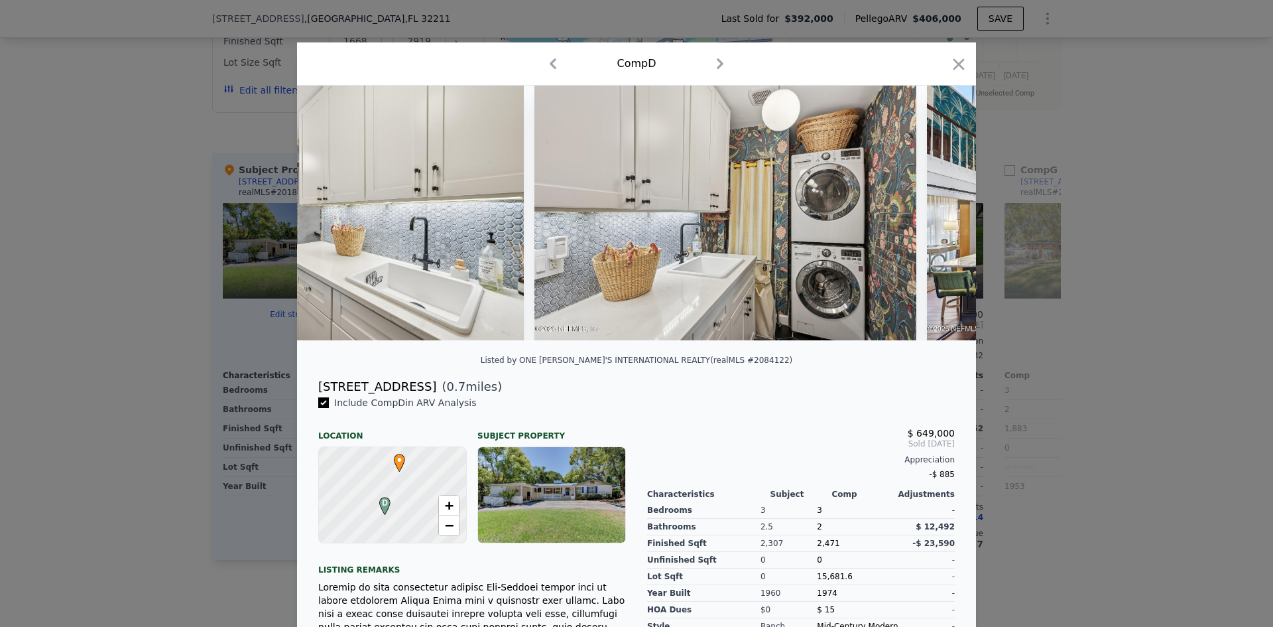
scroll to position [0, 11459]
click at [938, 216] on icon at bounding box center [942, 212] width 8 height 13
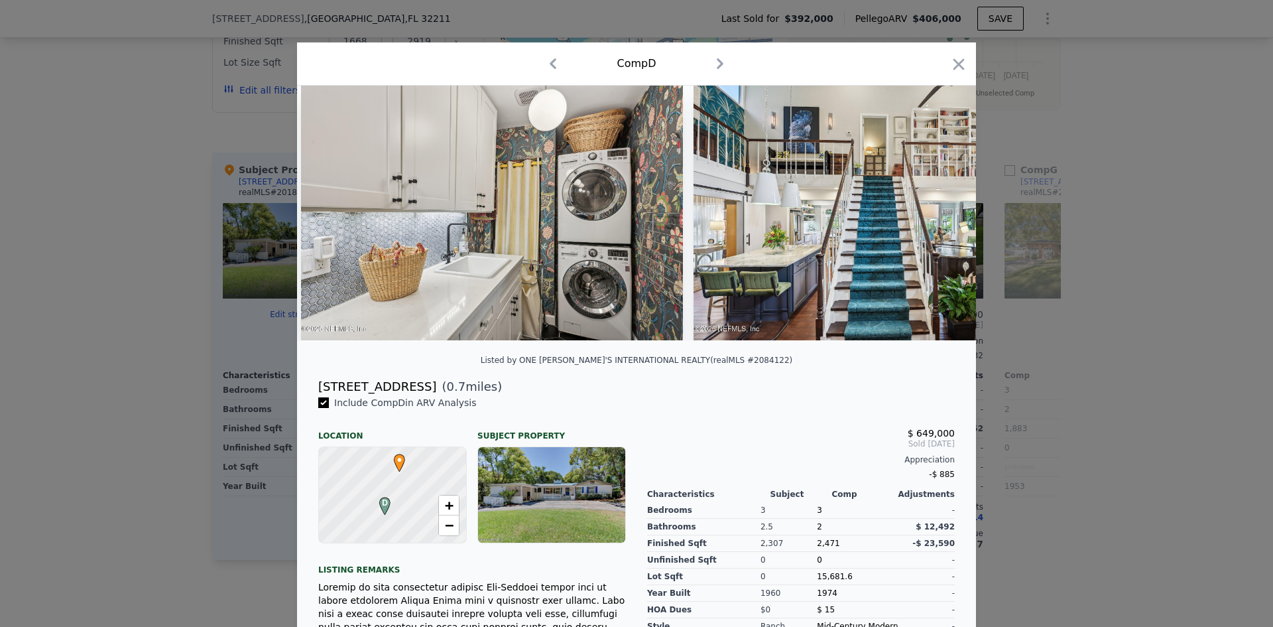
scroll to position [0, 11777]
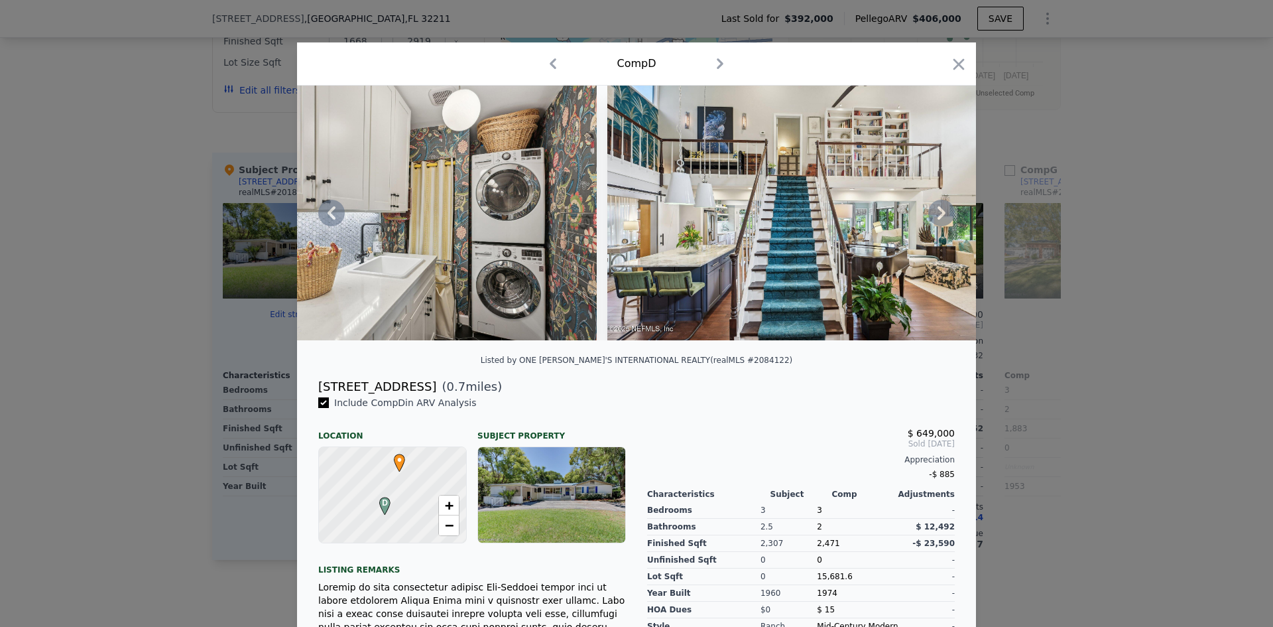
click at [938, 216] on icon at bounding box center [942, 212] width 8 height 13
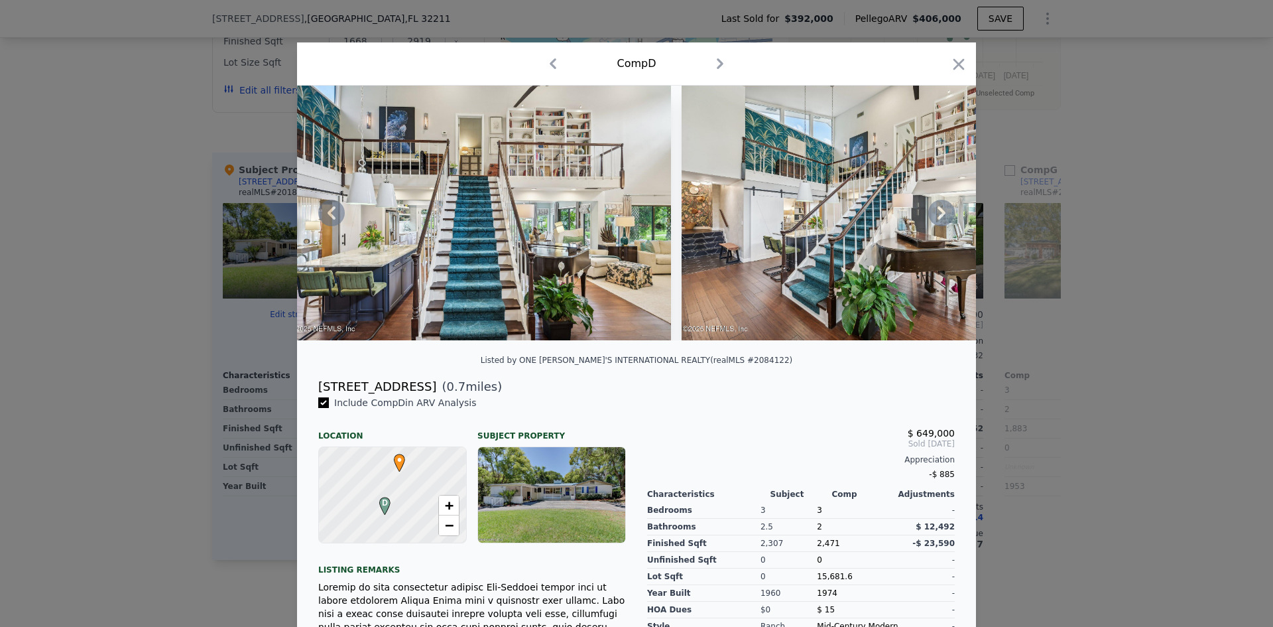
click at [938, 216] on icon at bounding box center [942, 212] width 8 height 13
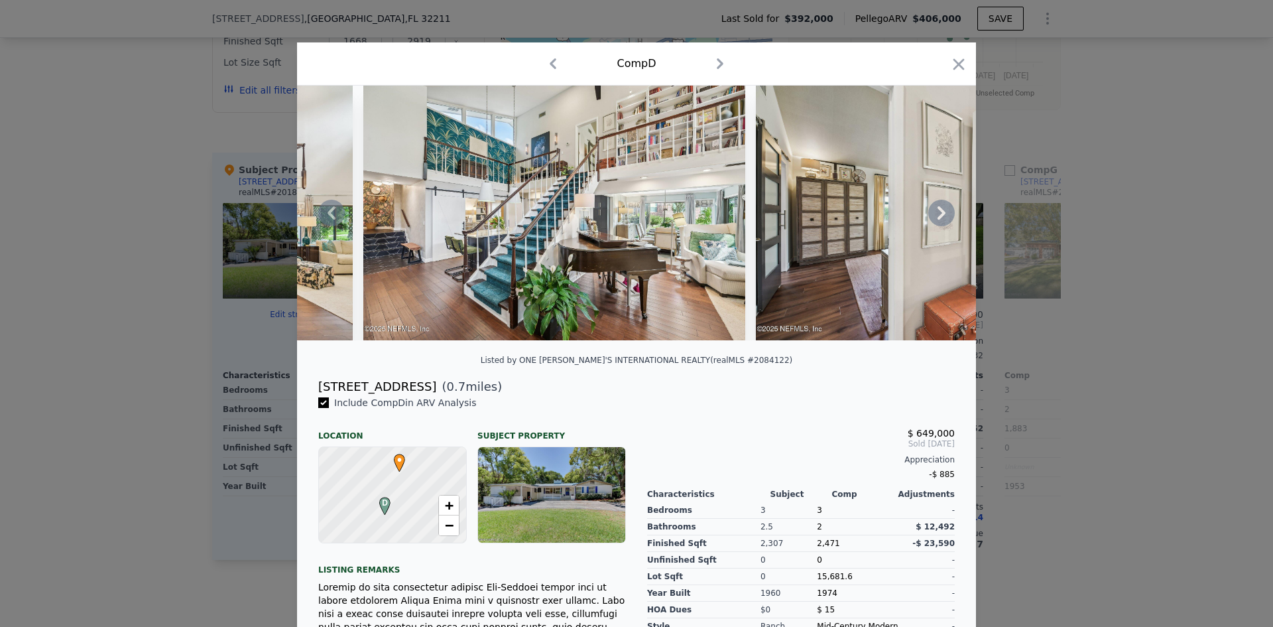
click at [938, 216] on icon at bounding box center [942, 212] width 8 height 13
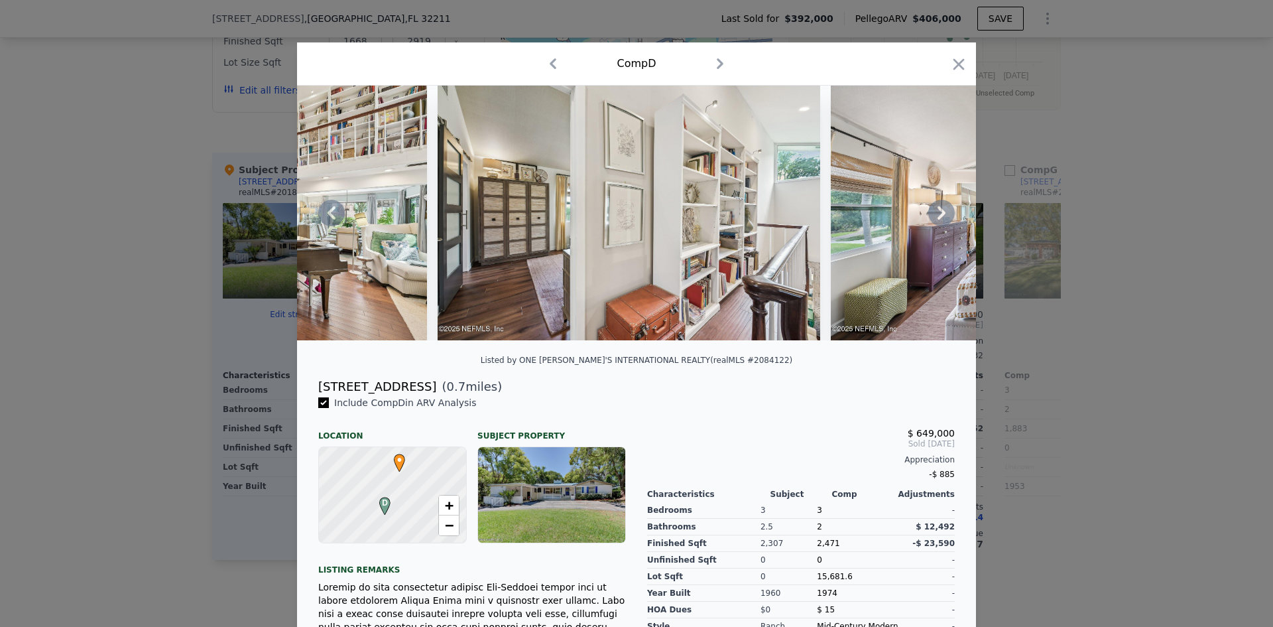
click at [938, 216] on icon at bounding box center [942, 212] width 8 height 13
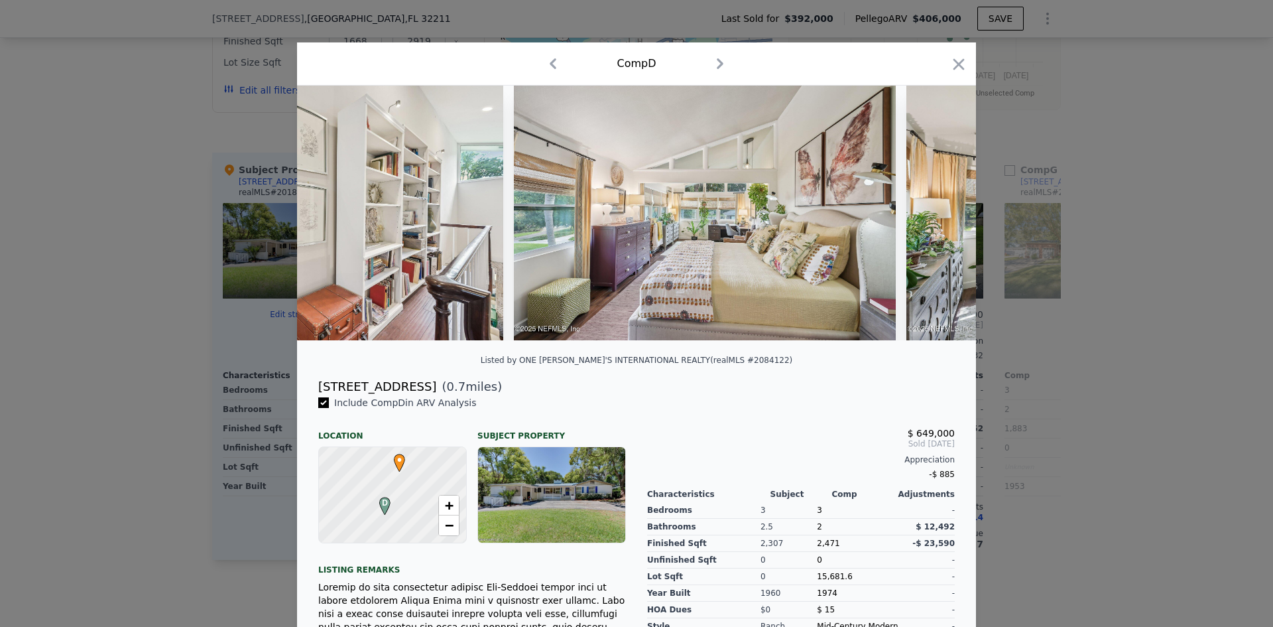
scroll to position [0, 13050]
click at [938, 216] on icon at bounding box center [942, 212] width 8 height 13
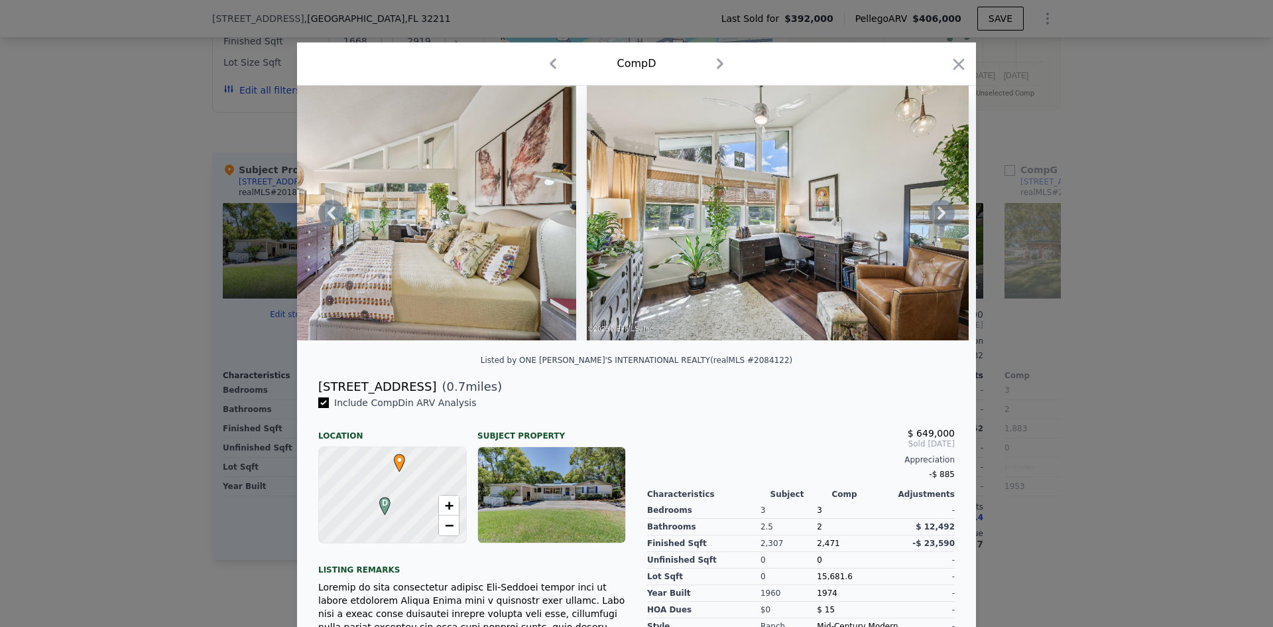
click at [938, 216] on icon at bounding box center [942, 212] width 8 height 13
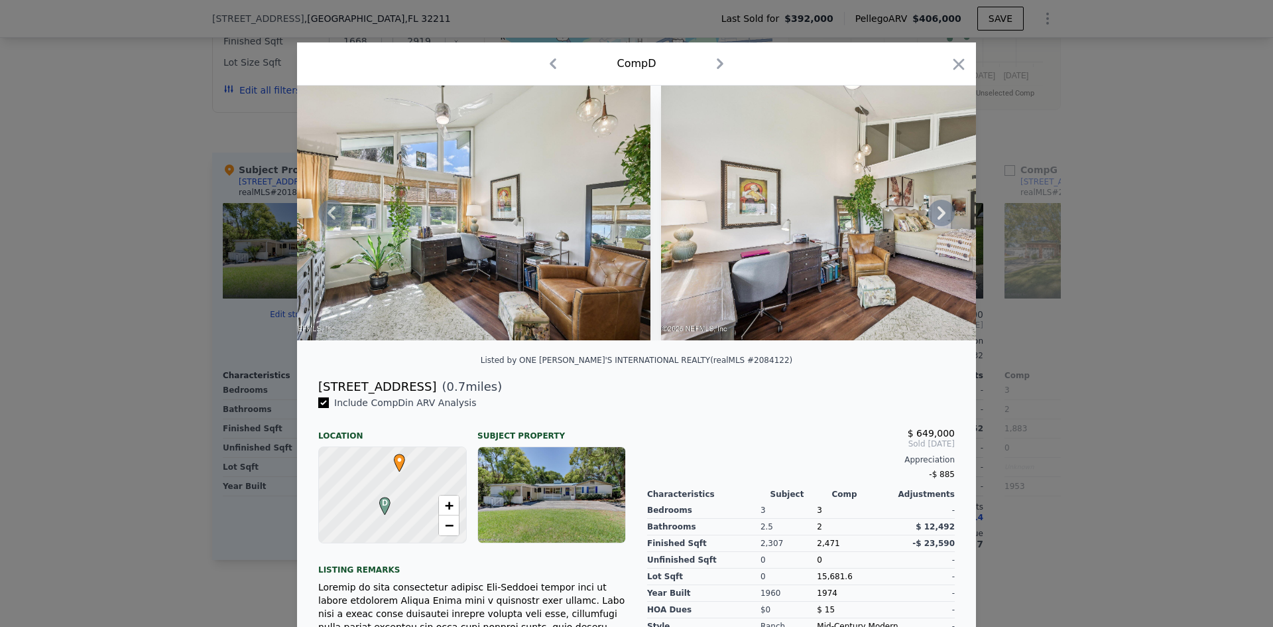
click at [938, 216] on icon at bounding box center [942, 212] width 8 height 13
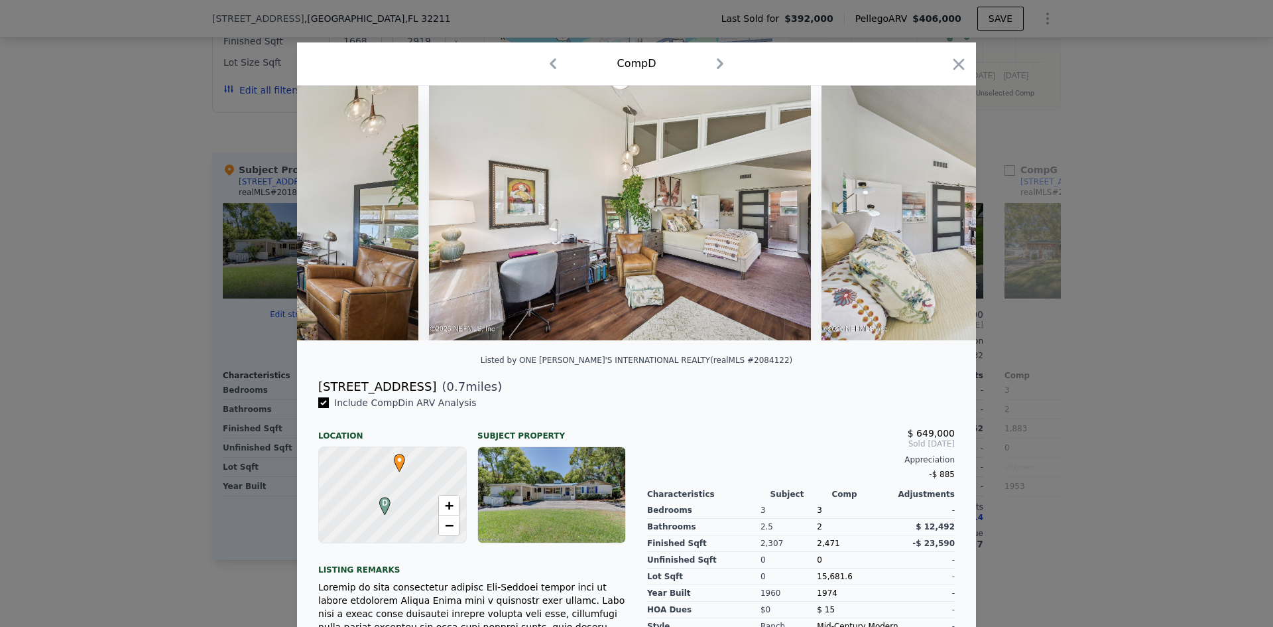
scroll to position [0, 14005]
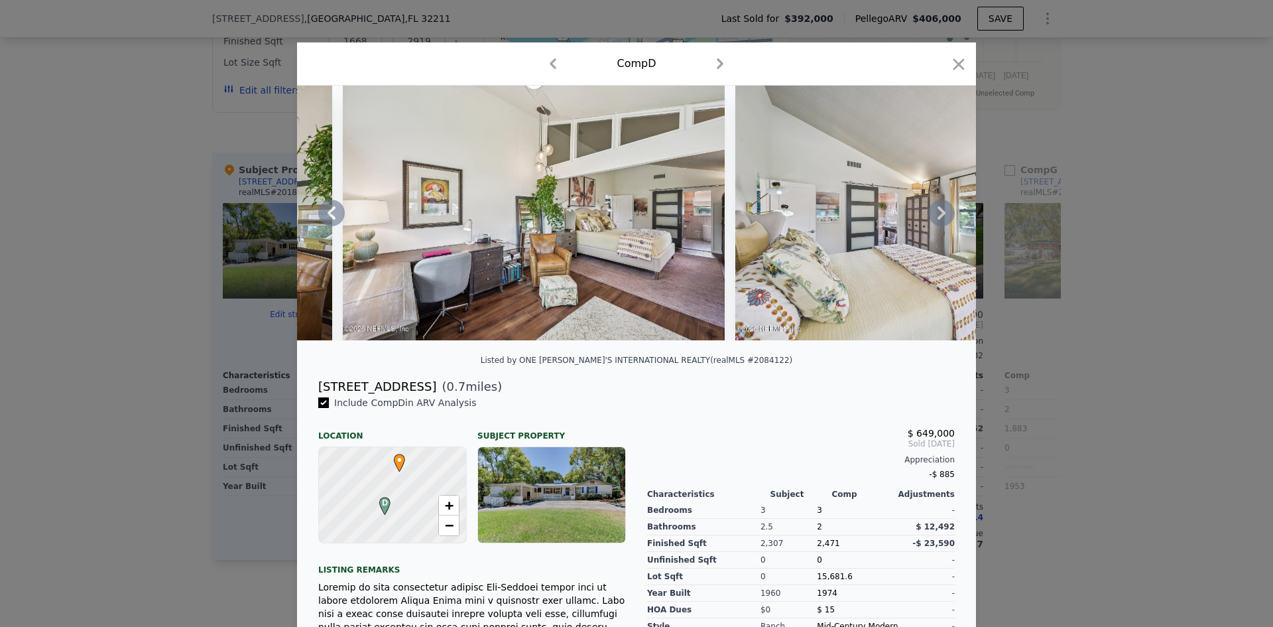
click at [938, 216] on icon at bounding box center [942, 212] width 8 height 13
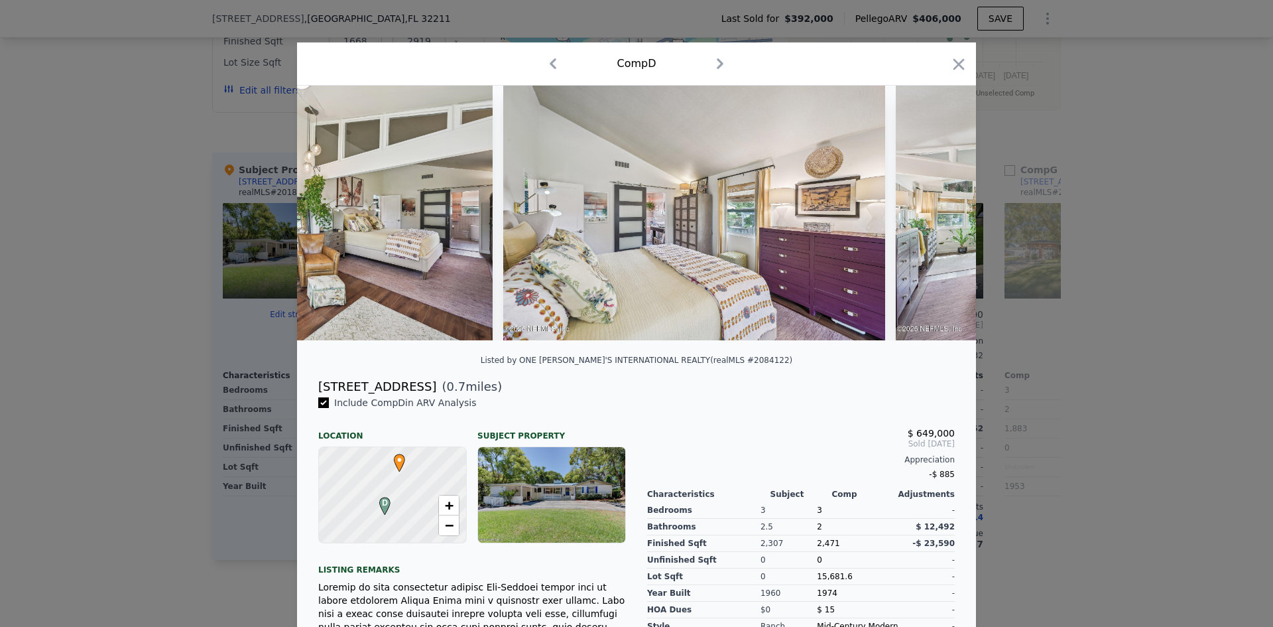
scroll to position [0, 14324]
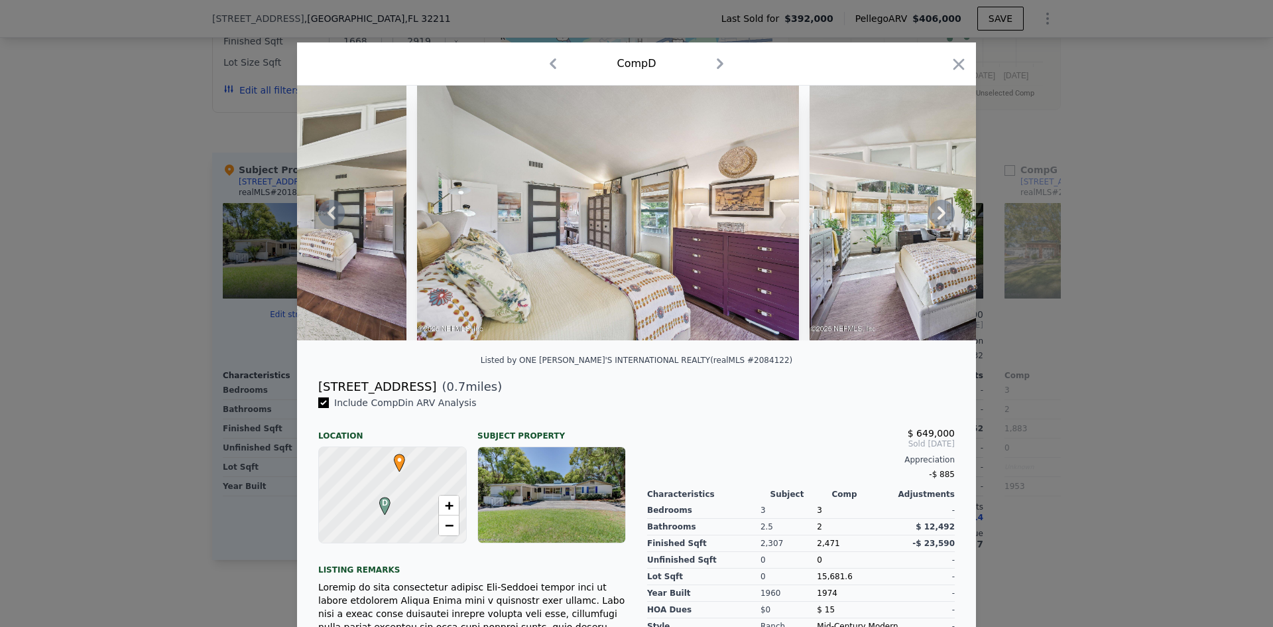
click at [938, 216] on icon at bounding box center [942, 212] width 8 height 13
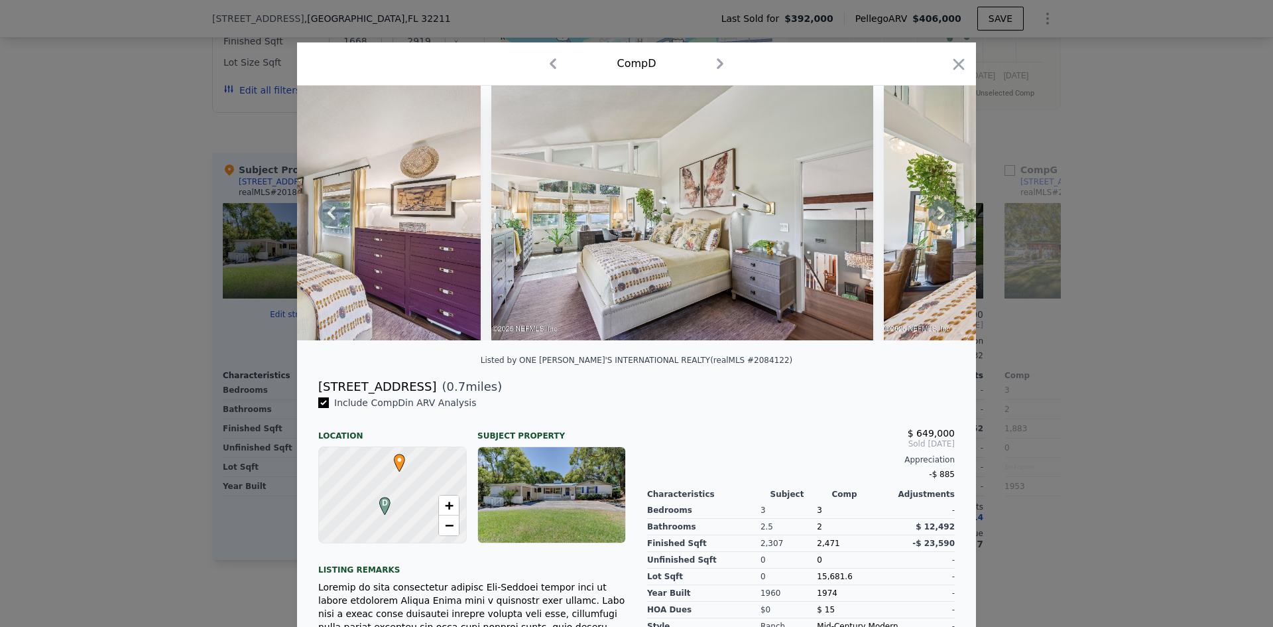
click at [938, 216] on icon at bounding box center [942, 212] width 8 height 13
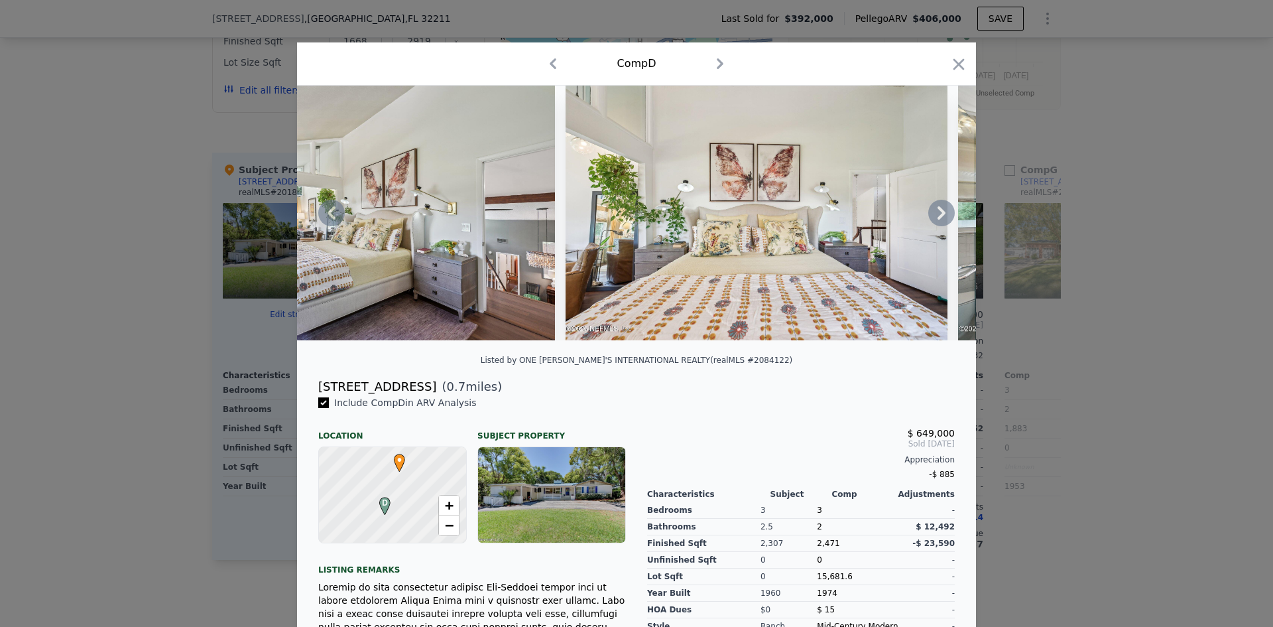
click at [938, 216] on icon at bounding box center [942, 212] width 8 height 13
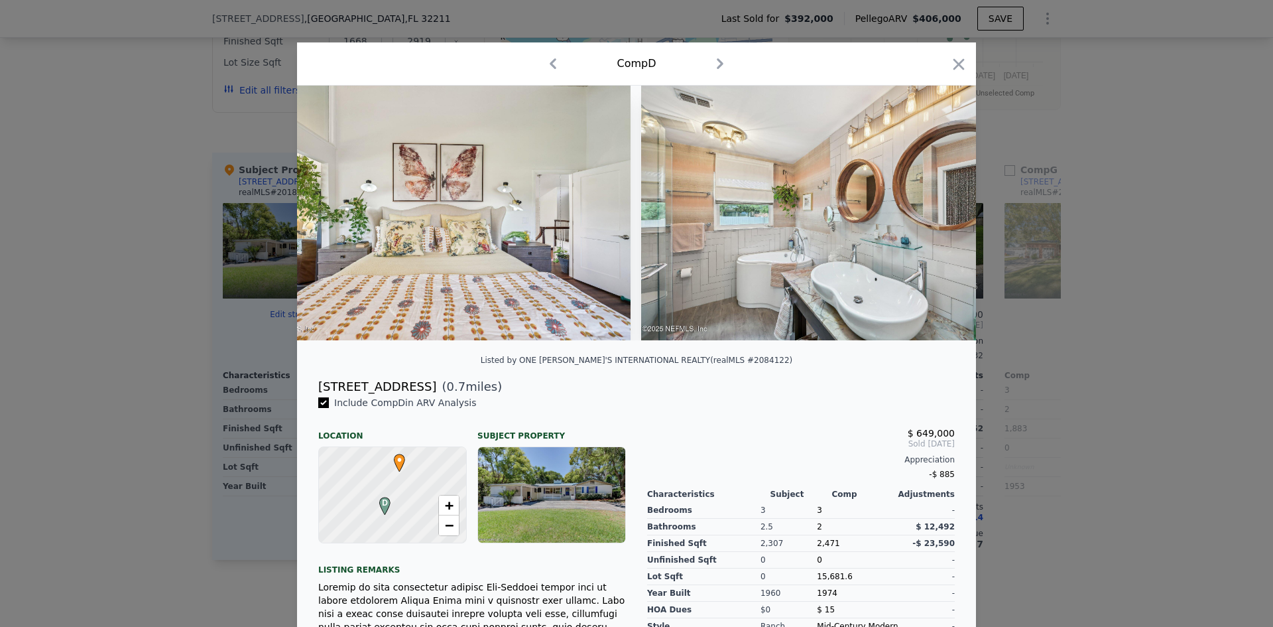
scroll to position [0, 15279]
click at [938, 216] on icon at bounding box center [942, 212] width 8 height 13
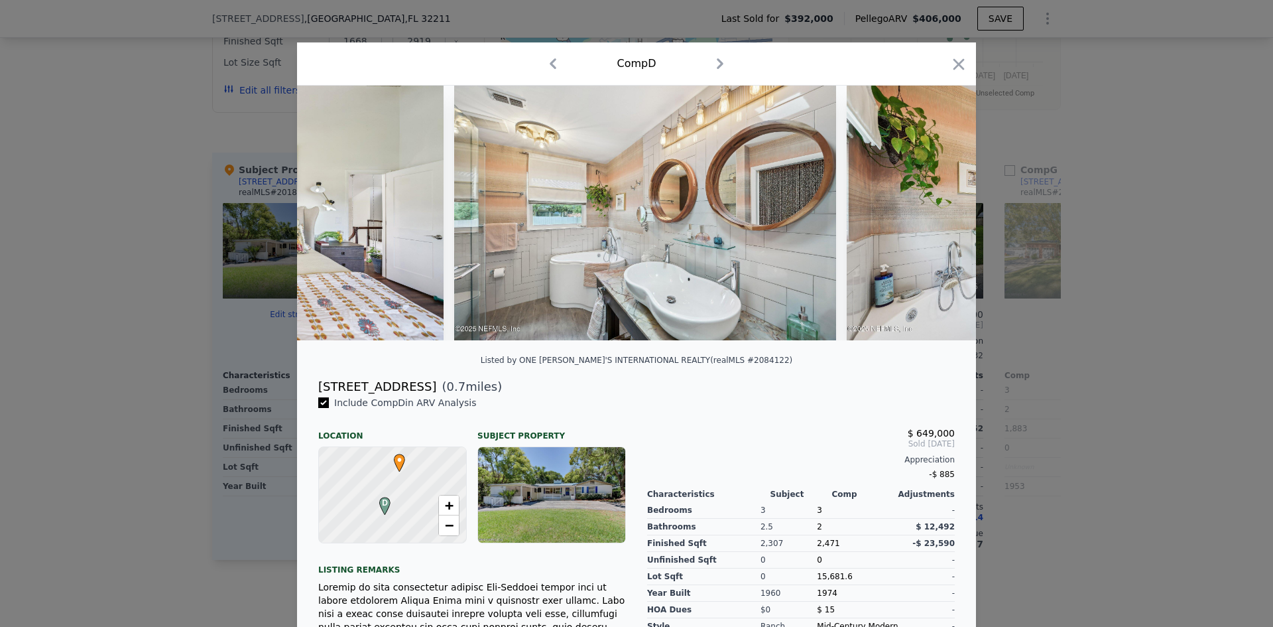
scroll to position [0, 15597]
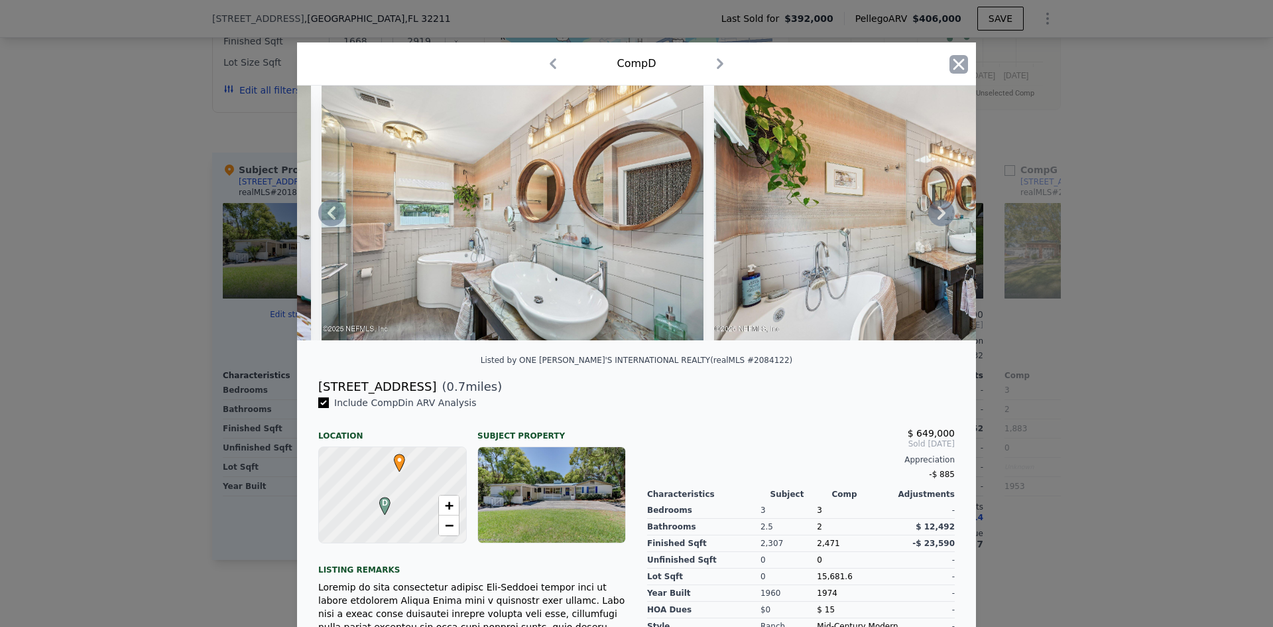
click at [954, 62] on icon "button" at bounding box center [959, 64] width 19 height 19
